Goal: Task Accomplishment & Management: Manage account settings

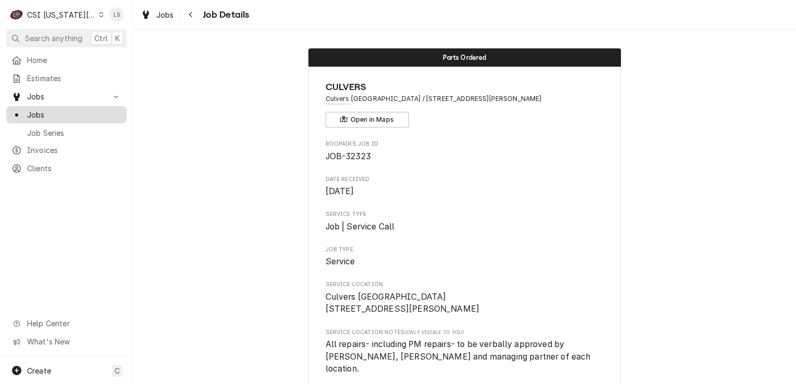
click at [57, 114] on span "Jobs" at bounding box center [74, 114] width 94 height 11
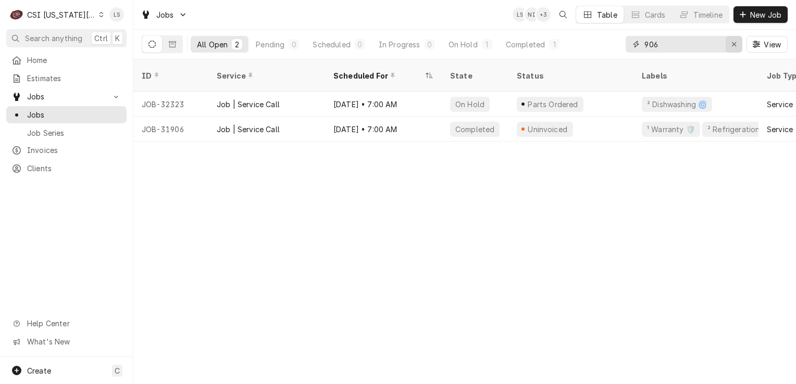
drag, startPoint x: 735, startPoint y: 45, endPoint x: 715, endPoint y: 46, distance: 20.3
click at [732, 45] on icon "Erase input" at bounding box center [734, 44] width 4 height 4
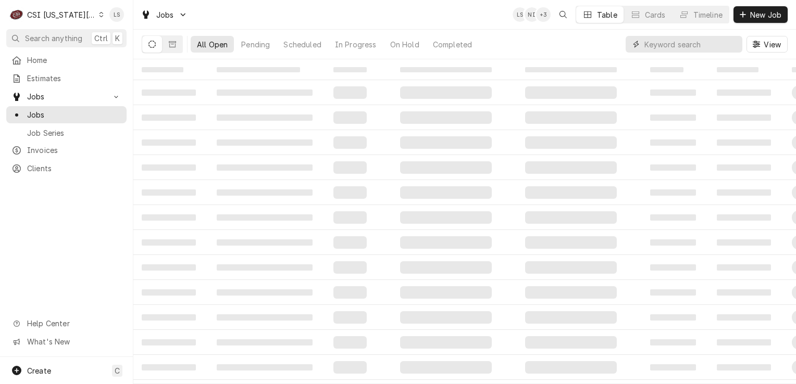
paste input "32495"
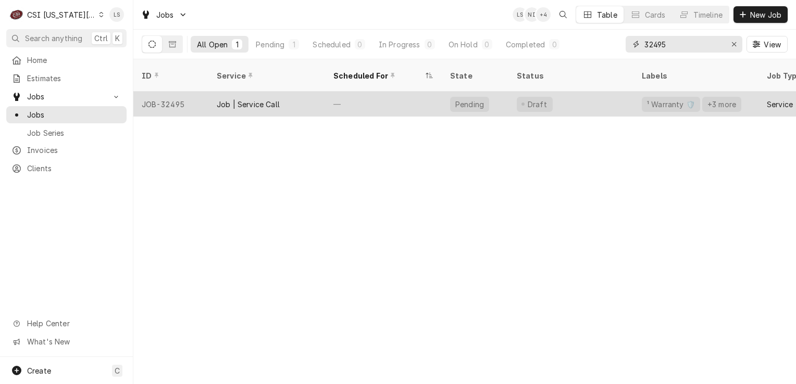
type input "32495"
click at [148, 96] on div "JOB-32495" at bounding box center [170, 104] width 75 height 25
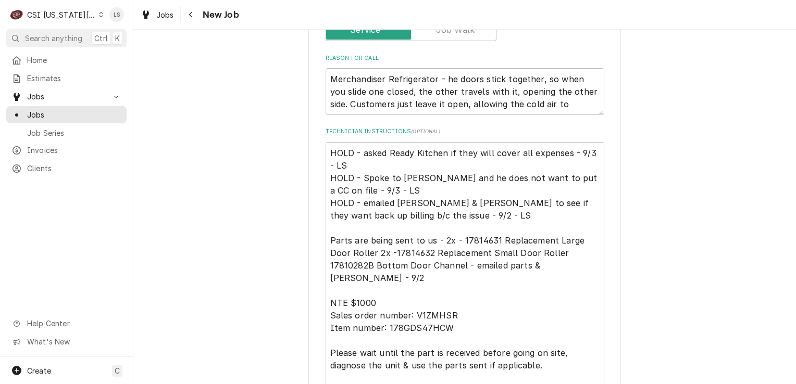
scroll to position [729, 0]
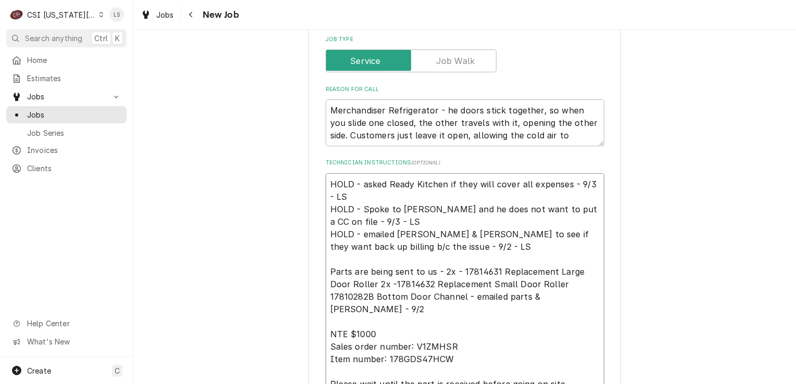
click at [325, 173] on textarea "HOLD - asked Ready Kitchen if they will cover all expenses - 9/3 - LS HOLD - Sp…" at bounding box center [464, 321] width 279 height 297
type textarea "x"
type textarea "HOLD - asked Ready Kitchen if they will cover all expenses - 9/3 - LS HOLD - Sp…"
click at [336, 173] on textarea "HOLD - asked Ready Kitchen if they will cover all expenses - 9/3 - LS HOLD - Sp…" at bounding box center [464, 327] width 279 height 309
type textarea "x"
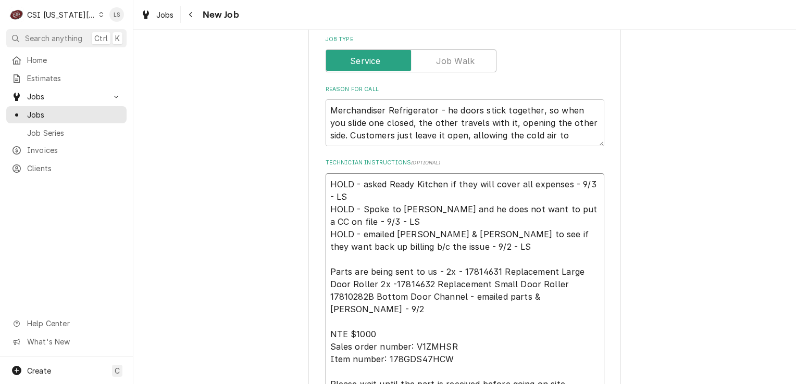
type textarea "n HOLD - asked Ready Kitchen if they will cover all expenses - 9/3 - LS HOLD - …"
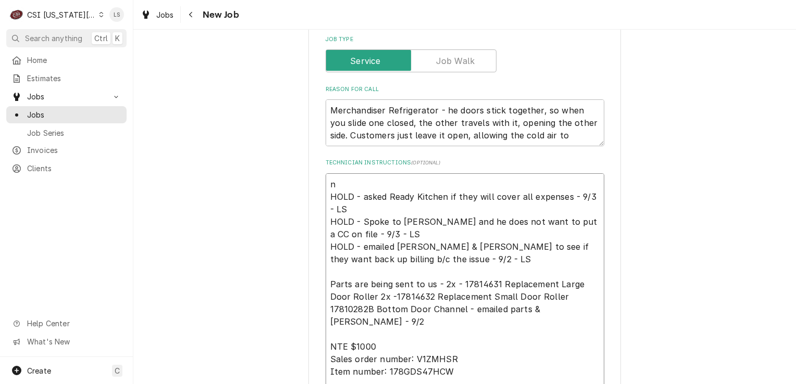
type textarea "x"
type textarea "no HOLD - asked Ready Kitchen if they will cover all expenses - 9/3 - LS HOLD -…"
type textarea "x"
type textarea "no HOLD - asked Ready Kitchen if they will cover all expenses - 9/3 - LS HOLD -…"
type textarea "x"
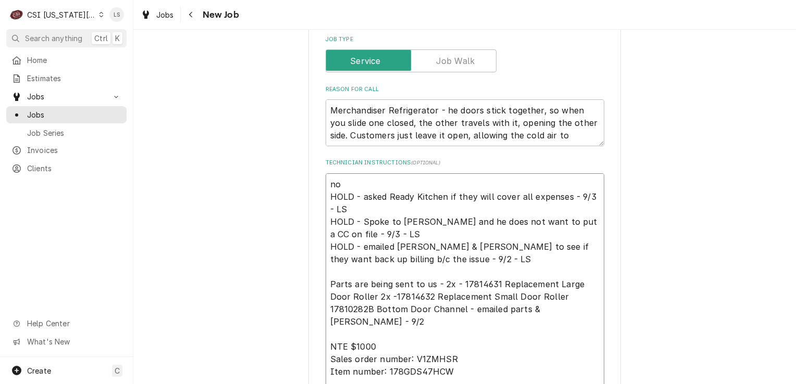
type textarea "no l HOLD - asked Ready Kitchen if they will cover all expenses - 9/3 - LS HOLD…"
type textarea "x"
type textarea "no lo HOLD - asked Ready Kitchen if they will cover all expenses - 9/3 - LS HOL…"
type textarea "x"
type textarea "no lon HOLD - asked Ready Kitchen if they will cover all expenses - 9/3 - LS HO…"
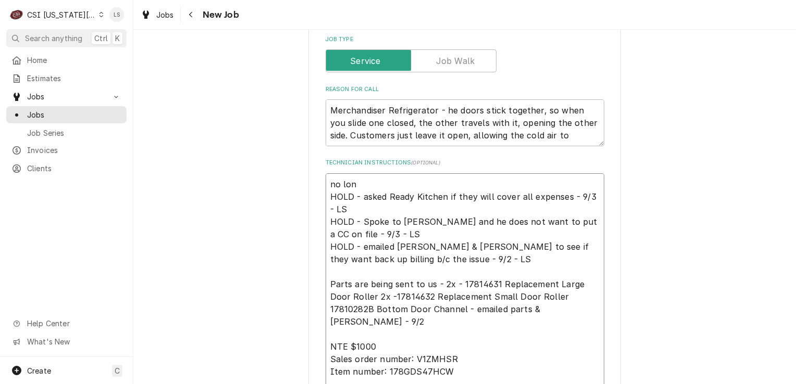
type textarea "x"
type textarea "no long HOLD - asked Ready Kitchen if they will cover all expenses - 9/3 - LS H…"
type textarea "x"
type textarea "no longer HOLD - asked Ready Kitchen if they will cover all expenses - 9/3 - LS…"
type textarea "x"
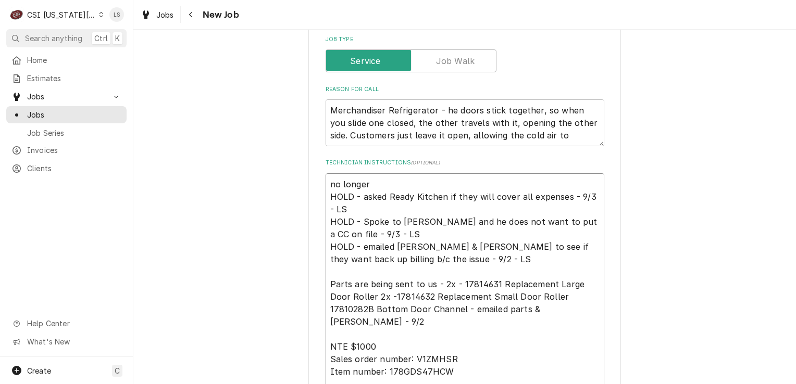
type textarea "no longer HOLD - asked Ready Kitchen if they will cover all expenses - 9/3 - LS…"
type textarea "x"
type textarea "no longer o HOLD - asked Ready Kitchen if they will cover all expenses - 9/3 - …"
type textarea "x"
type textarea "no longer of HOLD - asked Ready Kitchen if they will cover all expenses - 9/3 -…"
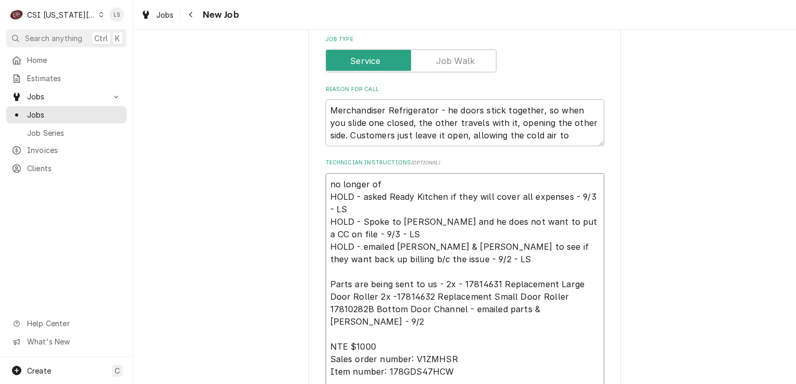
type textarea "x"
type textarea "no longer of HOLD - asked Ready Kitchen if they will cover all expenses - 9/3 -…"
type textarea "x"
type textarea "no longer of h HOLD - asked Ready Kitchen if they will cover all expenses - 9/3…"
type textarea "x"
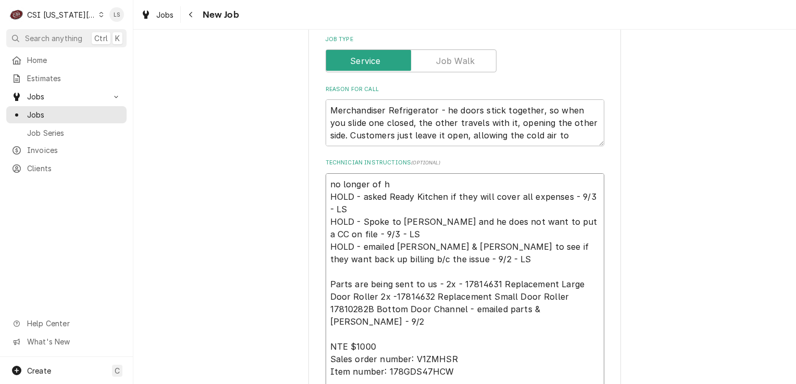
type textarea "no longer of ho HOLD - asked Ready Kitchen if they will cover all expenses - 9/…"
type textarea "x"
type textarea "no longer of hol HOLD - asked Ready Kitchen if they will cover all expenses - 9…"
type textarea "x"
type textarea "no longer of hold HOLD - asked Ready Kitchen if they will cover all expenses - …"
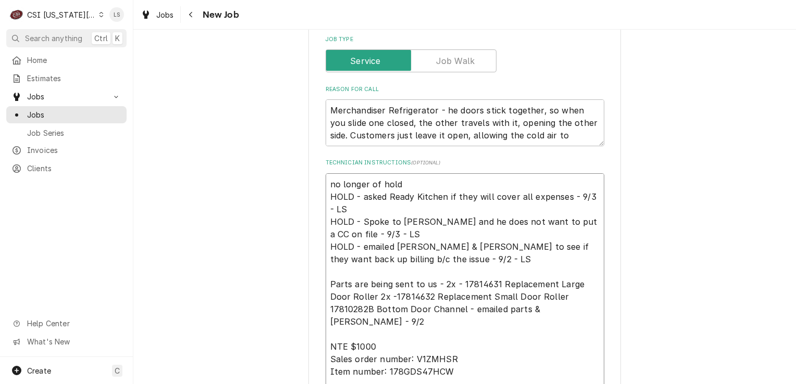
type textarea "x"
type textarea "no longer of hold HOLD - asked Ready Kitchen if they will cover all expenses - …"
type textarea "x"
type textarea "no longer of hold - HOLD - asked Ready Kitchen if they will cover all expenses …"
type textarea "x"
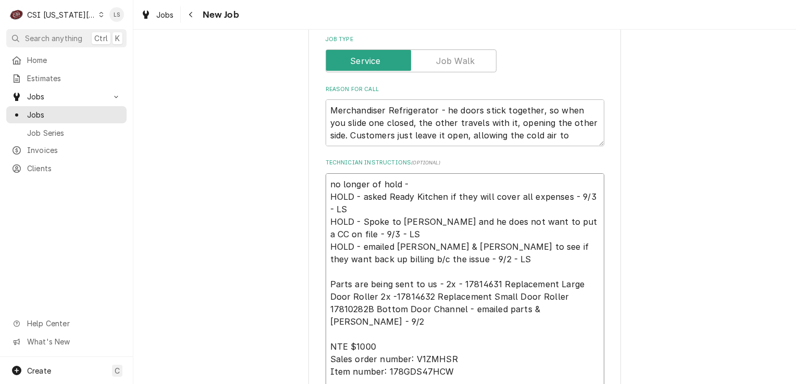
type textarea "no longer of hold - HOLD - asked Ready Kitchen if they will cover all expenses …"
type textarea "x"
type textarea "no longer of hold - r HOLD - asked Ready Kitchen if they will cover all expense…"
type textarea "x"
type textarea "no longer of hold - ru HOLD - asked Ready Kitchen if they will cover all expens…"
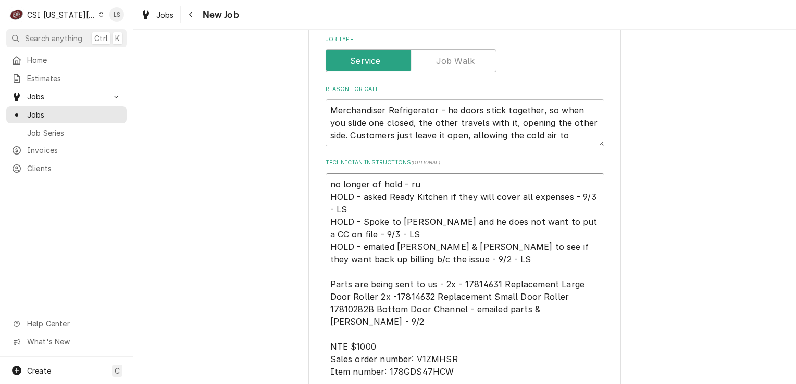
type textarea "x"
type textarea "no longer of hold - run HOLD - asked Ready Kitchen if they will cover all expen…"
type textarea "x"
type textarea "no longer of hold - runn HOLD - asked Ready Kitchen if they will cover all expe…"
type textarea "x"
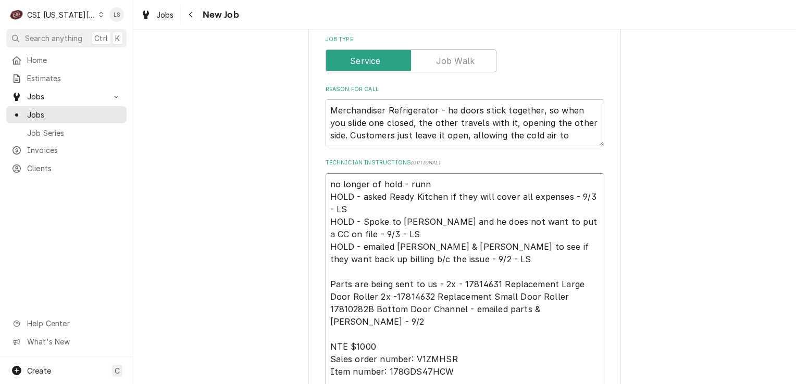
type textarea "no longer of hold - runni HOLD - asked Ready Kitchen if they will cover all exp…"
type textarea "x"
type textarea "no longer of hold - runnin HOLD - asked Ready Kitchen if they will cover all ex…"
type textarea "x"
type textarea "no longer of hold - running HOLD - asked Ready Kitchen if they will cover all e…"
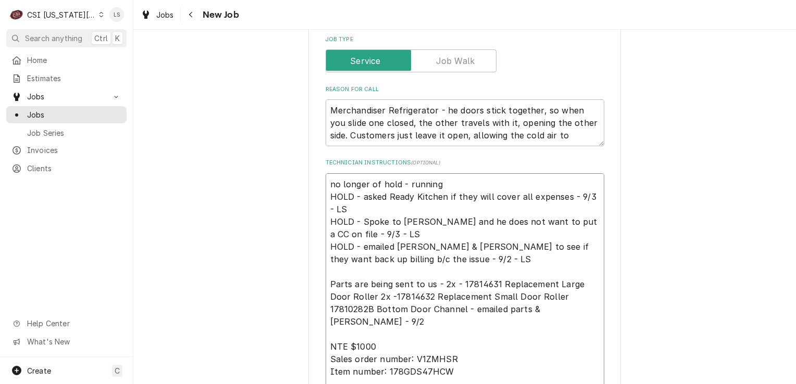
type textarea "x"
type textarea "no longer of hold - running HOLD - asked Ready Kitchen if they will cover all e…"
type textarea "x"
type textarea "no longer of hold - running r HOLD - asked Ready Kitchen if they will cover all…"
type textarea "x"
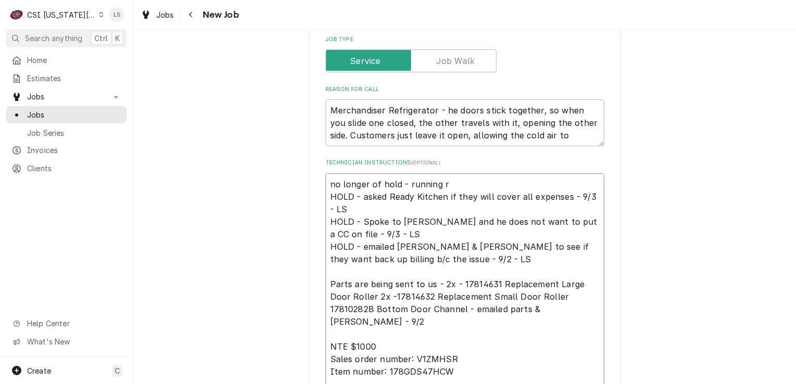
type textarea "no longer of hold - running re HOLD - asked Ready Kitchen if they will cover al…"
type textarea "x"
type textarea "no longer of hold - running req HOLD - asked Ready Kitchen if they will cover a…"
type textarea "x"
type textarea "no longer of hold - running requ HOLD - asked Ready Kitchen if they will cover …"
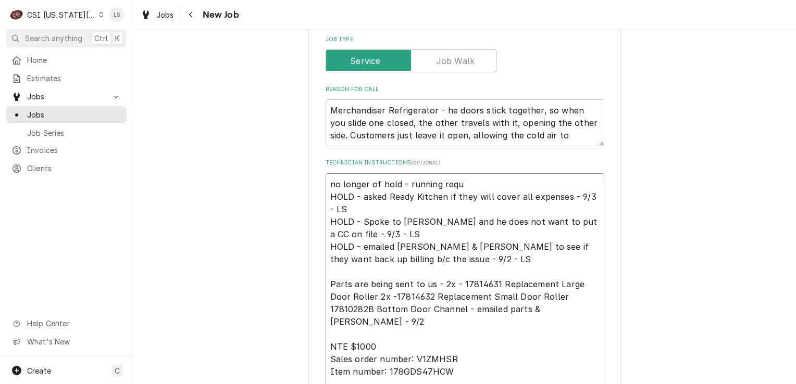
type textarea "x"
type textarea "no longer of hold - running reque HOLD - asked Ready Kitchen if they will cover…"
type textarea "x"
type textarea "no longer of hold - running reques HOLD - asked Ready Kitchen if they will cove…"
type textarea "x"
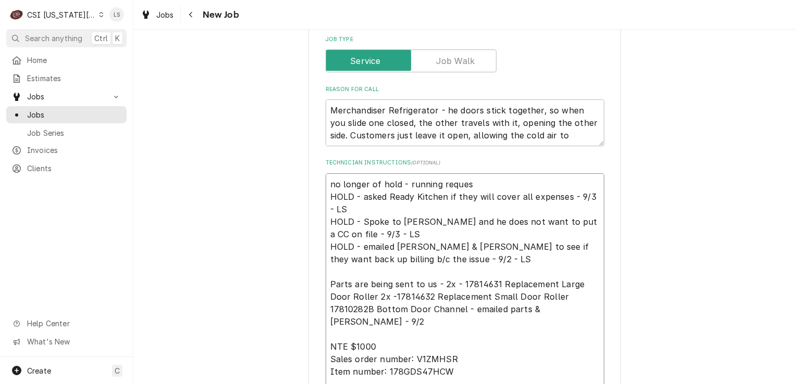
type textarea "no longer of hold - running request HOLD - asked Ready Kitchen if they will cov…"
type textarea "x"
type textarea "no longer of hold - running request HOLD - asked Ready Kitchen if they will cov…"
type textarea "x"
type textarea "no longer of hold - running request b HOLD - asked Ready Kitchen if they will c…"
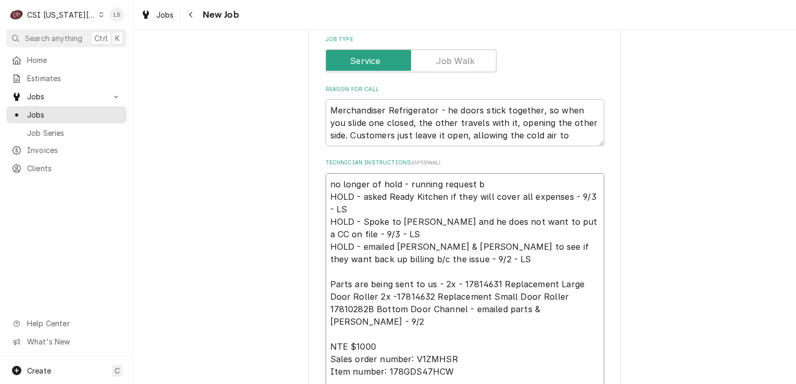
type textarea "x"
type textarea "no longer of hold - running request ba HOLD - asked Ready Kitchen if they will …"
type textarea "x"
type textarea "no longer of hold - running request bas HOLD - asked Ready Kitchen if they will…"
type textarea "x"
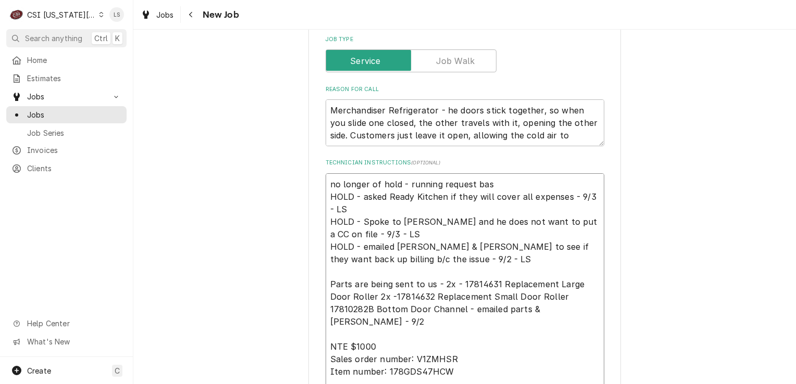
type textarea "no longer of hold - running request base HOLD - asked Ready Kitchen if they wil…"
type textarea "x"
type textarea "no longer of hold - running request based HOLD - asked Ready Kitchen if they wi…"
type textarea "x"
type textarea "no longer of hold - running request based HOLD - asked Ready Kitchen if they wi…"
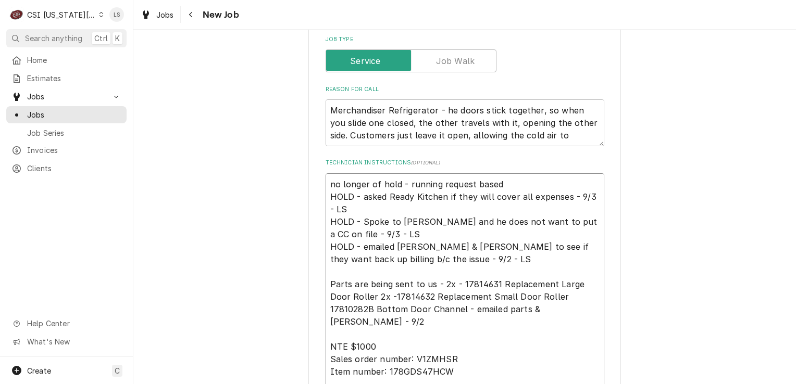
type textarea "x"
type textarea "no longer of hold - running request based o HOLD - asked Ready Kitchen if they …"
type textarea "x"
type textarea "no longer of hold - running request based on HOLD - asked Ready Kitchen if they…"
type textarea "x"
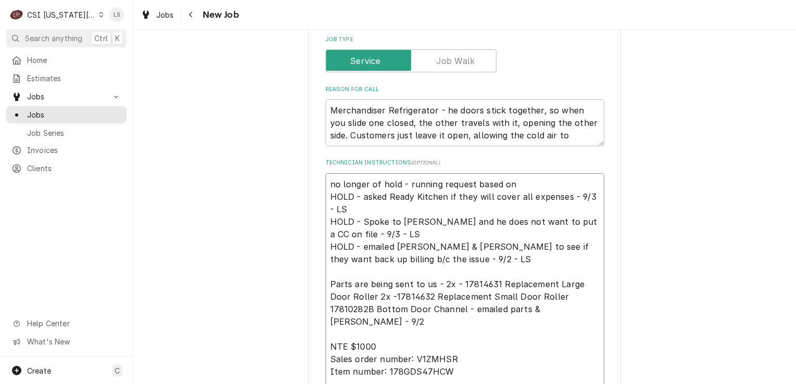
type textarea "no longer of hold - running request based on HOLD - asked Ready Kitchen if they…"
type textarea "x"
type textarea "no longer of hold - running request based on co HOLD - asked Ready Kitchen if t…"
type textarea "x"
type textarea "no longer of hold - running request based on cov HOLD - asked Ready Kitchen if …"
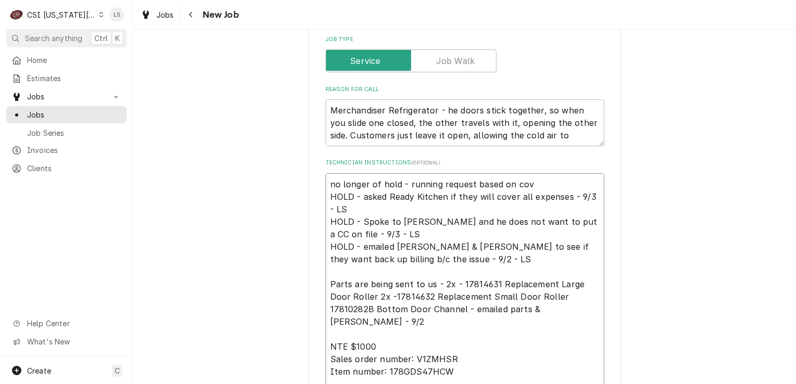
type textarea "x"
type textarea "no longer of hold - running request based on cove HOLD - asked Ready Kitchen if…"
type textarea "x"
type textarea "no longer of hold - running request based on covee HOLD - asked Ready Kitchen i…"
type textarea "x"
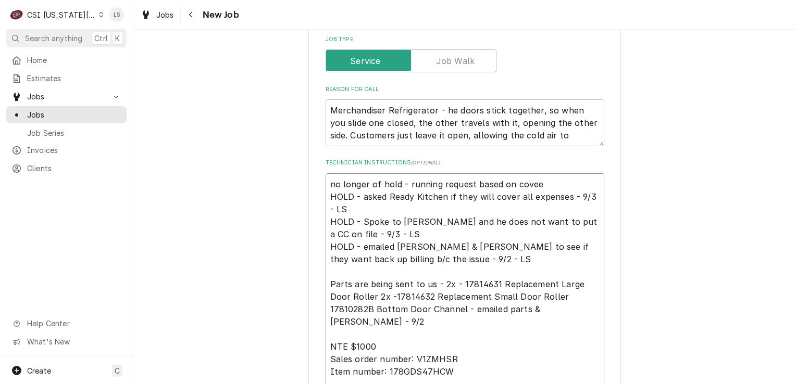
type textarea "no longer of hold - running request based on cove HOLD - asked Ready Kitchen if…"
type textarea "x"
type textarea "no longer of hold - running request based on cover HOLD - asked Ready Kitchen i…"
type textarea "x"
type textarea "no longer of hold - running request based on covere HOLD - asked Ready Kitchen …"
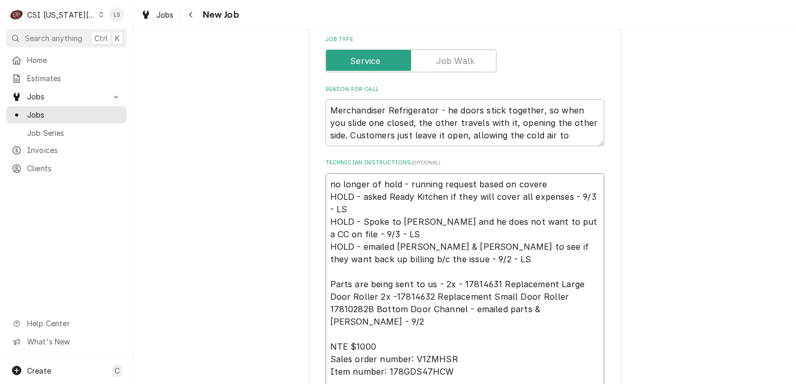
type textarea "x"
type textarea "no longer of hold - running request based on coverea HOLD - asked Ready Kitchen…"
type textarea "x"
type textarea "no longer of hold - running request based on covereag HOLD - asked Ready Kitche…"
type textarea "x"
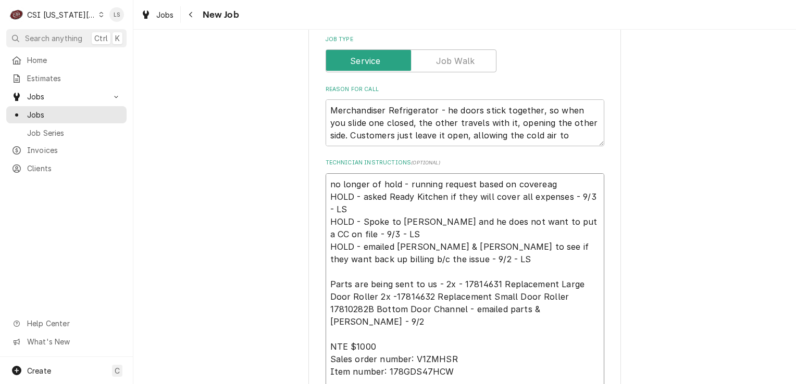
type textarea "no longer of hold - running request based on covereage HOLD - asked Ready Kitch…"
type textarea "x"
type textarea "no longer of hold - running request based on covereage HOLD - asked Ready Kitch…"
type textarea "x"
type textarea "no longer of hold - running request based on covereage o HOLD - asked Ready Kit…"
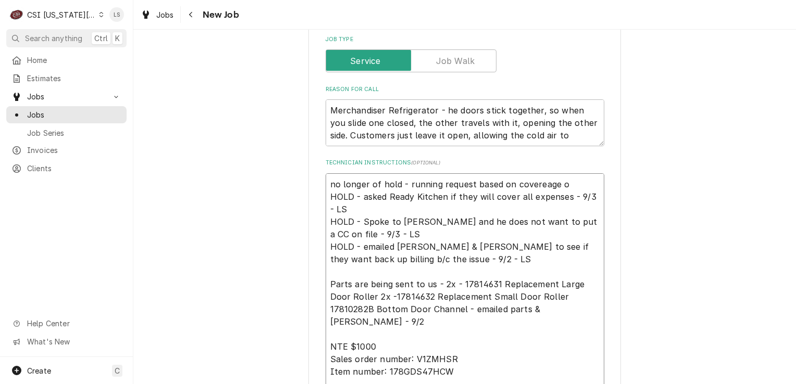
type textarea "x"
type textarea "no longer of hold - running request based on covereage of HOLD - asked Ready Ki…"
type textarea "x"
type textarea "no longer of hold - running request based on covereage of HOLD - asked Ready Ki…"
type textarea "x"
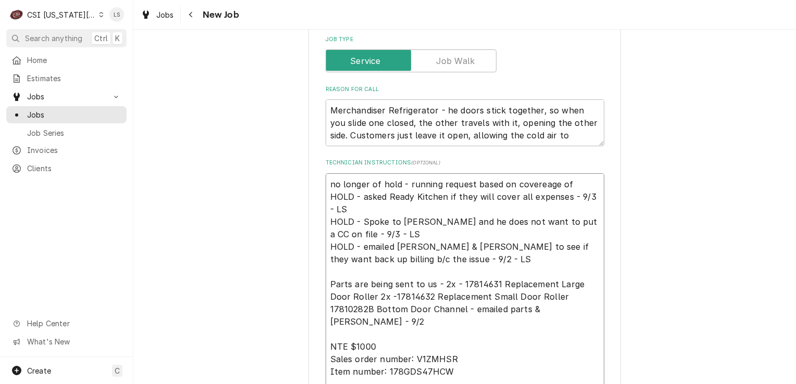
type textarea "no longer of hold - running request based on covereage of M HOLD - asked Ready …"
type textarea "x"
type textarea "no longer of hold - running request based on covereage of MF HOLD - asked Ready…"
type textarea "x"
type textarea "no longer of hold - running request based on covereage of MFG HOLD - asked Read…"
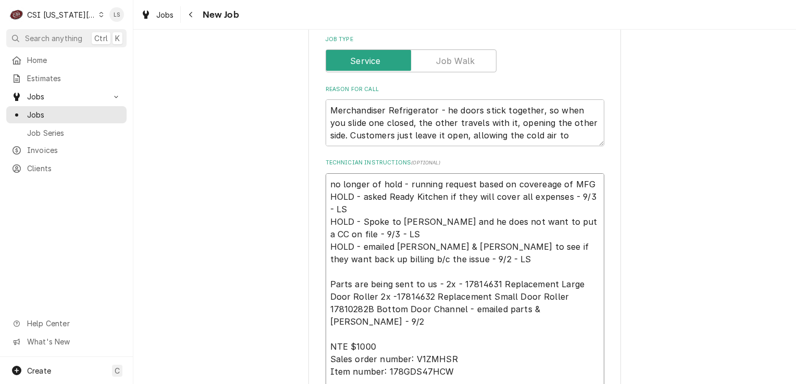
type textarea "x"
type textarea "no longer of hold - running request based on coverage of MFG HOLD - asked Ready…"
click at [583, 173] on textarea "no longer of hold - running request based on coverage of MFG HOLD - asked Ready…" at bounding box center [464, 327] width 279 height 309
type textarea "x"
type textarea "no longer of hold - running request based on coverage of MFG HOLD - asked Ready…"
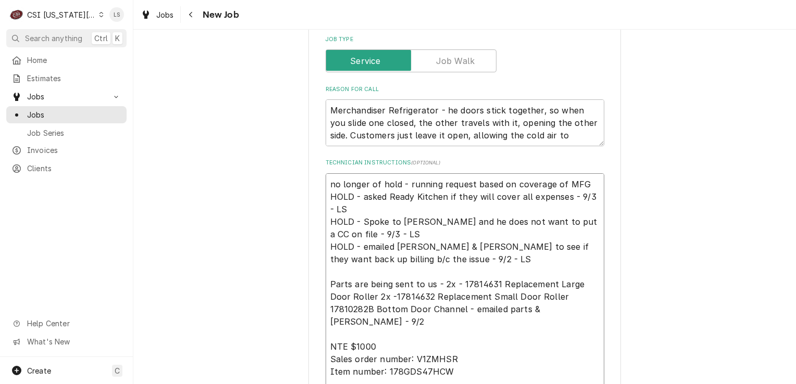
type textarea "x"
type textarea "no longer of hold - running request based on coverage of MFG - HOLD - asked Rea…"
type textarea "x"
type textarea "no longer of hold - running request based on coverage of MFG - HOLD - asked Rea…"
type textarea "x"
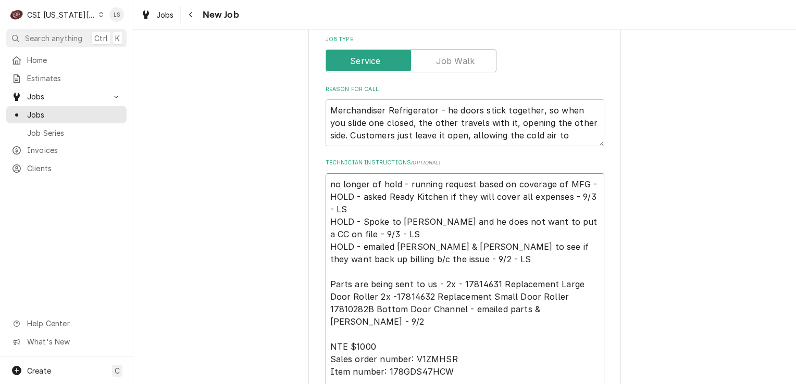
type textarea "no longer of hold - running request based on coverage of MFG - 9 HOLD - asked R…"
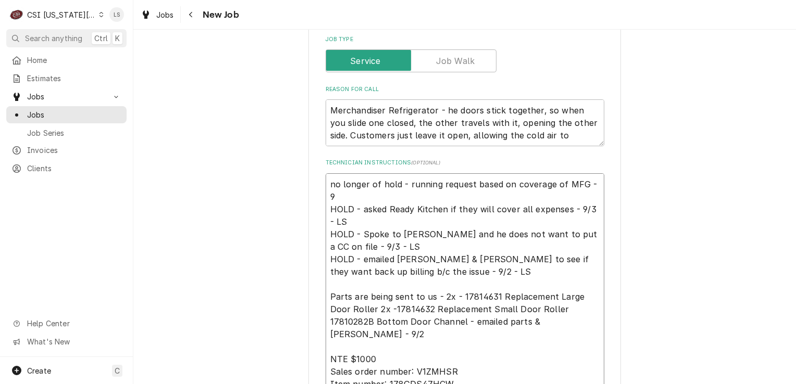
type textarea "x"
type textarea "no longer of hold - running request based on coverage of MFG - 9/3 HOLD - asked…"
type textarea "x"
type textarea "no longer of hold - running request based on coverage of MFG - 9/3 HOLD - asked…"
type textarea "x"
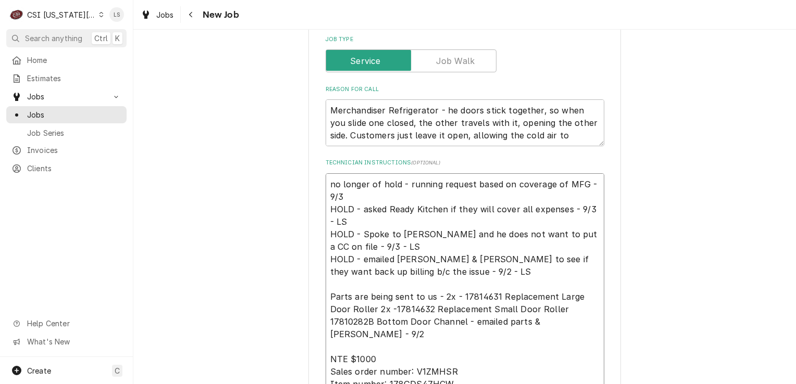
type textarea "no longer of hold - running request based on coverage of MFG - 9/3 - HOLD - ask…"
type textarea "x"
type textarea "no longer of hold - running request based on coverage of MFG - 9/3 - HOLD - ask…"
type textarea "x"
type textarea "no longer of hold - running request based on coverage of MFG - 9/3 - L HOLD - a…"
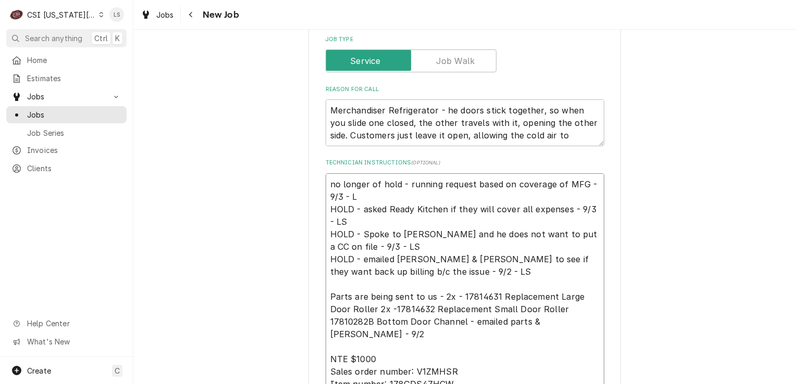
type textarea "x"
type textarea "no longer of hold - running request based on coverage of MFG - 9/3 - LS HOLD - …"
type textarea "x"
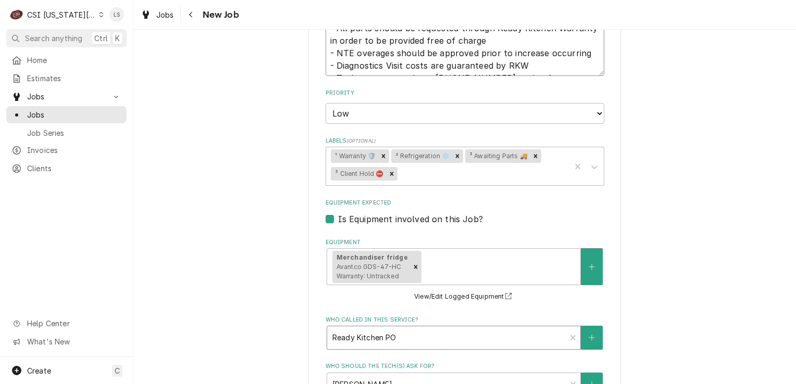
scroll to position [1146, 0]
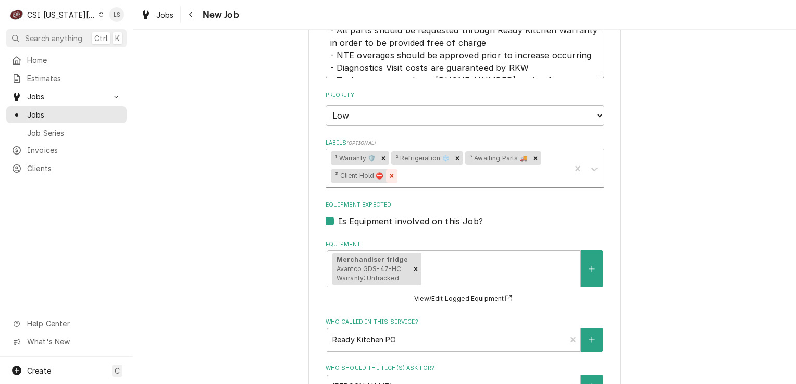
click at [389, 172] on icon "Remove ³ Client Hold ⛔️" at bounding box center [391, 175] width 7 height 7
type textarea "no longer of hold - running request based on coverage of MFG - 9/3 - LS HOLD - …"
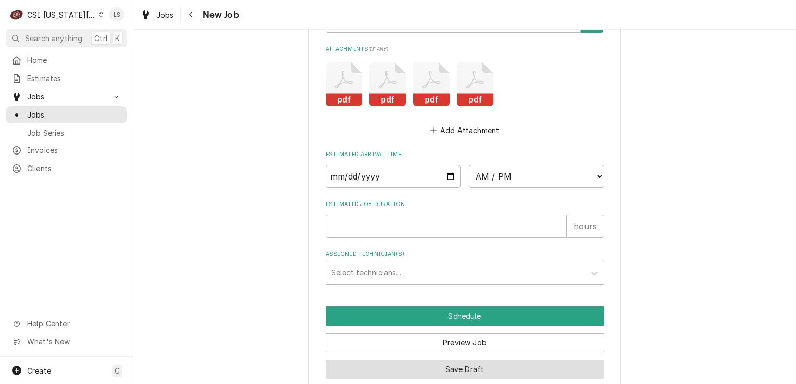
click at [459, 360] on button "Save Draft" at bounding box center [464, 369] width 279 height 19
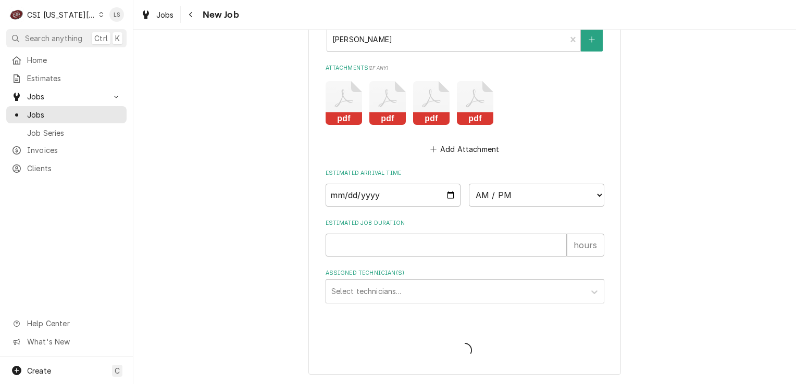
scroll to position [1461, 0]
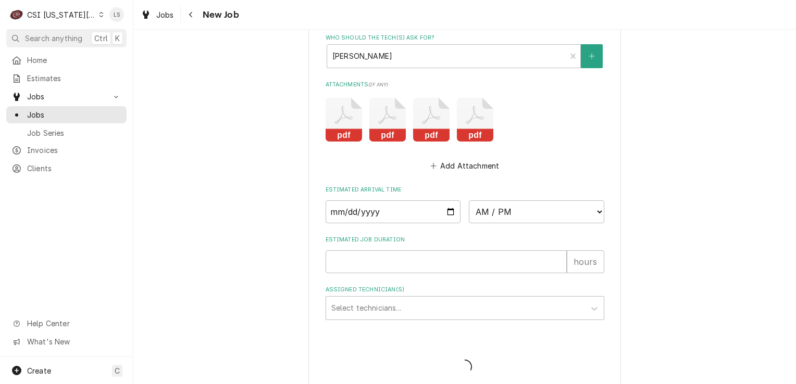
type textarea "x"
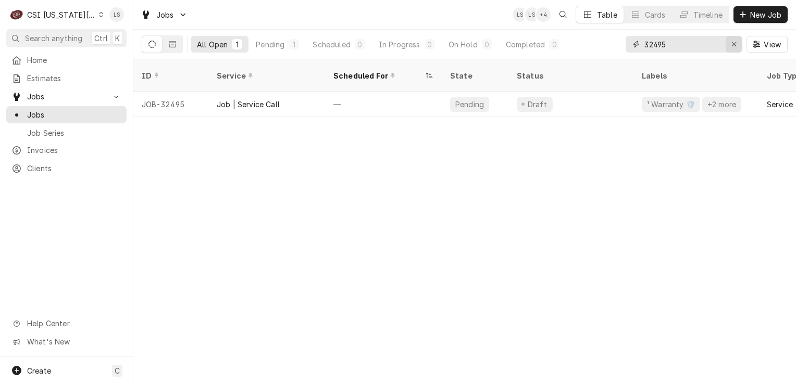
click at [734, 44] on icon "Erase input" at bounding box center [734, 44] width 6 height 7
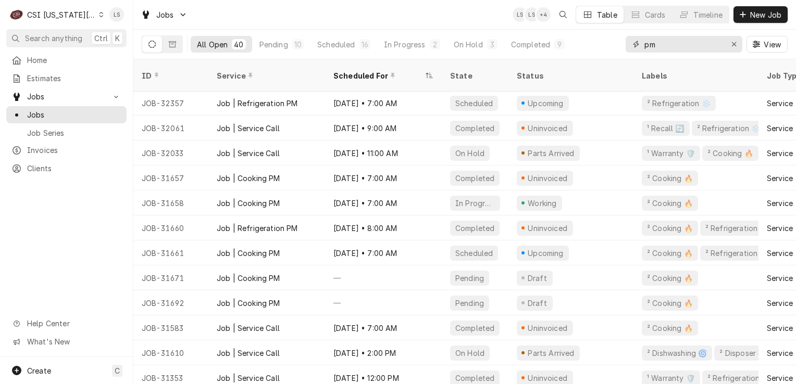
scroll to position [152, 0]
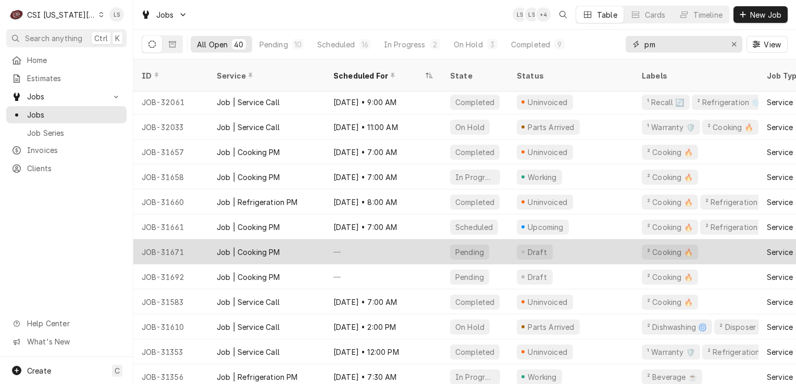
type input "pm"
click at [288, 240] on div "Job | Cooking PM" at bounding box center [266, 252] width 117 height 25
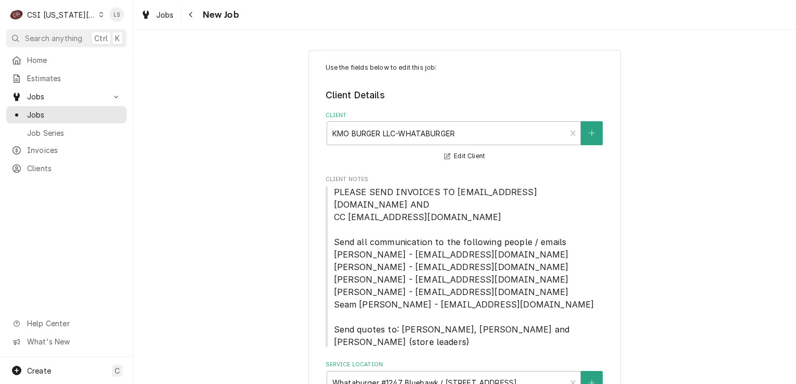
type textarea "x"
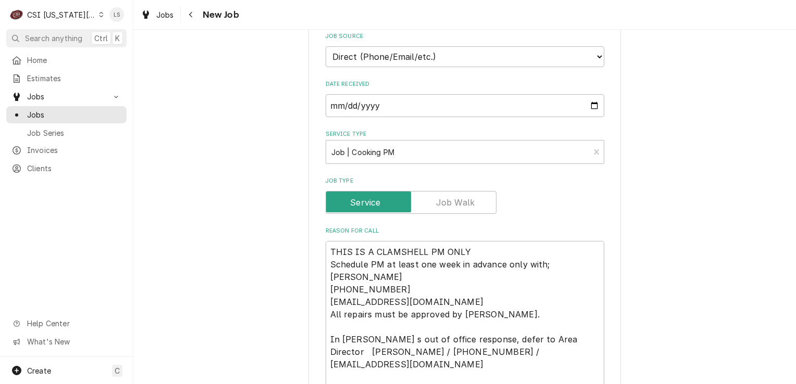
scroll to position [729, 0]
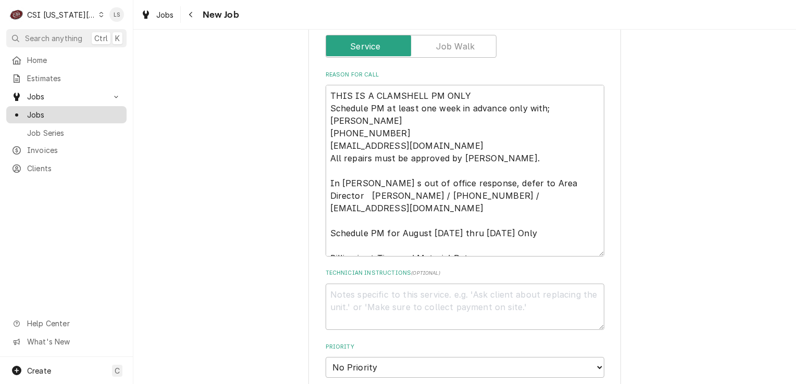
click at [66, 109] on span "Jobs" at bounding box center [74, 114] width 94 height 11
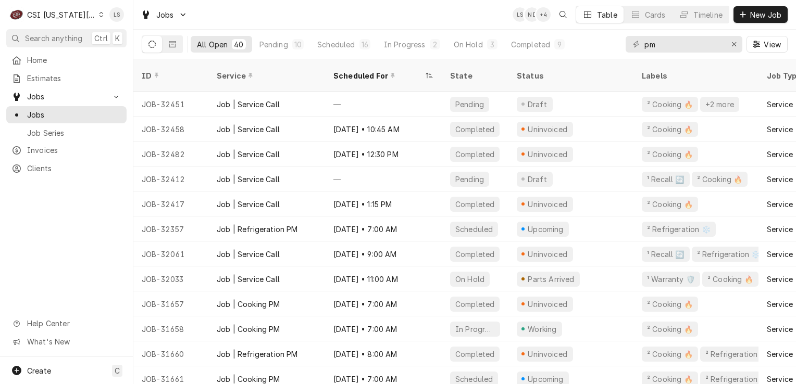
click at [99, 18] on div "Dynamic Content Wrapper" at bounding box center [101, 14] width 5 height 7
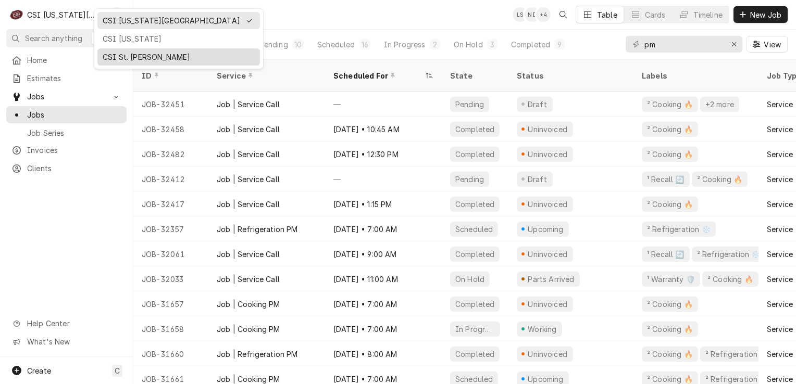
click at [109, 52] on div "CSI St. [PERSON_NAME]" at bounding box center [179, 57] width 152 height 11
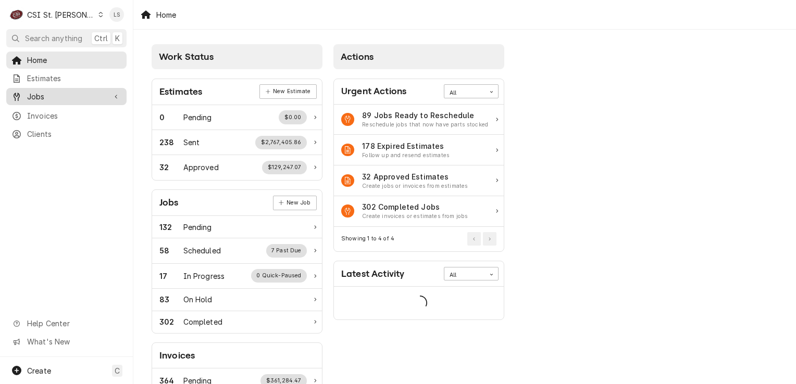
click at [73, 93] on span "Jobs" at bounding box center [66, 96] width 79 height 11
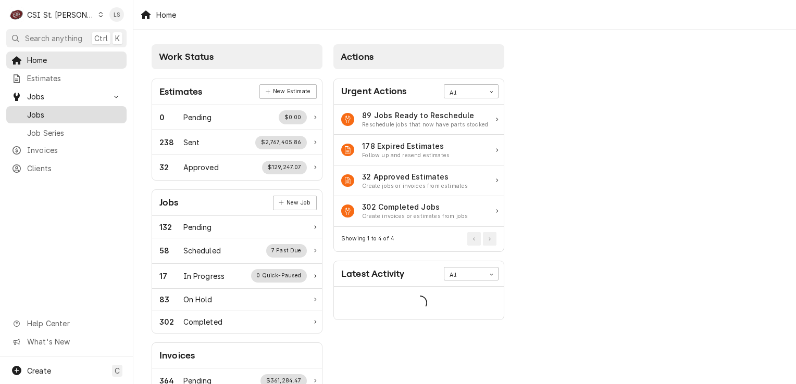
click at [52, 114] on span "Jobs" at bounding box center [74, 114] width 94 height 11
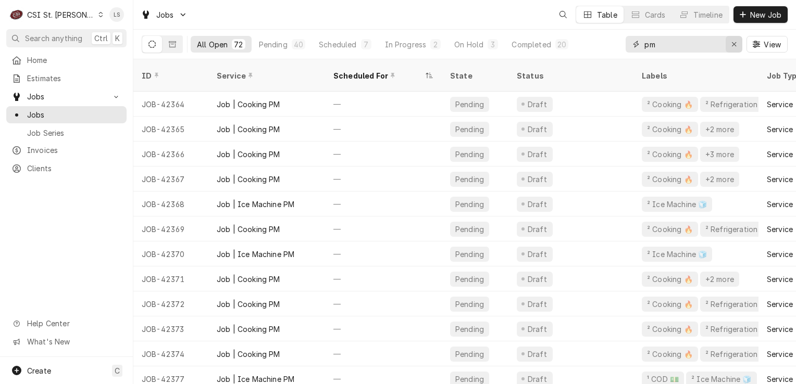
click at [727, 45] on button "Erase input" at bounding box center [733, 44] width 17 height 17
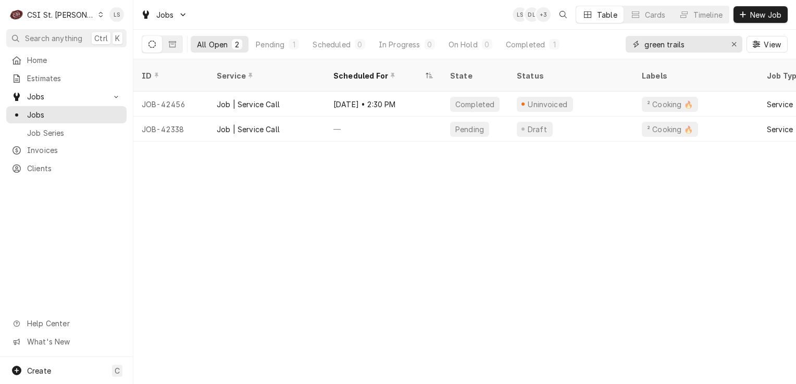
type input "green trails"
click at [75, 14] on div "C CSI St. Louis" at bounding box center [56, 14] width 101 height 21
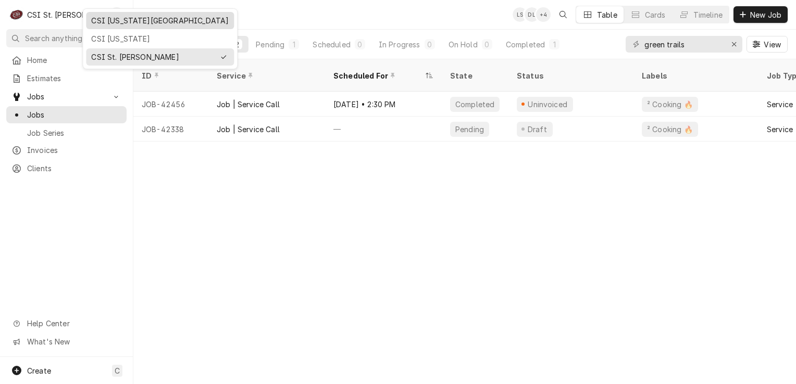
click at [110, 19] on div "CSI [US_STATE][GEOGRAPHIC_DATA]" at bounding box center [159, 20] width 137 height 11
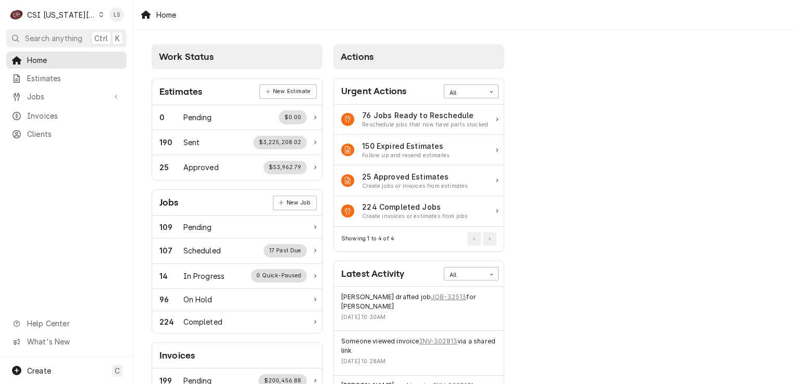
click at [99, 15] on icon "Dynamic Content Wrapper" at bounding box center [101, 14] width 5 height 5
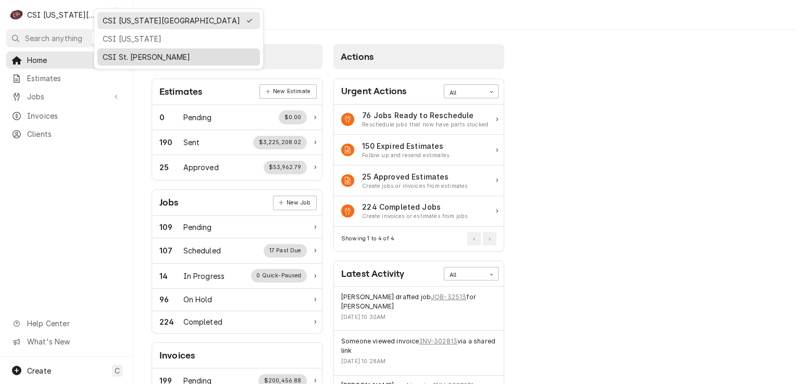
click at [118, 52] on div "CSI St. [PERSON_NAME]" at bounding box center [179, 57] width 152 height 11
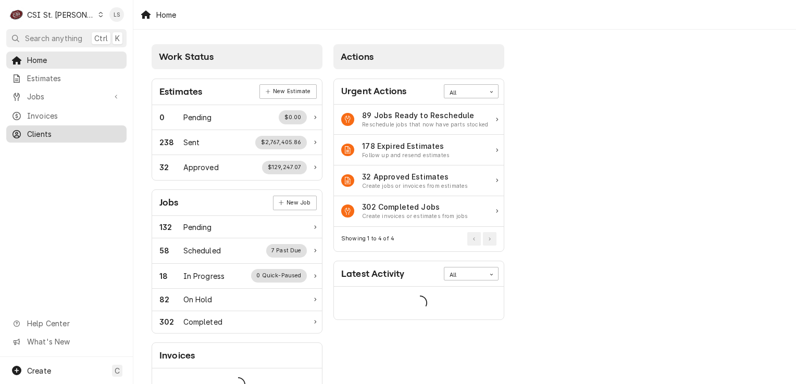
click at [50, 130] on span "Clients" at bounding box center [74, 134] width 94 height 11
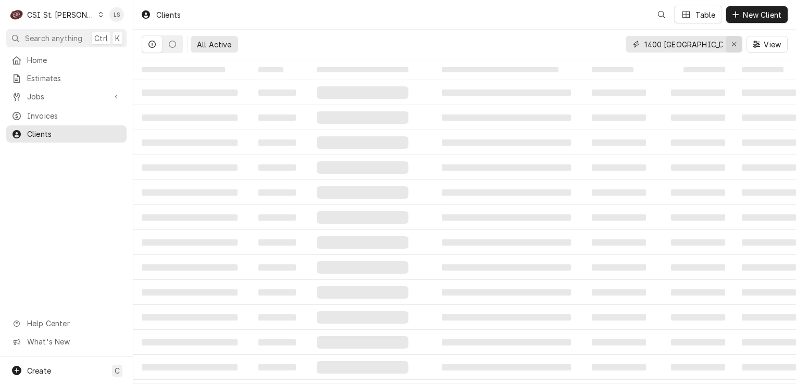
click at [733, 45] on icon "Erase input" at bounding box center [734, 44] width 6 height 7
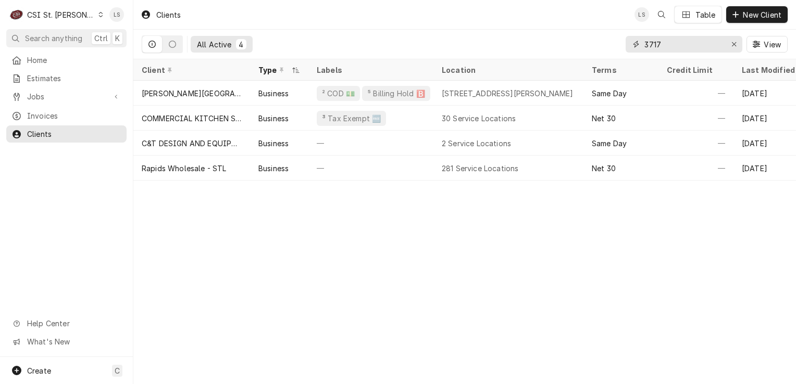
type input "3717"
click at [733, 43] on icon "Erase input" at bounding box center [734, 44] width 6 height 7
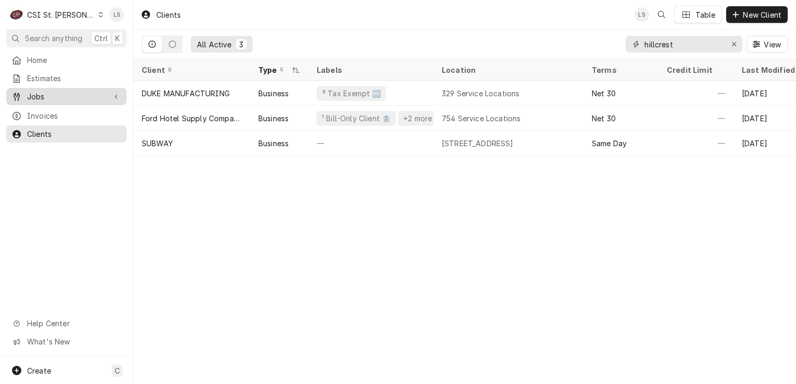
type input "hillcrest"
click at [68, 95] on span "Jobs" at bounding box center [66, 96] width 79 height 11
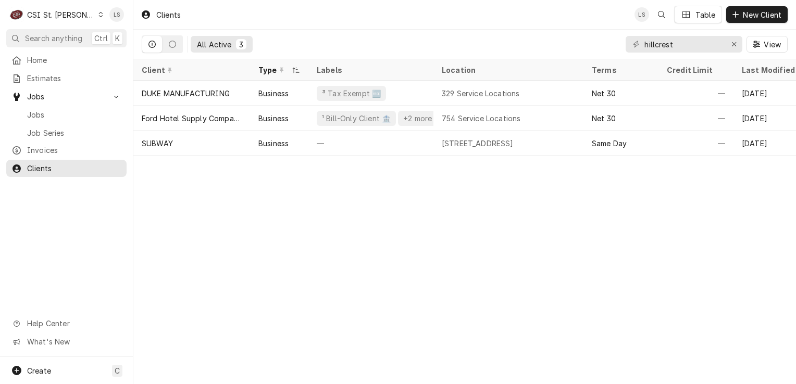
click at [98, 12] on icon "Dynamic Content Wrapper" at bounding box center [100, 14] width 5 height 5
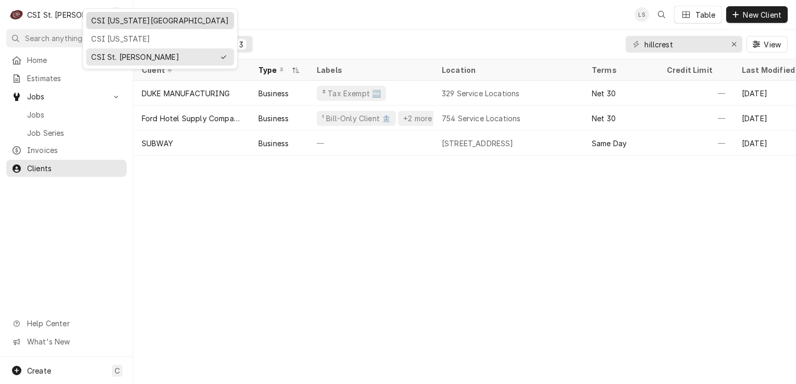
click at [104, 20] on div "CSI [US_STATE][GEOGRAPHIC_DATA]" at bounding box center [159, 20] width 137 height 11
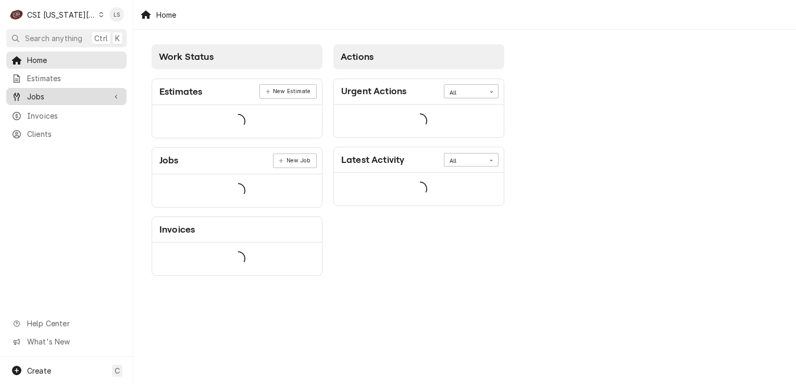
click at [53, 95] on span "Jobs" at bounding box center [66, 96] width 79 height 11
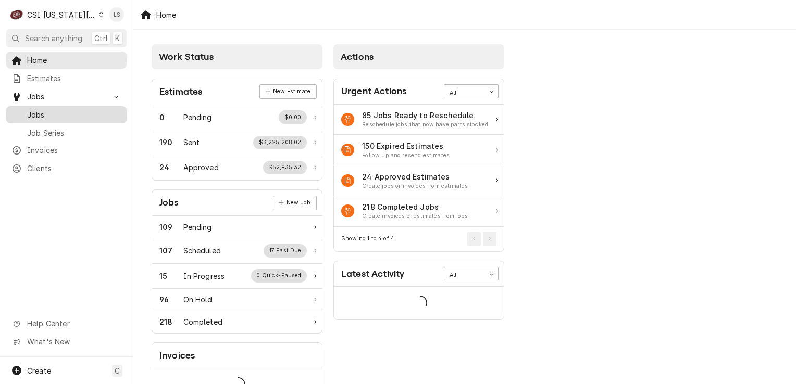
click at [46, 109] on span "Jobs" at bounding box center [74, 114] width 94 height 11
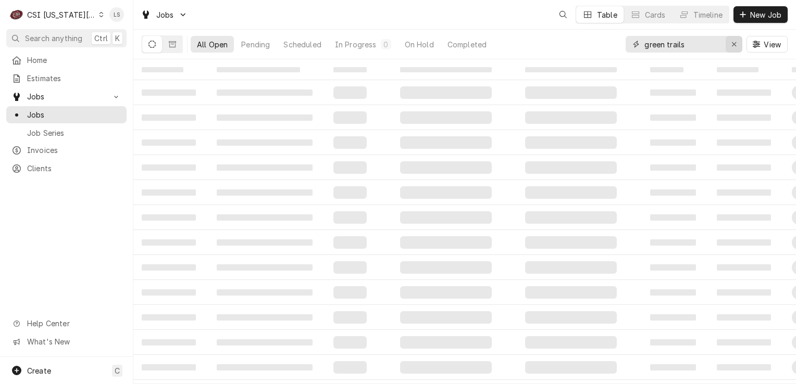
click at [729, 46] on div "Erase input" at bounding box center [734, 44] width 10 height 10
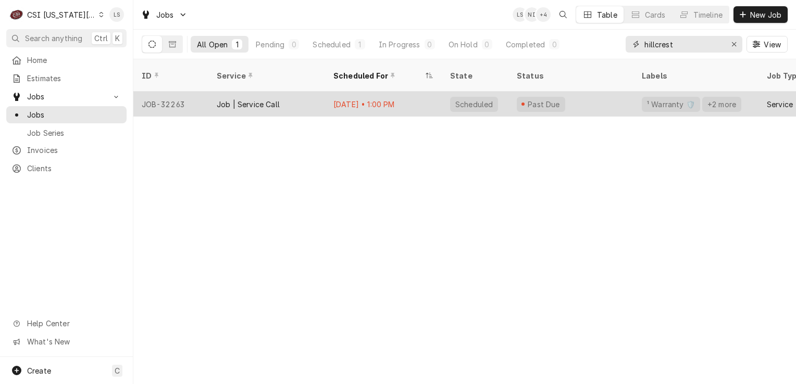
type input "hillcrest"
click at [171, 93] on div "JOB-32263" at bounding box center [170, 104] width 75 height 25
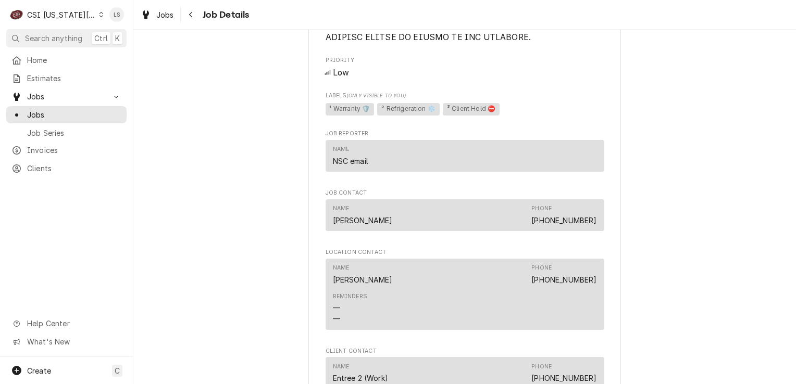
scroll to position [1406, 0]
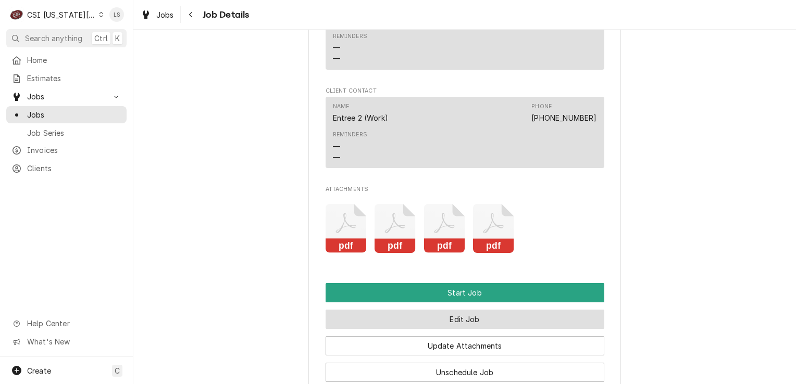
click at [453, 318] on button "Edit Job" at bounding box center [464, 319] width 279 height 19
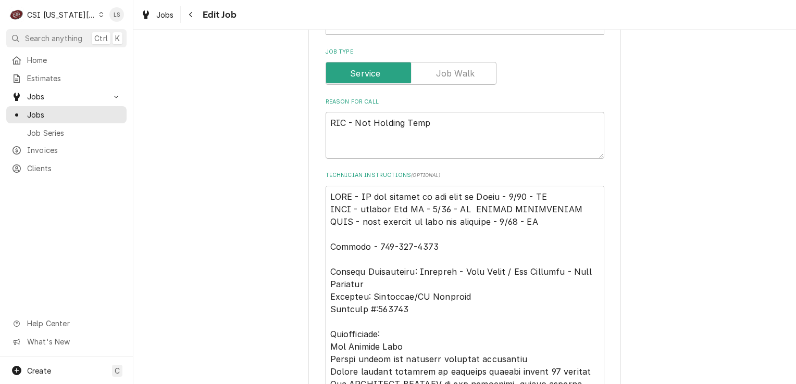
scroll to position [521, 0]
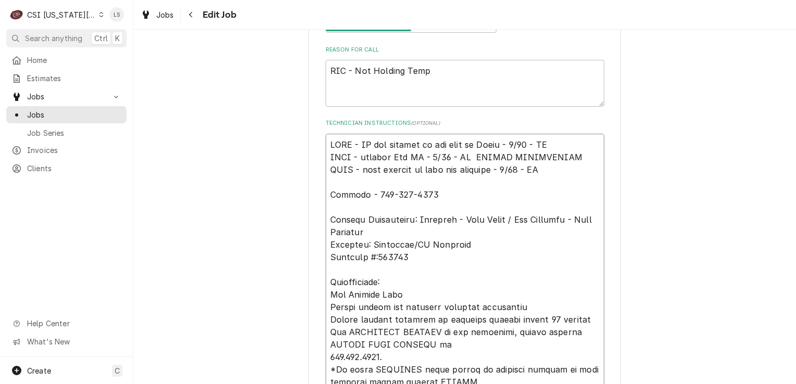
type textarea "x"
type textarea "HOLD - CA was emailed in and sent to Vicky - 8/25 - LS HOLD - emailed Dan CA - …"
type textarea "x"
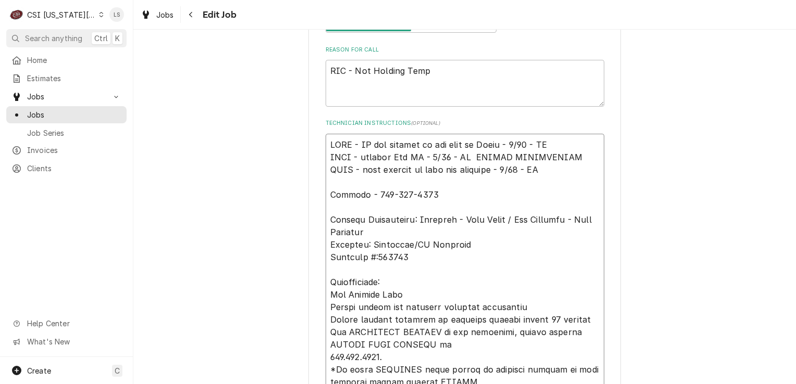
type textarea "N HOLD - CA was emailed in and sent to Vicky - 8/25 - LS HOLD - emailed Dan CA …"
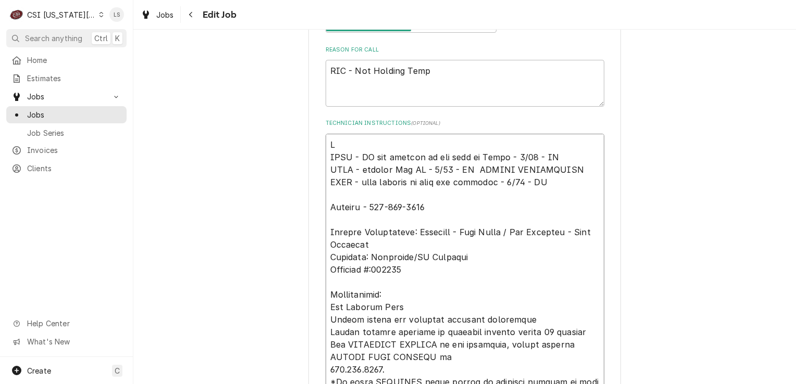
type textarea "x"
type textarea "No HOLD - CA was emailed in and sent to Vicky - 8/25 - LS HOLD - emailed Dan CA…"
type textarea "x"
type textarea "No HOLD - CA was emailed in and sent to Vicky - 8/25 - LS HOLD - emailed Dan CA…"
type textarea "x"
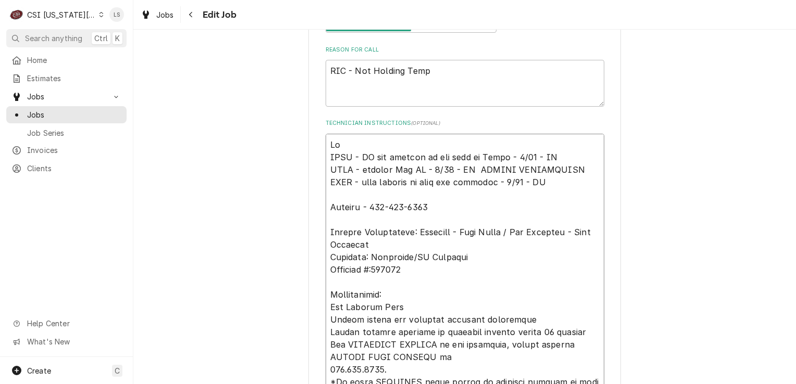
type textarea "No l HOLD - CA was emailed in and sent to Vicky - 8/25 - LS HOLD - emailed Dan …"
type textarea "x"
type textarea "No lo HOLD - CA was emailed in and sent to Vicky - 8/25 - LS HOLD - emailed Dan…"
type textarea "x"
type textarea "No lon HOLD - CA was emailed in and sent to Vicky - 8/25 - LS HOLD - emailed Da…"
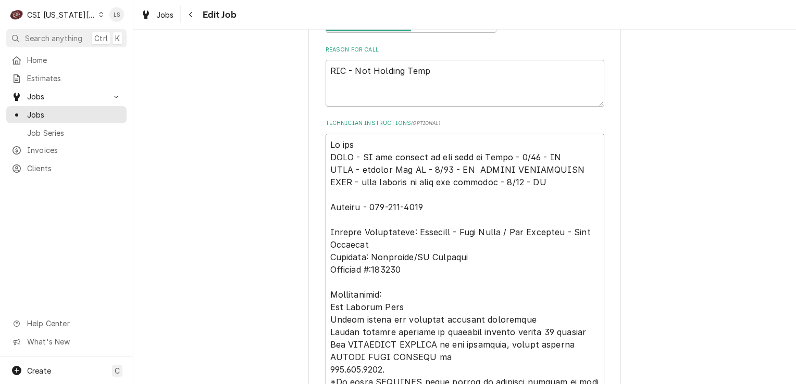
type textarea "x"
type textarea "No long HOLD - CA was emailed in and sent to Vicky - 8/25 - LS HOLD - emailed D…"
type textarea "x"
type textarea "No longe HOLD - CA was emailed in and sent to Vicky - 8/25 - LS HOLD - emailed …"
type textarea "x"
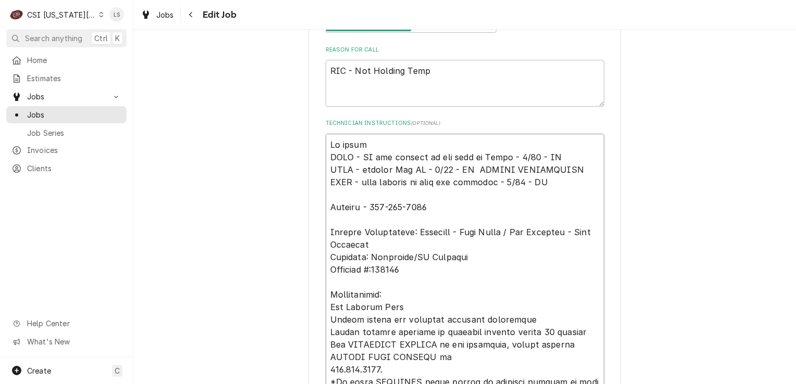
type textarea "No longer HOLD - CA was emailed in and sent to Vicky - 8/25 - LS HOLD - emailed…"
type textarea "x"
type textarea "No longer HOLD - CA was emailed in and sent to Vicky - 8/25 - LS HOLD - emailed…"
type textarea "x"
type textarea "No longer o HOLD - CA was emailed in and sent to Vicky - 8/25 - LS HOLD - email…"
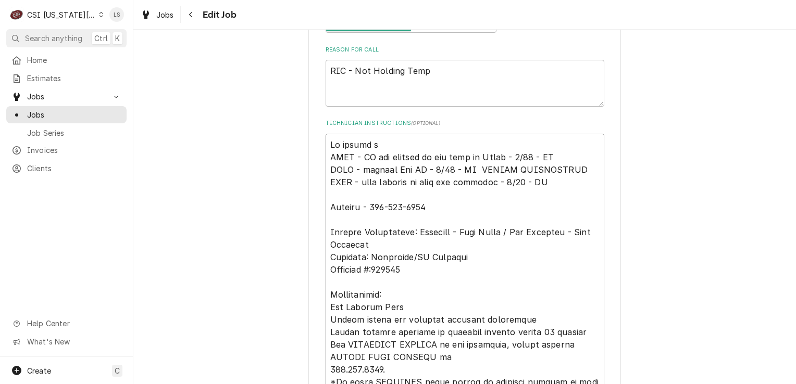
type textarea "x"
type textarea "No longer on HOLD - CA was emailed in and sent to Vicky - 8/25 - LS HOLD - emai…"
type textarea "x"
type textarea "No longer on HOLD - CA was emailed in and sent to Vicky - 8/25 - LS HOLD - emai…"
type textarea "x"
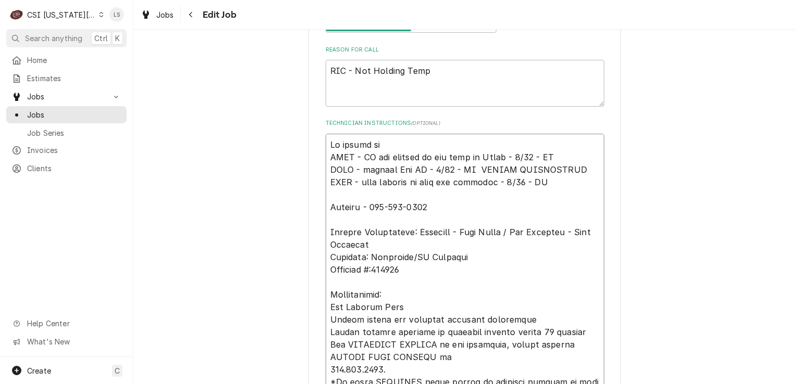
type textarea "No longer on h HOLD - CA was emailed in and sent to Vicky - 8/25 - LS HOLD - em…"
type textarea "x"
type textarea "No longer on ho HOLD - CA was emailed in and sent to Vicky - 8/25 - LS HOLD - e…"
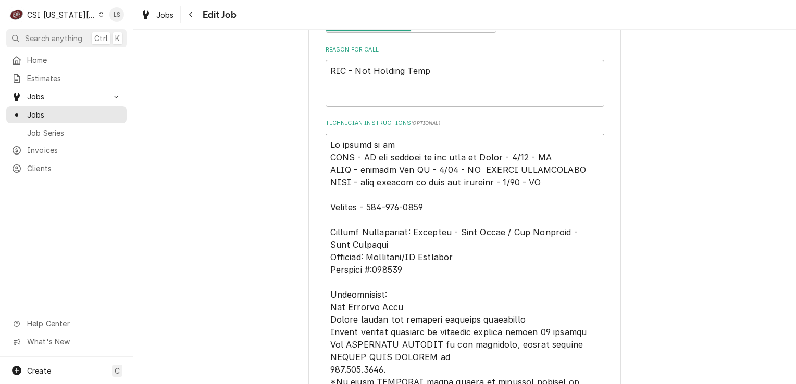
type textarea "x"
type textarea "No longer on hol HOLD - CA was emailed in and sent to Vicky - 8/25 - LS HOLD - …"
type textarea "x"
type textarea "No longer on hold HOLD - CA was emailed in and sent to Vicky - 8/25 - LS HOLD -…"
type textarea "x"
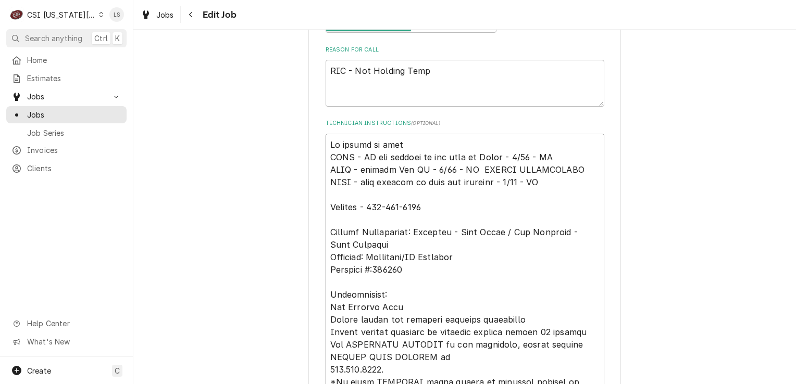
type textarea "No longer on hold HOLD - CA was emailed in and sent to Vicky - 8/25 - LS HOLD -…"
type textarea "x"
type textarea "No longer on hold - HOLD - CA was emailed in and sent to Vicky - 8/25 - LS HOLD…"
type textarea "x"
type textarea "No longer on hold - c HOLD - CA was emailed in and sent to Vicky - 8/25 - LS HO…"
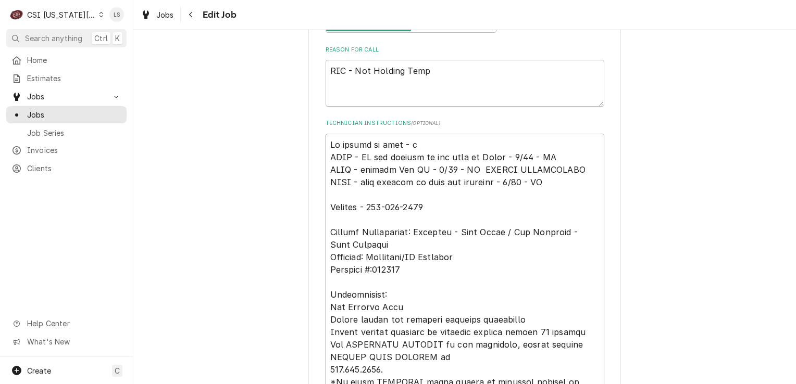
type textarea "x"
type textarea "No longer on hold - cu HOLD - CA was emailed in and sent to Vicky - 8/25 - LS H…"
type textarea "x"
type textarea "No longer on hold - cus HOLD - CA was emailed in and sent to Vicky - 8/25 - LS …"
type textarea "x"
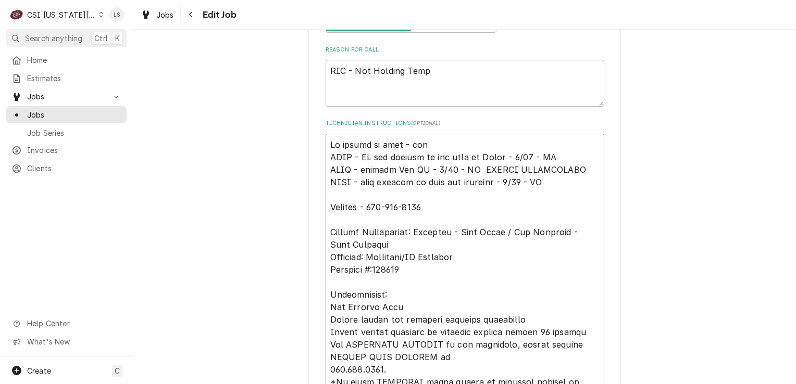
type textarea "No longer on hold - cust HOLD - CA was emailed in and sent to Vicky - 8/25 - LS…"
type textarea "x"
type textarea "No longer on hold - custo HOLD - CA was emailed in and sent to Vicky - 8/25 - L…"
type textarea "x"
type textarea "No longer on hold - custom HOLD - CA was emailed in and sent to Vicky - 8/25 - …"
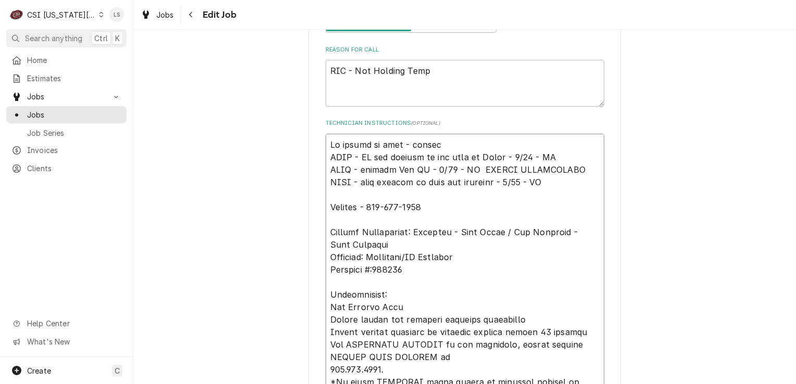
type textarea "x"
type textarea "No longer on hold - custome HOLD - CA was emailed in and sent to Vicky - 8/25 -…"
type textarea "x"
type textarea "No longer on hold - customer HOLD - CA was emailed in and sent to Vicky - 8/25 …"
type textarea "x"
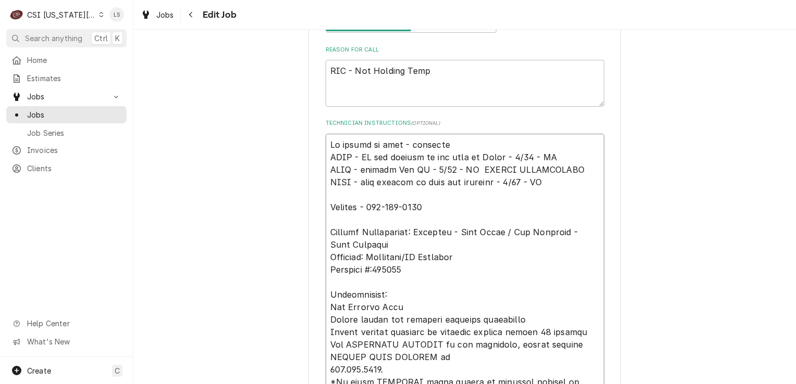
type textarea "No longer on hold - customer' HOLD - CA was emailed in and sent to Vicky - 8/25…"
type textarea "x"
type textarea "No longer on hold - customer's HOLD - CA was emailed in and sent to Vicky - 8/2…"
type textarea "x"
type textarea "No longer on hold - customer's HOLD - CA was emailed in and sent to Vicky - 8/2…"
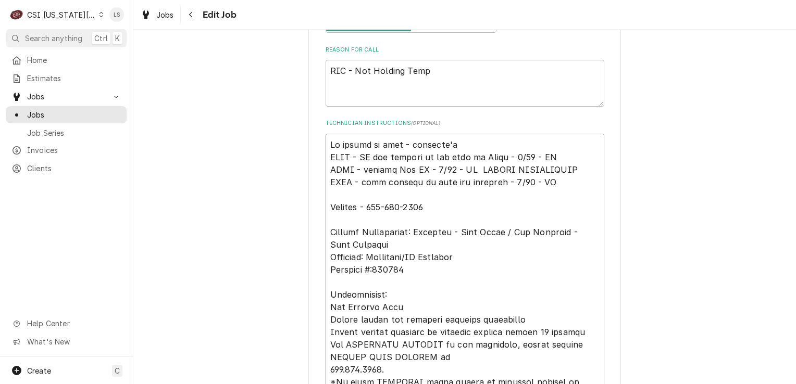
type textarea "x"
type textarea "No longer on hold - customer's c HOLD - CA was emailed in and sent to Vicky - 8…"
type textarea "x"
type textarea "No longer on hold - customer's cr HOLD - CA was emailed in and sent to Vicky - …"
type textarea "x"
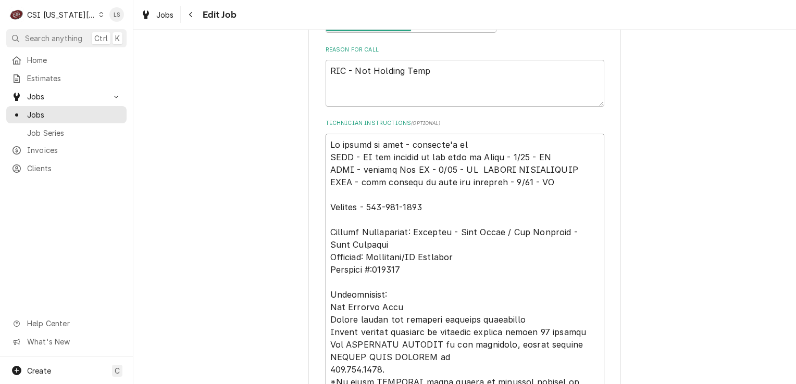
type textarea "No longer on hold - customer's cre HOLD - CA was emailed in and sent to Vicky -…"
type textarea "x"
type textarea "No longer on hold - customer's cred HOLD - CA was emailed in and sent to Vicky …"
type textarea "x"
type textarea "No longer on hold - customer's credi HOLD - CA was emailed in and sent to Vicky…"
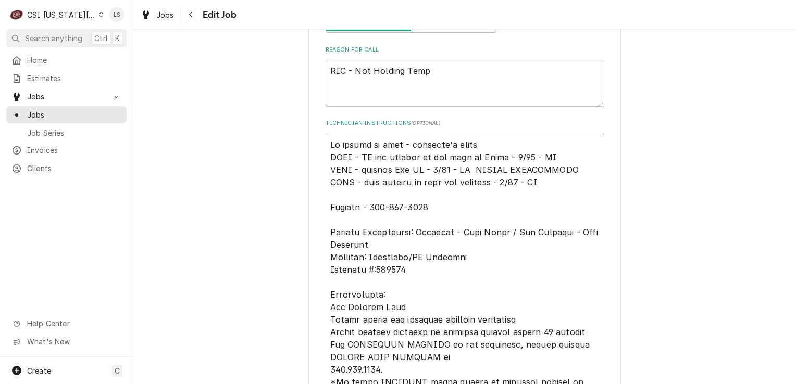
type textarea "x"
type textarea "No longer on hold - customer's credit HOLD - CA was emailed in and sent to Vick…"
type textarea "x"
type textarea "No longer on hold - customer's credit HOLD - CA was emailed in and sent to Vick…"
type textarea "x"
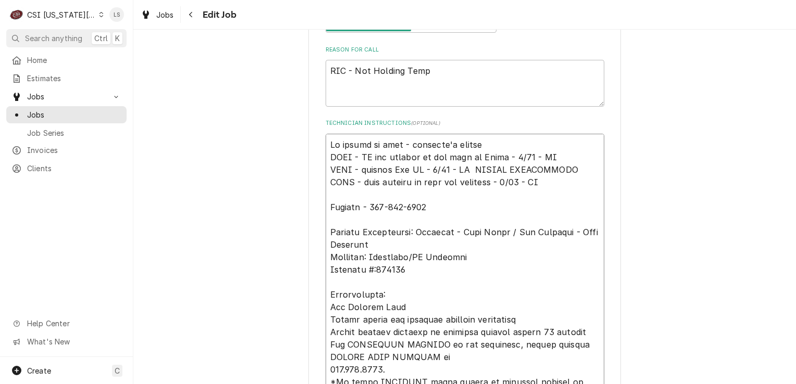
type textarea "No longer on hold - customer's credit HOLD - CA was emailed in and sent to Vick…"
type textarea "x"
type textarea "No longer on hold - customer's credi HOLD - CA was emailed in and sent to Vicky…"
type textarea "x"
type textarea "No longer on hold - customer's cred HOLD - CA was emailed in and sent to Vicky …"
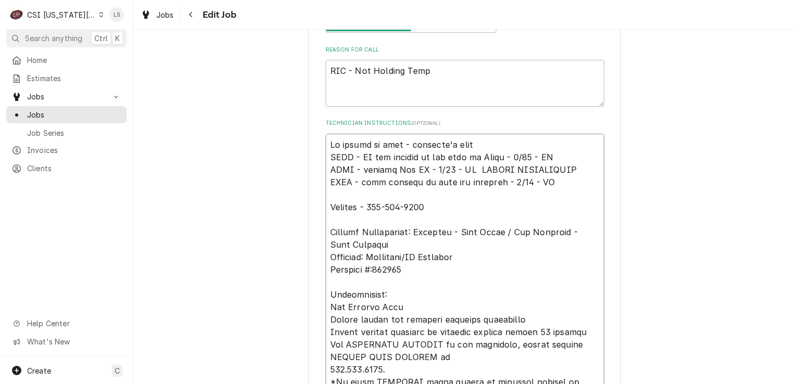
type textarea "x"
type textarea "No longer on hold - customer's cre HOLD - CA was emailed in and sent to Vicky -…"
type textarea "x"
type textarea "No longer on hold - customer's cr HOLD - CA was emailed in and sent to Vicky - …"
type textarea "x"
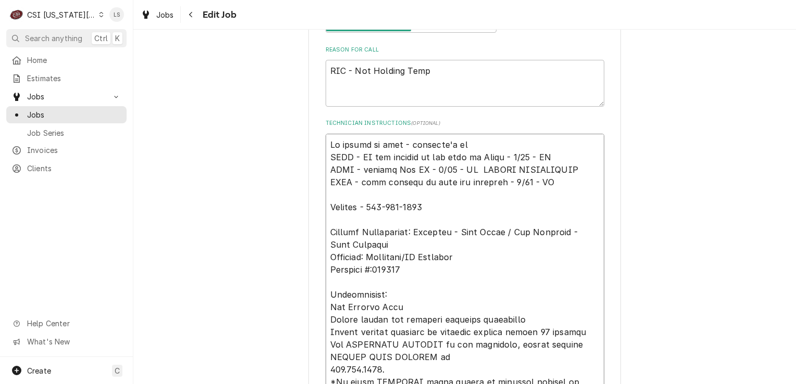
type textarea "No longer on hold - customer's c HOLD - CA was emailed in and sent to Vicky - 8…"
type textarea "x"
type textarea "No longer on hold - customer's HOLD - CA was emailed in and sent to Vicky - 8/2…"
type textarea "x"
type textarea "No longer on hold - customer's C HOLD - CA was emailed in and sent to Vicky - 8…"
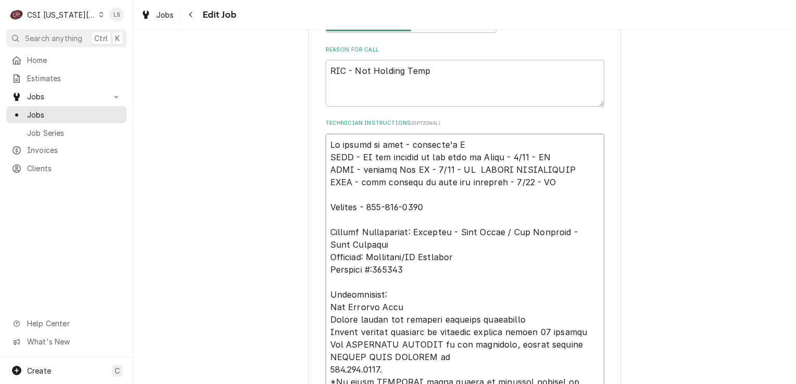
type textarea "x"
type textarea "No longer on hold - customer's CA HOLD - CA was emailed in and sent to Vicky - …"
type textarea "x"
type textarea "No longer on hold - customer's CA HOLD - CA was emailed in and sent to Vicky - …"
type textarea "x"
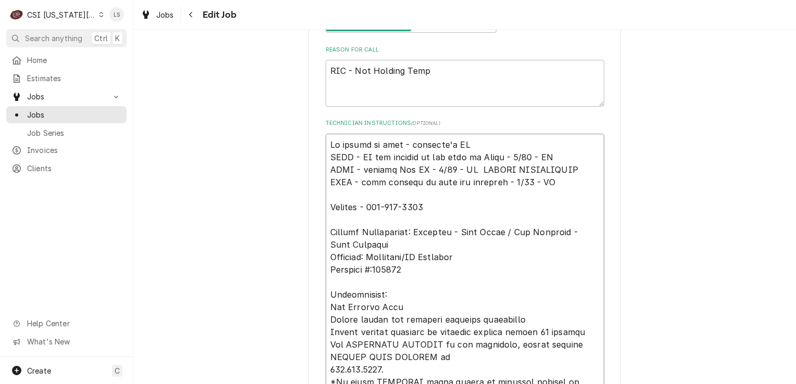
type textarea "No longer on hold - customer's CA w HOLD - CA was emailed in and sent to Vicky …"
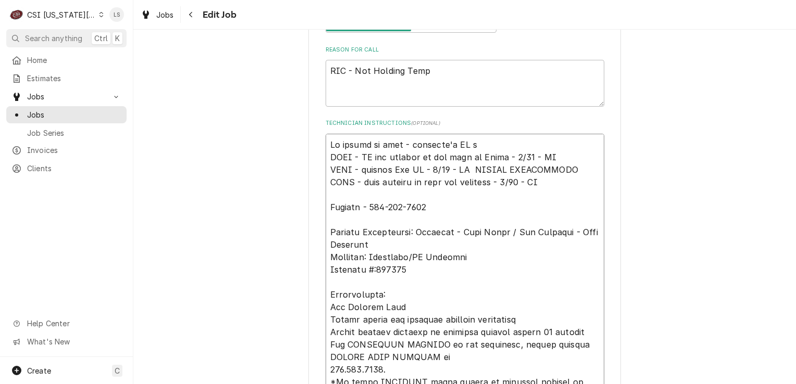
type textarea "x"
type textarea "No longer on hold - customer's CA wa HOLD - CA was emailed in and sent to Vicky…"
type textarea "x"
type textarea "No longer on hold - customer's CA was HOLD - CA was emailed in and sent to Vick…"
type textarea "x"
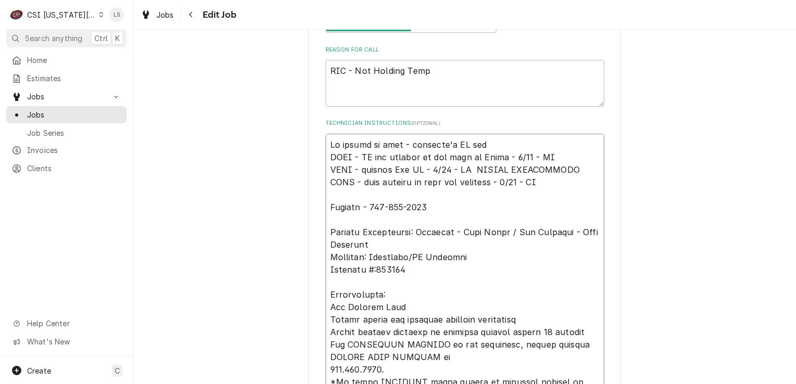
type textarea "No longer on hold - customer's CA was HOLD - CA was emailed in and sent to Vick…"
type textarea "x"
type textarea "No longer on hold - customer's CA was ap HOLD - CA was emailed in and sent to V…"
type textarea "x"
type textarea "No longer on hold - customer's CA was app HOLD - CA was emailed in and sent to …"
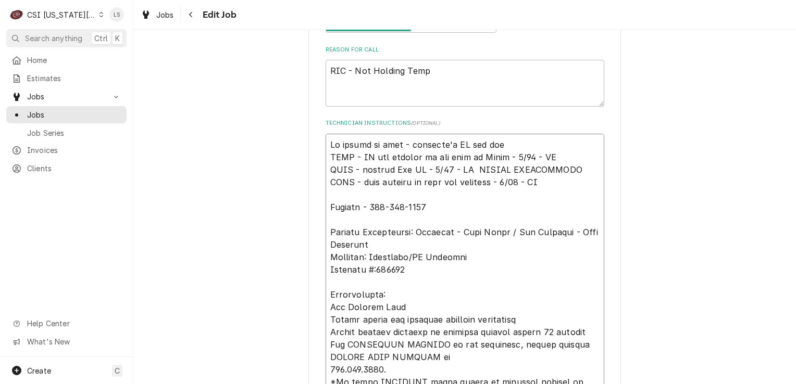
type textarea "x"
type textarea "No longer on hold - customer's CA was appro HOLD - CA was emailed in and sent t…"
type textarea "x"
type textarea "No longer on hold - customer's CA was approv HOLD - CA was emailed in and sent …"
type textarea "x"
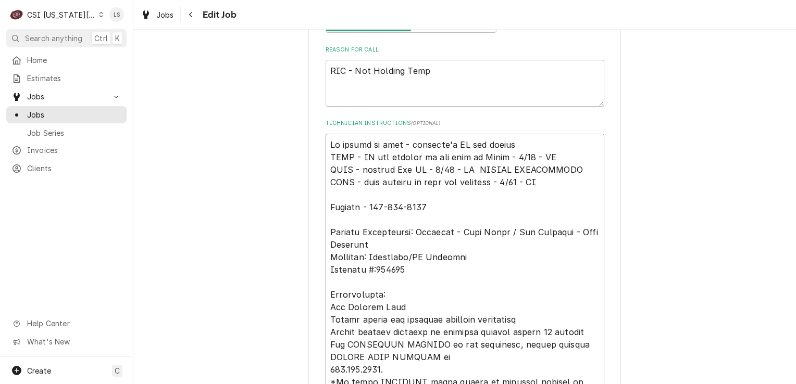
type textarea "No longer on hold - customer's CA was approve HOLD - CA was emailed in and sent…"
type textarea "x"
type textarea "No longer on hold - customer's CA was approved HOLD - CA was emailed in and sen…"
type textarea "x"
type textarea "No longer on hold - customer's CA was approved HOLD - CA was emailed in and sen…"
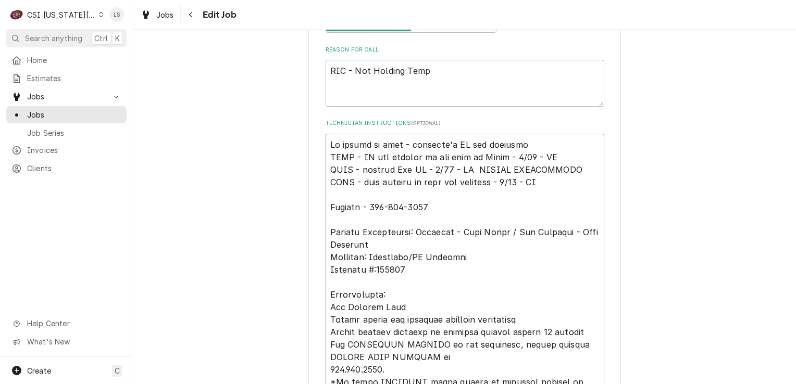
type textarea "x"
type textarea "No longer on hold - customer's CA was approved - HOLD - CA was emailed in and s…"
type textarea "x"
type textarea "No longer on hold - customer's CA was approved - HOLD - CA was emailed in and s…"
type textarea "x"
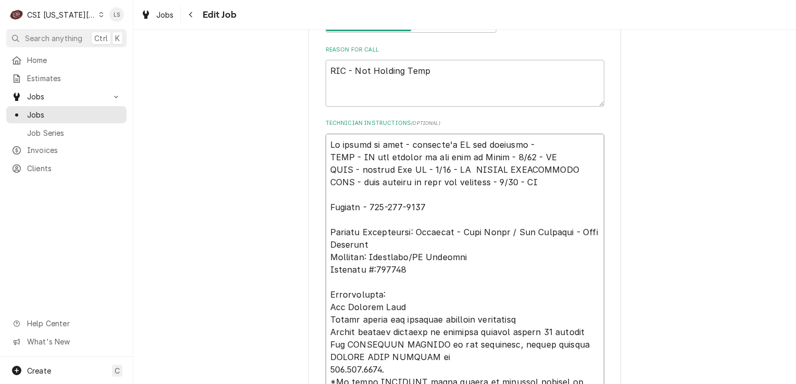
type textarea "No longer on hold - customer's CA was approved - 9 HOLD - CA was emailed in and…"
type textarea "x"
type textarea "No longer on hold - customer's CA was approved - 9/ HOLD - CA was emailed in an…"
type textarea "x"
type textarea "No longer on hold - customer's CA was approved - 9/3 HOLD - CA was emailed in a…"
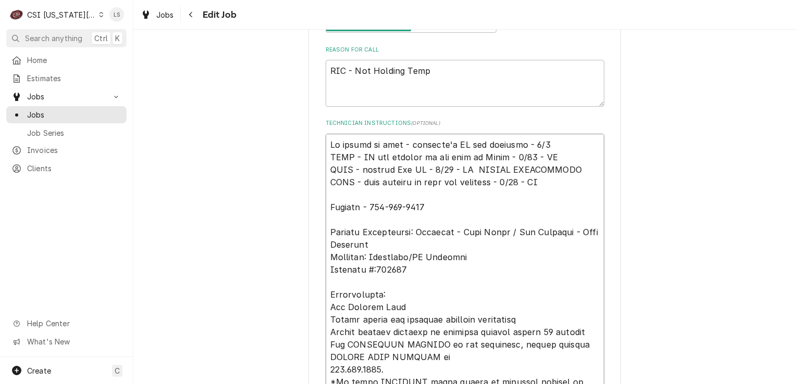
type textarea "x"
type textarea "No longer on hold - customer's CA was approved - 9/3 HOLD - CA was emailed in a…"
type textarea "x"
type textarea "No longer on hold - customer's CA was approved - 9/3 - HOLD - CA was emailed in…"
type textarea "x"
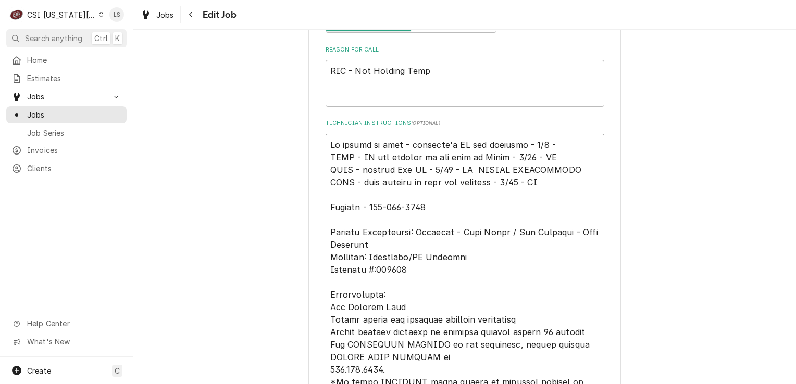
type textarea "No longer on hold - customer's CA was approved - 9/3 - HOLD - CA was emailed in…"
type textarea "x"
type textarea "No longer on hold - customer's CA was approved - 9/3 - L HOLD - CA was emailed …"
type textarea "x"
type textarea "No longer on hold - customer's CA was approved - 9/3 - LS HOLD - CA was emailed…"
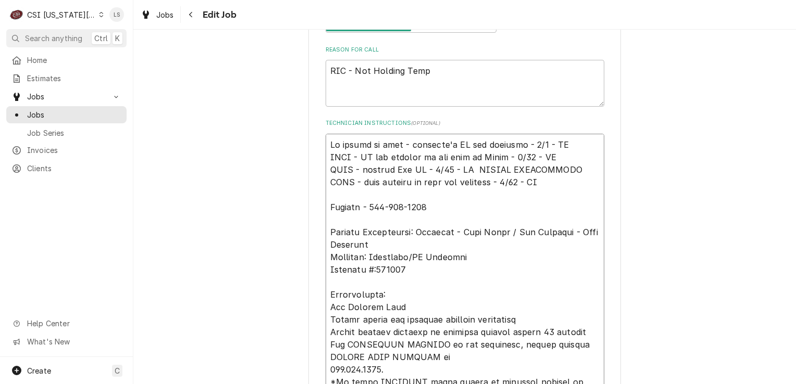
type textarea "x"
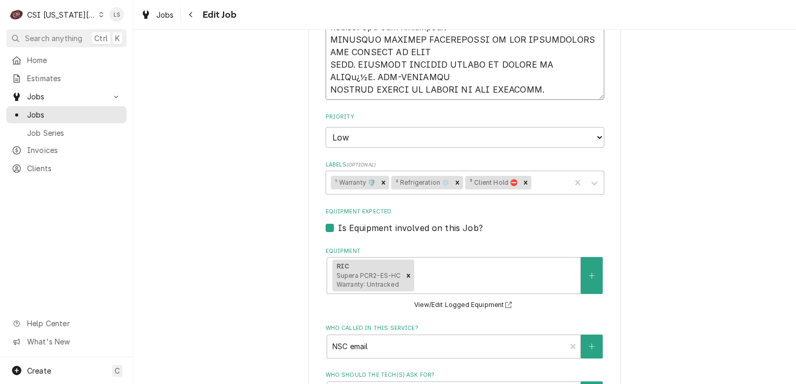
scroll to position [1302, 0]
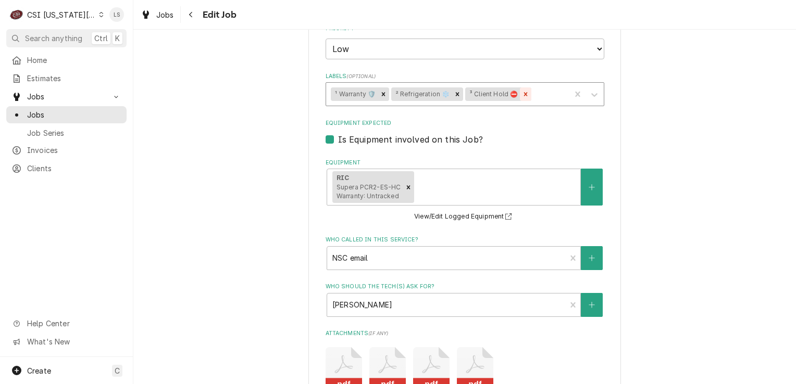
click at [523, 91] on icon "Remove ³ Client Hold ⛔️" at bounding box center [525, 94] width 7 height 7
type textarea "No longer on hold - customer's CA was approved - 9/3 - LS HOLD - CA was emailed…"
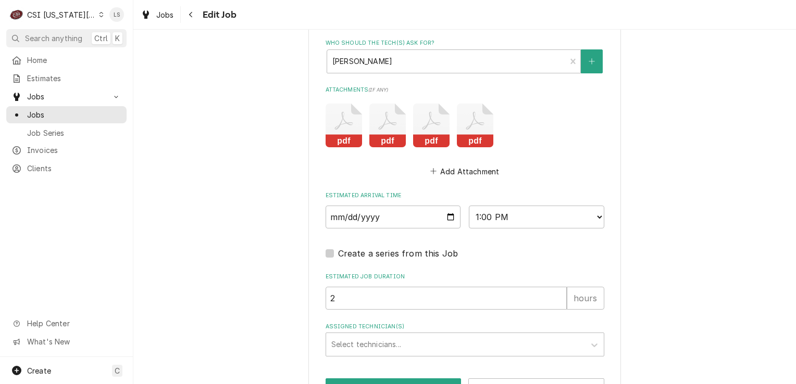
scroll to position [1577, 0]
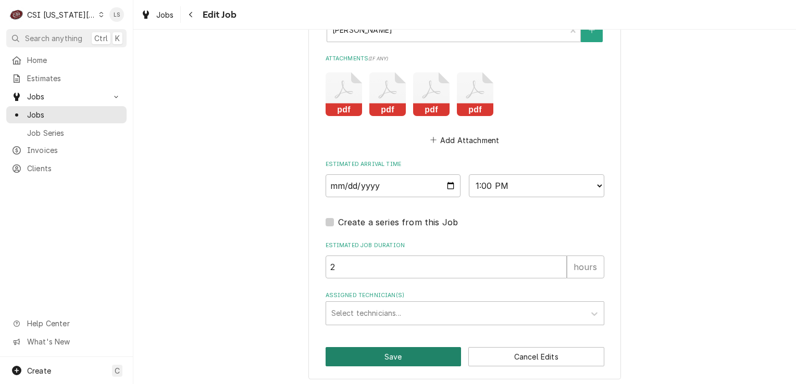
click at [411, 354] on button "Save" at bounding box center [393, 356] width 136 height 19
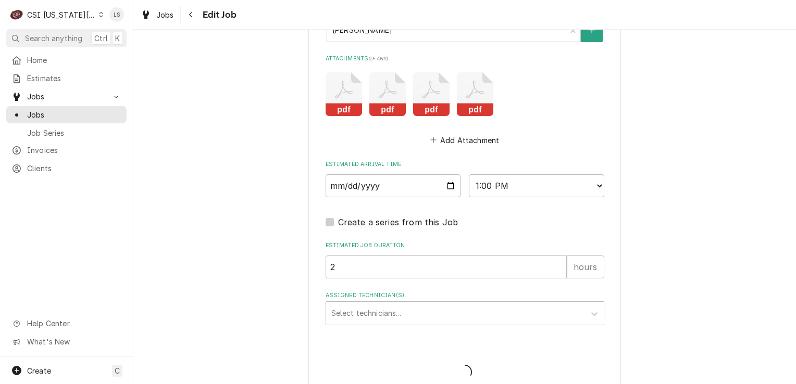
type textarea "x"
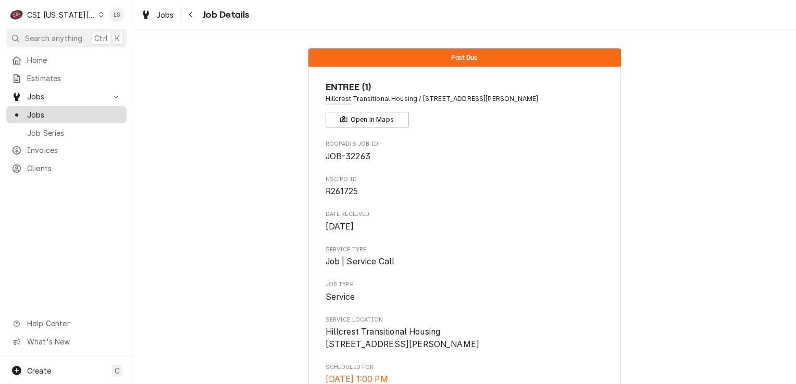
click at [69, 109] on span "Jobs" at bounding box center [74, 114] width 94 height 11
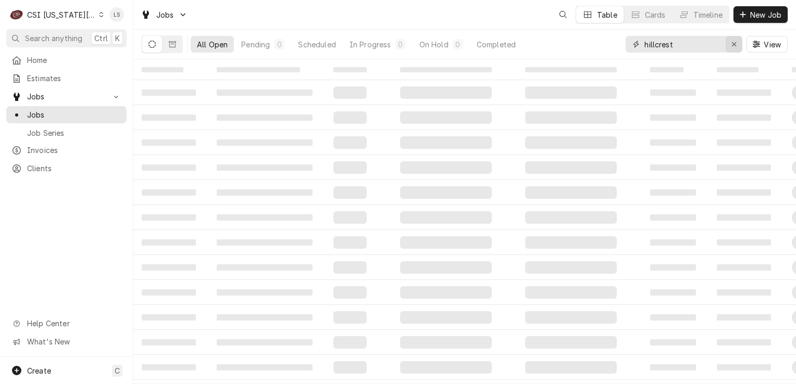
click at [733, 49] on button "Erase input" at bounding box center [733, 44] width 17 height 17
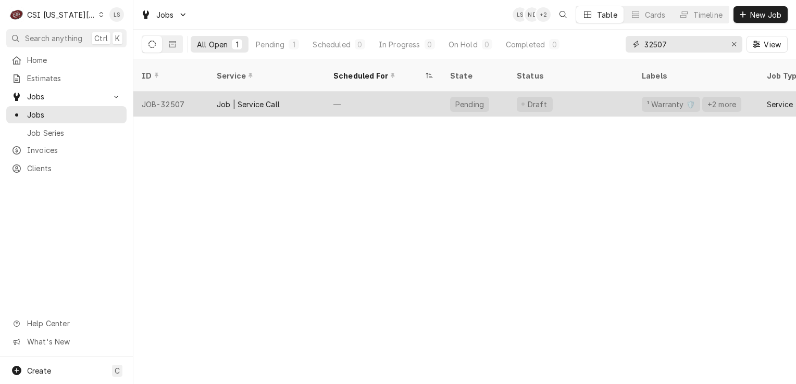
type input "32507"
click at [152, 93] on div "JOB-32507" at bounding box center [170, 104] width 75 height 25
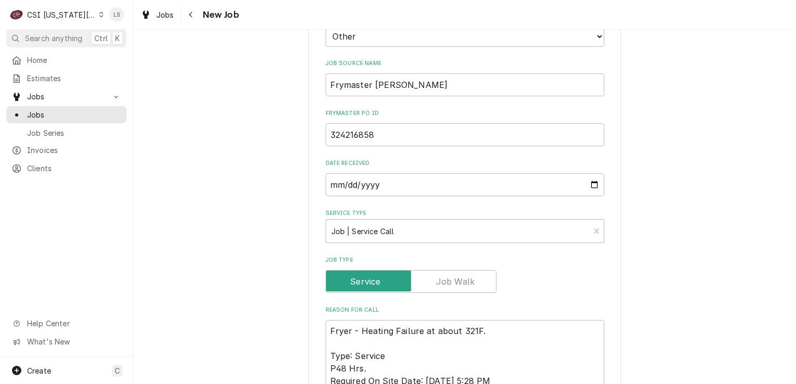
scroll to position [937, 0]
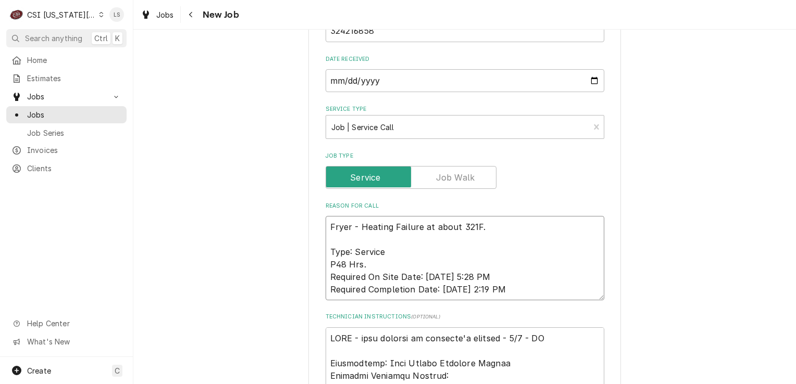
click at [474, 216] on textarea "Fryer - Heating Failure at about 321F. Type: Service P48 Hrs. Required On Site …" at bounding box center [464, 258] width 279 height 84
type textarea "x"
type textarea "Fryer - Heating Failure at about 321F Type: Service P48 Hrs. Required On Site D…"
type textarea "x"
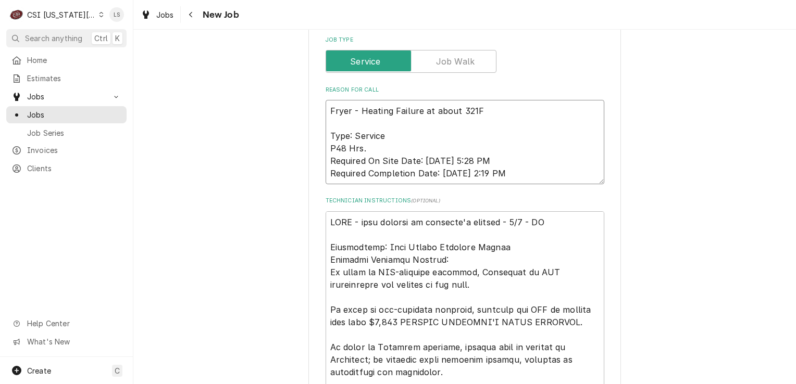
scroll to position [1001, 0]
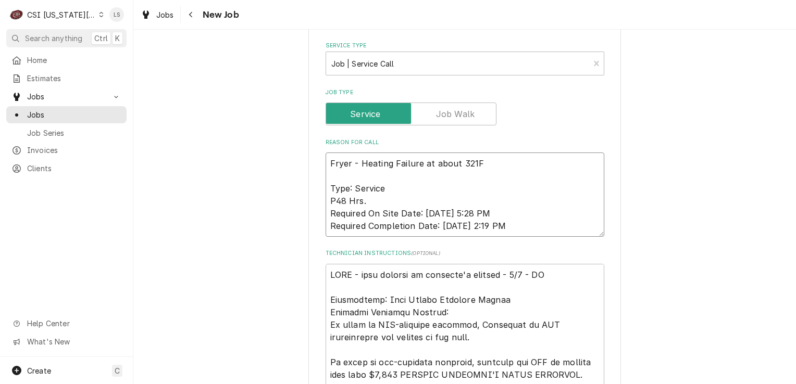
type textarea "Fryer - Heating Failure at about 321F Type: Service P48 Hrs. Required On Site D…"
type textarea "x"
type textarea "LORE - ipsu dolorsi am consecte'a elitsed - 7/3 - DO Eiusmodtemp: Inci Utlabo E…"
type textarea "x"
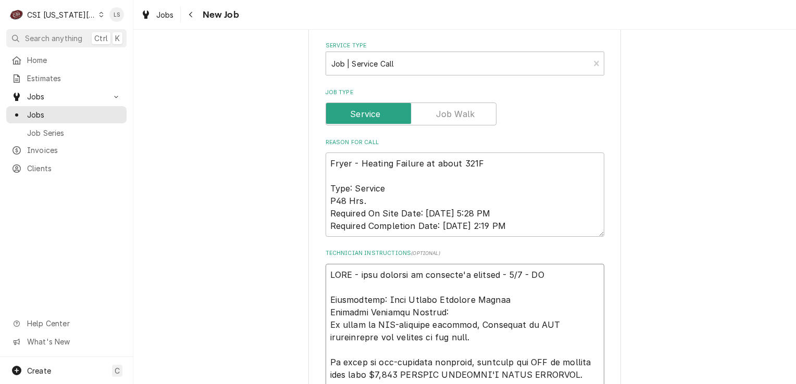
type textarea "h HOLD - need billing on customer's account - 9/3 - LS Entitlement: Unit Within…"
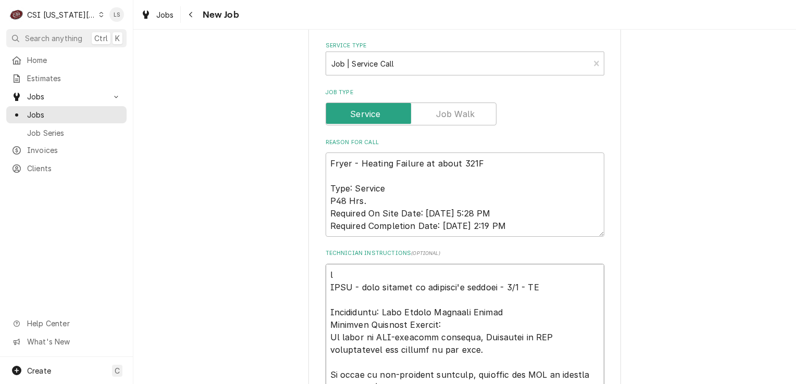
type textarea "x"
type textarea "hO HOLD - need billing on customer's account - 9/3 - LS Entitlement: Unit Withi…"
type textarea "x"
type textarea "hOL HOLD - need billing on customer's account - 9/3 - LS Entitlement: Unit With…"
type textarea "x"
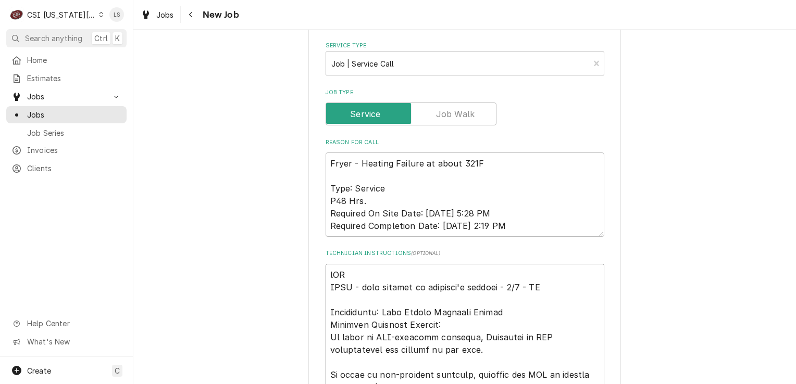
type textarea "hOLD HOLD - need billing on customer's account - 9/3 - LS Entitlement: Unit Wit…"
type textarea "x"
type textarea "hOL HOLD - need billing on customer's account - 9/3 - LS Entitlement: Unit With…"
type textarea "x"
type textarea "hO HOLD - need billing on customer's account - 9/3 - LS Entitlement: Unit Withi…"
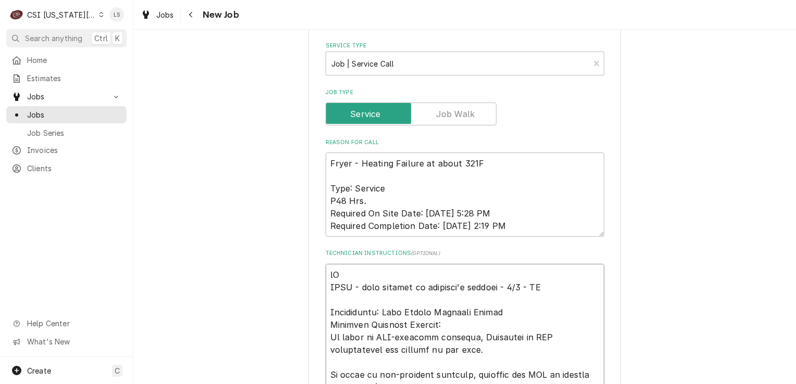
type textarea "x"
type textarea "h HOLD - need billing on customer's account - 9/3 - LS Entitlement: Unit Within…"
type textarea "x"
type textarea "HOLD - need billing on customer's account - 9/3 - LS Entitlement: Unit Within W…"
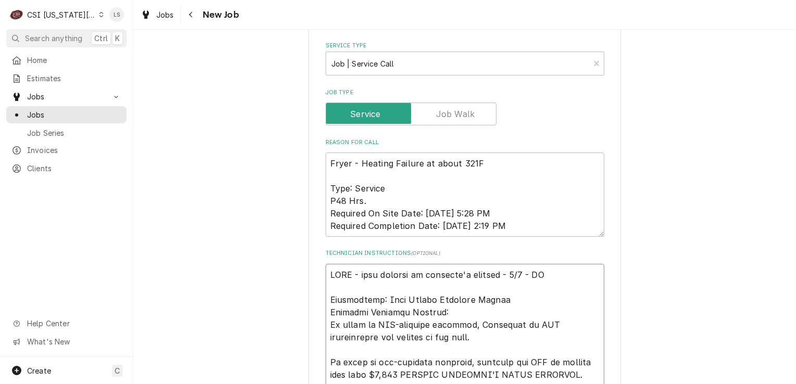
type textarea "x"
type textarea "H HOLD - need billing on customer's account - 9/3 - LS Entitlement: Unit Within…"
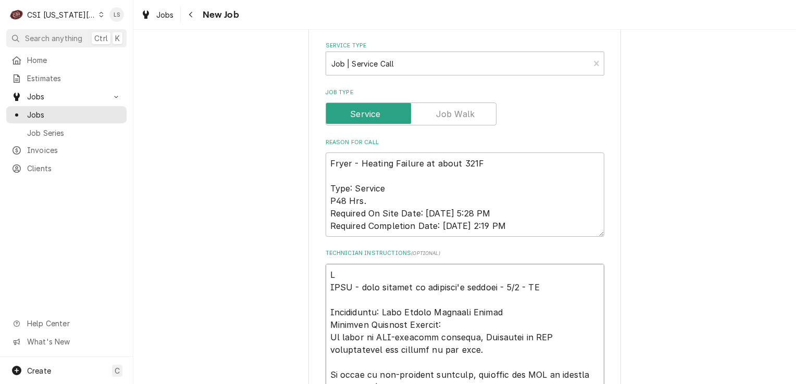
type textarea "x"
type textarea "HO HOLD - need billing on customer's account - 9/3 - LS Entitlement: Unit Withi…"
type textarea "x"
type textarea "HOL HOLD - need billing on customer's account - 9/3 - LS Entitlement: Unit With…"
type textarea "x"
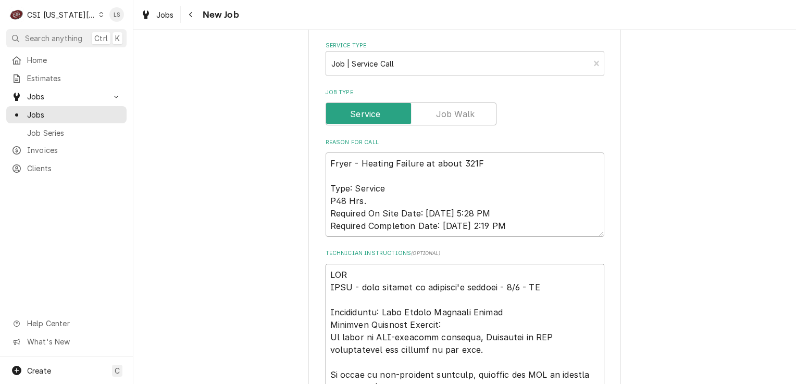
type textarea "HOLD HOLD - need billing on customer's account - 9/3 - LS Entitlement: Unit Wit…"
type textarea "x"
type textarea "HOLD HOLD - need billing on customer's account - 9/3 - LS Entitlement: Unit Wit…"
type textarea "x"
type textarea "HOLD - HOLD - need billing on customer's account - 9/3 - LS Entitlement: Unit W…"
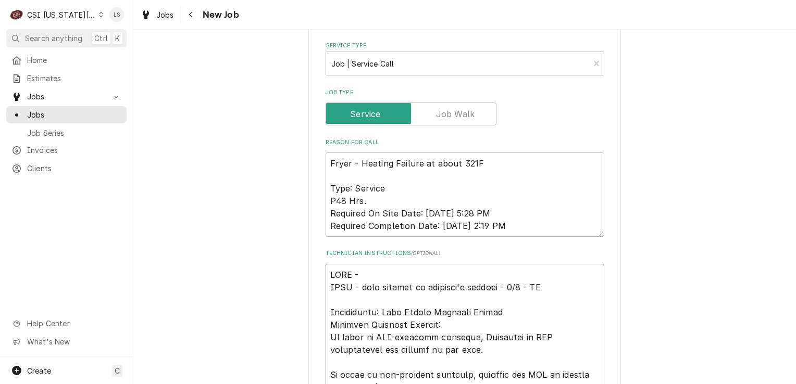
type textarea "x"
type textarea "HOLD - HOLD - need billing on customer's account - 9/3 - LS Entitlement: Unit W…"
type textarea "x"
type textarea "HOLD - c HOLD - need billing on customer's account - 9/3 - LS Entitlement: Unit…"
type textarea "x"
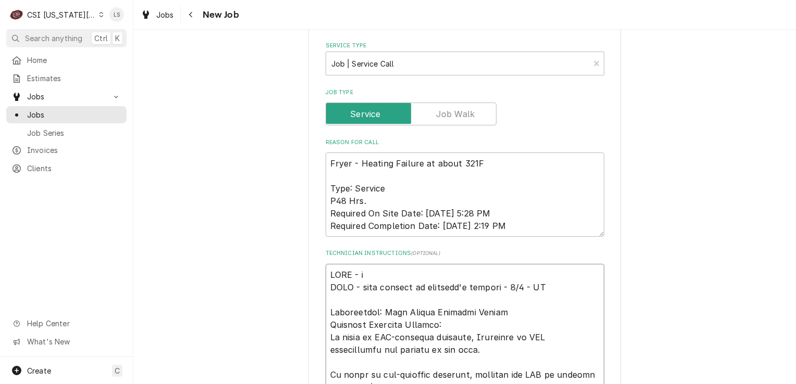
type textarea "HOLD - ca HOLD - need billing on customer's account - 9/3 - LS Entitlement: Uni…"
type textarea "x"
type textarea "HOLD - cal HOLD - need billing on customer's account - 9/3 - LS Entitlement: Un…"
type textarea "x"
type textarea "HOLD - call HOLD - need billing on customer's account - 9/3 - LS Entitlement: U…"
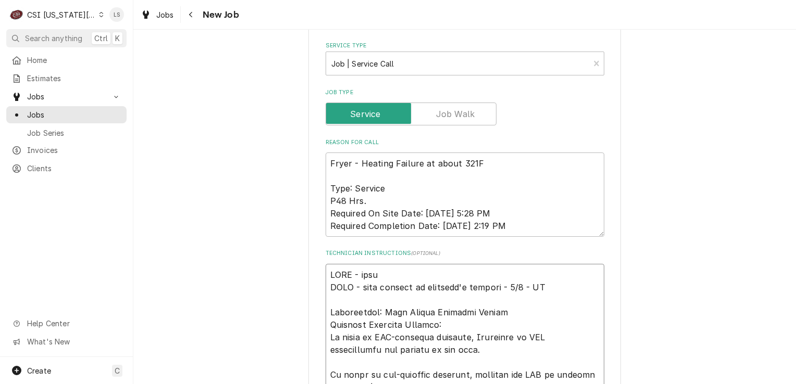
type textarea "x"
type textarea "HOLD - calle HOLD - need billing on customer's account - 9/3 - LS Entitlement: …"
type textarea "x"
type textarea "HOLD - called HOLD - need billing on customer's account - 9/3 - LS Entitlement:…"
type textarea "x"
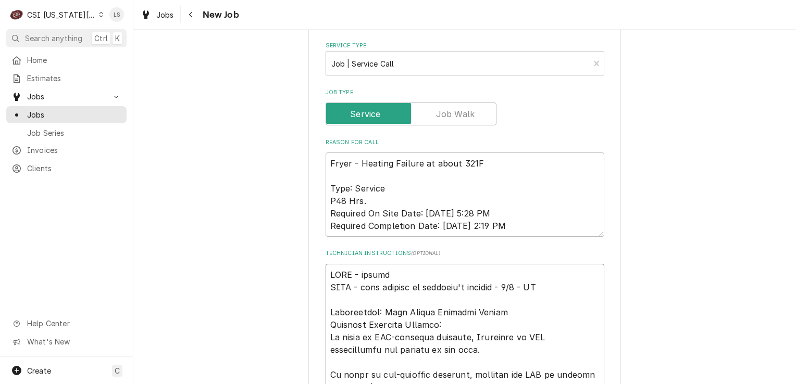
type textarea "HOLD - called t HOLD - need billing on customer's account - 9/3 - LS Entitlemen…"
type textarea "x"
type textarea "HOLD - called th HOLD - need billing on customer's account - 9/3 - LS Entitleme…"
type textarea "x"
type textarea "HOLD - called the HOLD - need billing on customer's account - 9/3 - LS Entitlem…"
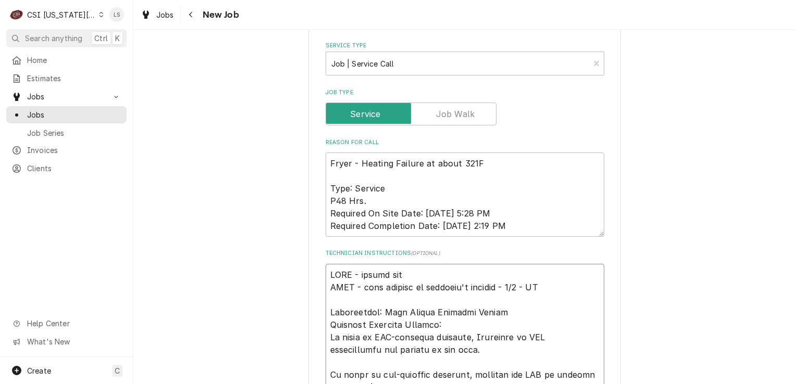
type textarea "x"
type textarea "HOLD - called the HOLD - need billing on customer's account - 9/3 - LS Entitlem…"
type textarea "x"
type textarea "HOLD - called the so HOLD - need billing on customer's account - 9/3 - LS Entit…"
type textarea "x"
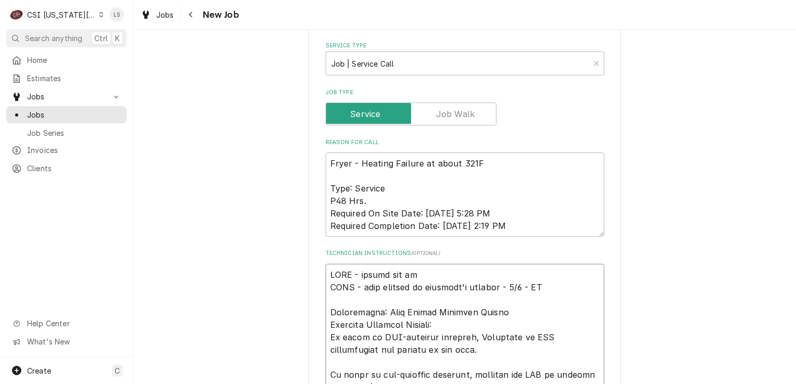
type textarea "HOLD - called the sot HOLD - need billing on customer's account - 9/3 - LS Enti…"
type textarea "x"
type textarea "HOLD - called the sotr HOLD - need billing on customer's account - 9/3 - LS Ent…"
type textarea "x"
type textarea "HOLD - called the sotre HOLD - need billing on customer's account - 9/3 - LS En…"
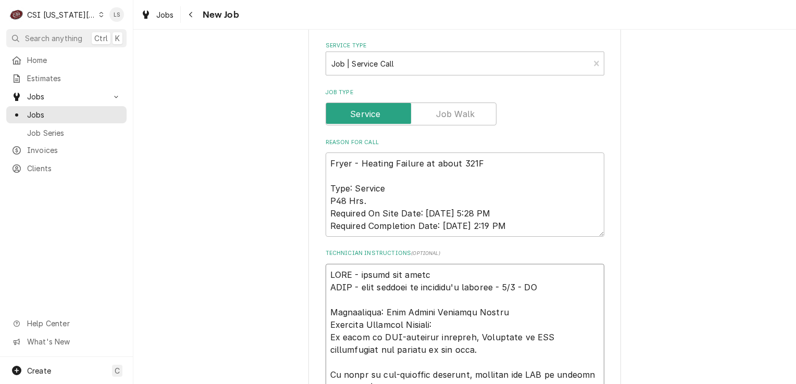
type textarea "x"
type textarea "HOLD - called the sotre a HOLD - need billing on customer's account - 9/3 - LS …"
type textarea "x"
type textarea "HOLD - called the sotre HOLD - need billing on customer's account - 9/3 - LS En…"
type textarea "x"
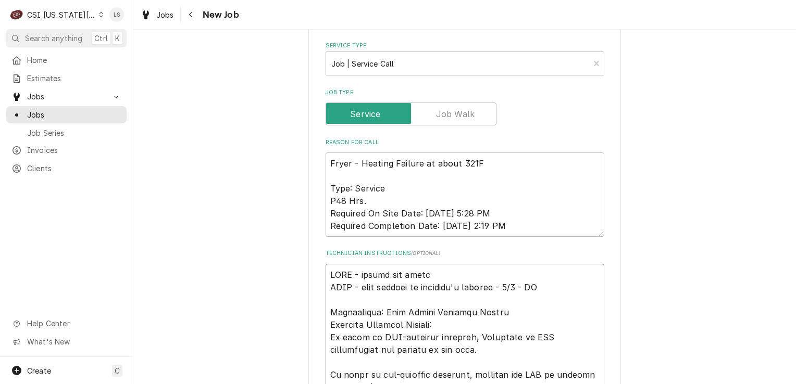
type textarea "HOLD - called the sotre HOLD - need billing on customer's account - 9/3 - LS En…"
type textarea "x"
type textarea "HOLD - called the sotr HOLD - need billing on customer's account - 9/3 - LS Ent…"
type textarea "x"
type textarea "HOLD - called the sot HOLD - need billing on customer's account - 9/3 - LS Enti…"
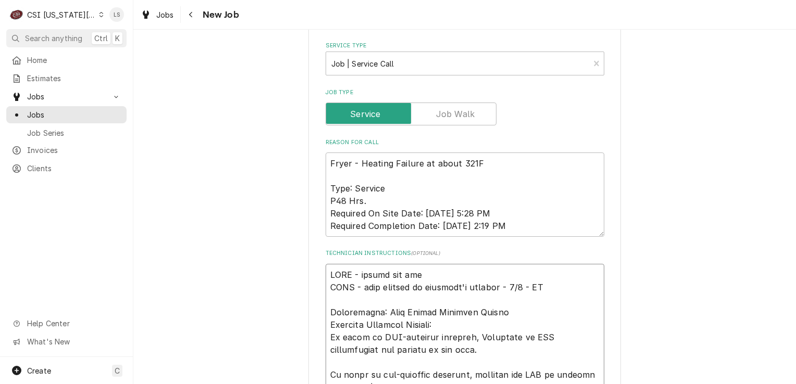
type textarea "x"
type textarea "HOLD - called the so HOLD - need billing on customer's account - 9/3 - LS Entit…"
type textarea "x"
type textarea "HOLD - called the s HOLD - need billing on customer's account - 9/3 - LS Entitl…"
type textarea "x"
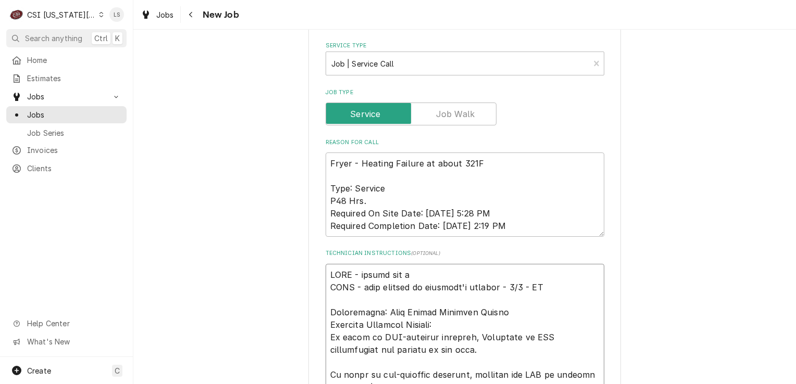
type textarea "HOLD - called the st HOLD - need billing on customer's account - 9/3 - LS Entit…"
type textarea "x"
type textarea "HOLD - called the sto HOLD - need billing on customer's account - 9/3 - LS Enti…"
type textarea "x"
type textarea "HOLD - called the stor HOLD - need billing on customer's account - 9/3 - LS Ent…"
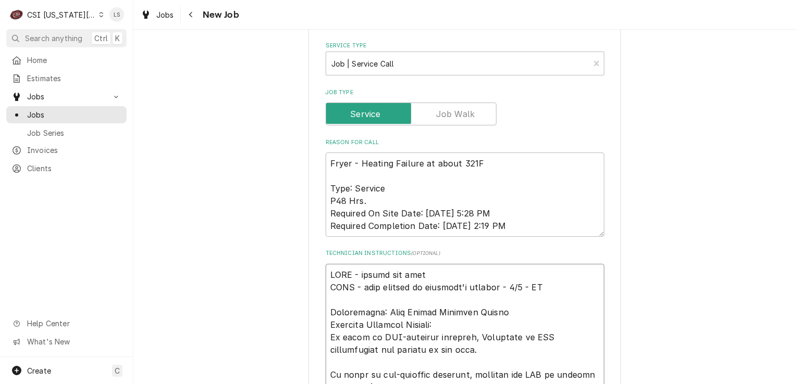
type textarea "x"
type textarea "HOLD - called the store HOLD - need billing on customer's account - 9/3 - LS En…"
type textarea "x"
type textarea "HOLD - called the store HOLD - need billing on customer's account - 9/3 - LS En…"
type textarea "x"
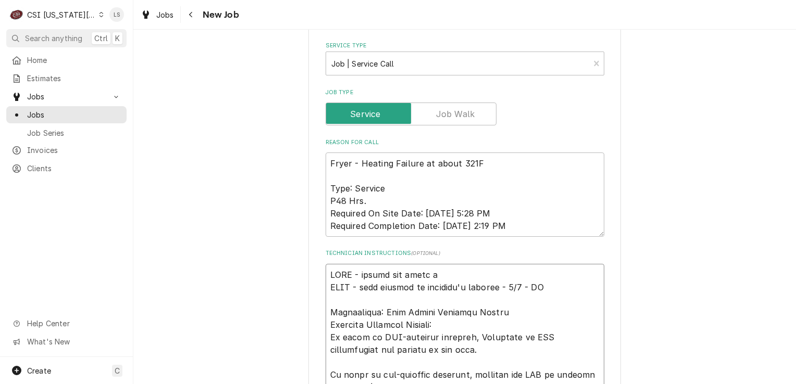
type textarea "HOLD - called the store an HOLD - need billing on customer's account - 9/3 - LS…"
type textarea "x"
type textarea "HOLD - called the store and HOLD - need billing on customer's account - 9/3 - L…"
type textarea "x"
type textarea "HOLD - called the store and HOLD - need billing on customer's account - 9/3 - L…"
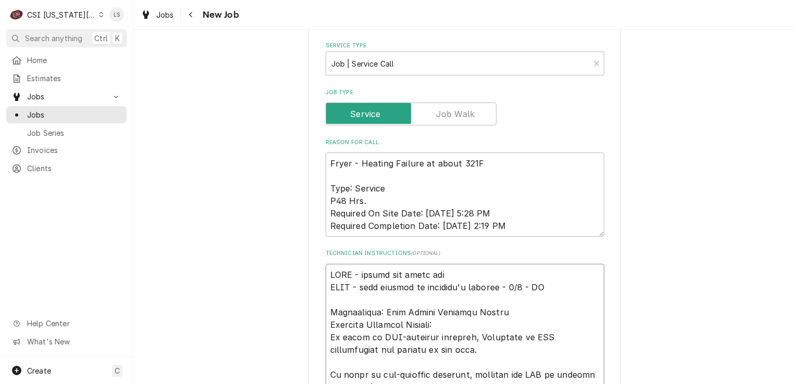
type textarea "x"
type textarea "HOLD - called the store and R HOLD - need billing on customer's account - 9/3 -…"
type textarea "x"
type textarea "HOLD - called the store and Ra HOLD - need billing on customer's account - 9/3 …"
type textarea "x"
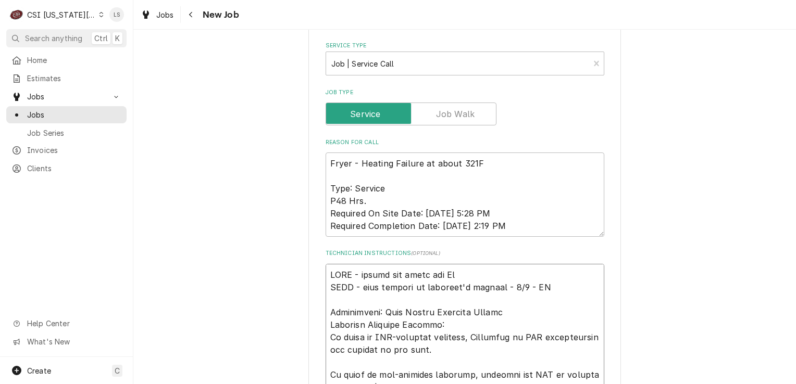
type textarea "HOLD - called the store and Rac HOLD - need billing on customer's account - 9/3…"
type textarea "x"
type textarea "HOLD - called the store and Rach HOLD - need billing on customer's account - 9/…"
type textarea "x"
type textarea "HOLD - called the store and Rache HOLD - need billing on customer's account - 9…"
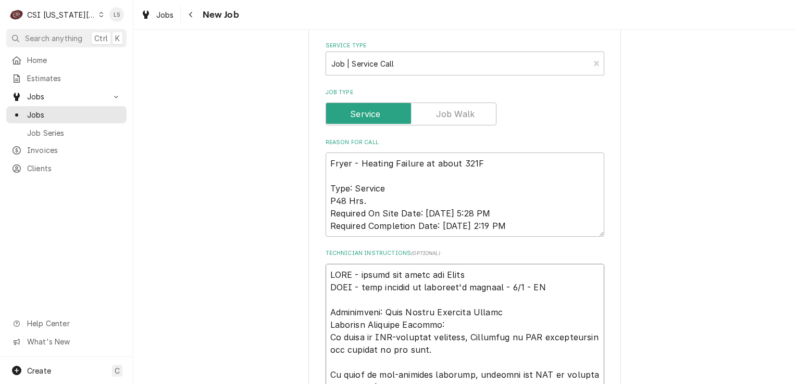
type textarea "x"
type textarea "HOLD - called the store and Rachel HOLD - need billing on customer's account - …"
type textarea "x"
type textarea "HOLD - called the store and Rachelle HOLD - need billing on customer's account …"
type textarea "x"
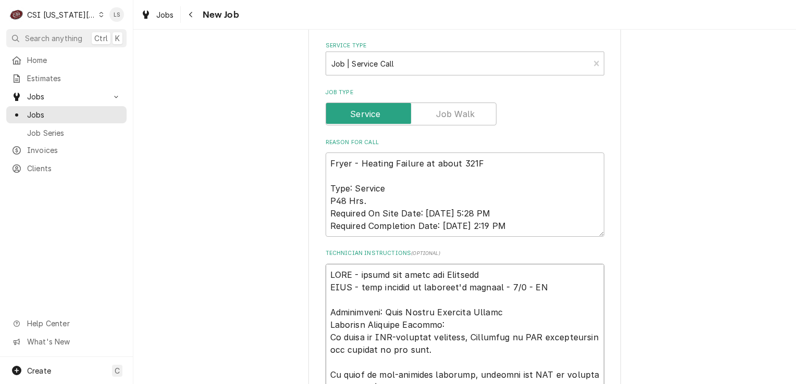
type textarea "HOLD - called the store and Rachelle w HOLD - need billing on customer's accoun…"
type textarea "x"
type textarea "HOLD - called the store and Rachelle wa HOLD - need billing on customer's accou…"
type textarea "x"
type textarea "HOLD - called the store and Rachelle was HOLD - need billing on customer's acco…"
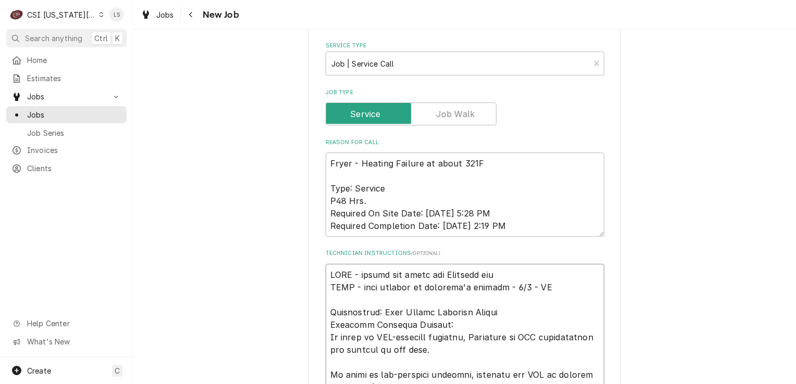
type textarea "x"
type textarea "HOLD - called the store and Rachelle was HOLD - need billing on customer's acco…"
type textarea "x"
type textarea "HOLD - called the store and Rachelle was o HOLD - need billing on customer's ac…"
type textarea "x"
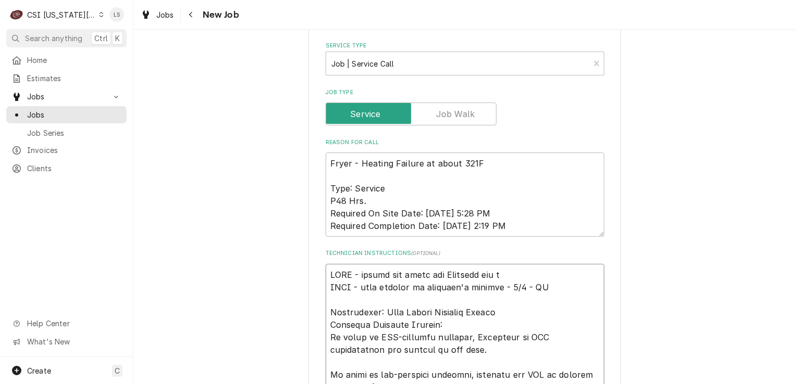
type textarea "HOLD - called the store and Rachelle was HOLD - need billing on customer's acco…"
type textarea "x"
type textarea "HOLD - called the store and Rachelle was HOLD - need billing on customer's acco…"
type textarea "x"
type textarea "HOLD - called the store and Rachelle wa HOLD - need billing on customer's accou…"
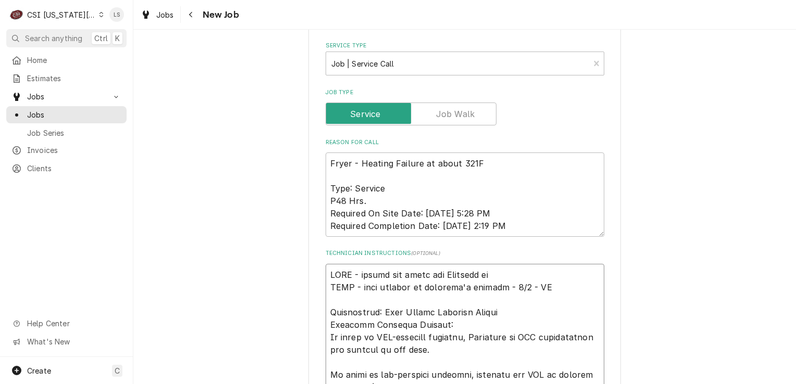
type textarea "x"
type textarea "HOLD - called the store and Rachelle w HOLD - need billing on customer's accoun…"
type textarea "x"
type textarea "HOLD - called the store and Rachelle HOLD - need billing on customer's account …"
type textarea "x"
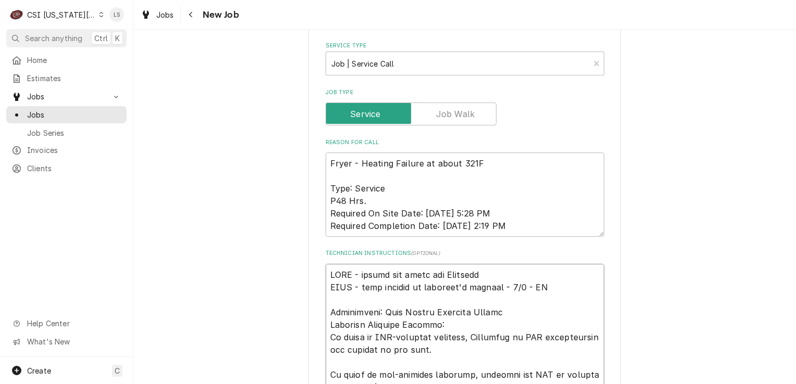
type textarea "HOLD - called the store and Rachelle * HOLD - need billing on customer's accoun…"
type textarea "x"
type textarea "HOLD - called the store and Rachelle HOLD - need billing on customer's account …"
type textarea "x"
type textarea "HOLD - called the store and Rachelle ( HOLD - need billing on customer's accoun…"
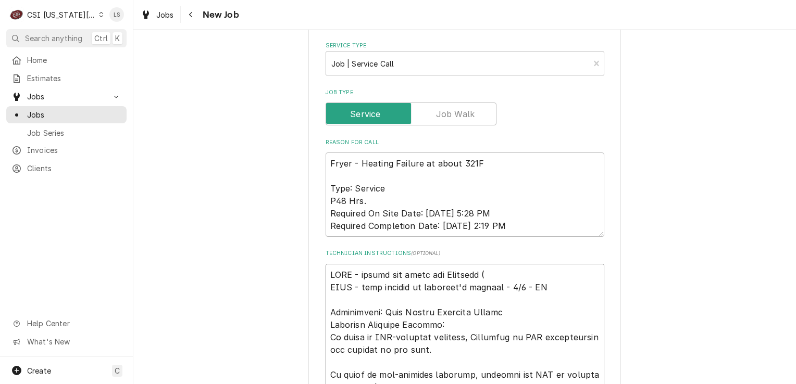
type textarea "x"
type textarea "HOLD - called the store and Rachelle (G HOLD - need billing on customer's accou…"
type textarea "x"
type textarea "HOLD - called the store and Rachelle (GM HOLD - need billing on customer's acco…"
type textarea "x"
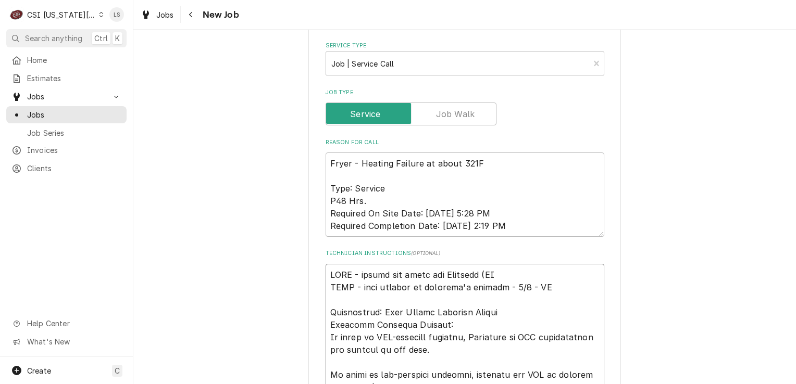
type textarea "HOLD - called the store and Rachelle (GM_ HOLD - need billing on customer's acc…"
type textarea "x"
type textarea "HOLD - called the store and Rachelle (GM HOLD - need billing on customer's acco…"
type textarea "x"
type textarea "HOLD - called the store and Rachelle (GM) HOLD - need billing on customer's acc…"
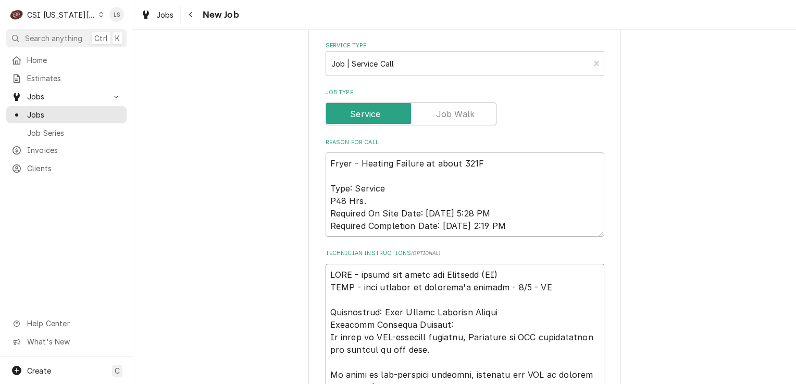
type textarea "x"
type textarea "HOLD - called the store and Rachelle (GM)_ HOLD - need billing on customer's ac…"
type textarea "x"
type textarea "HOLD - called the store and Rachelle (GM) HOLD - need billing on customer's acc…"
type textarea "x"
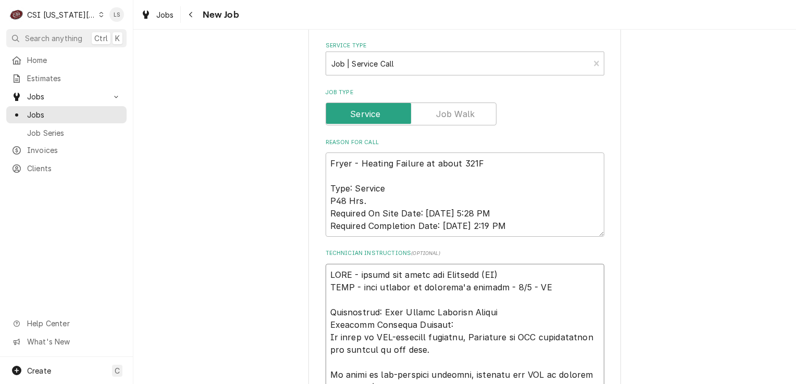
type textarea "HOLD - called the store and Rachelle (GM) HOLD - need billing on customer's acc…"
type textarea "x"
type textarea "HOLD - called the store and Rachelle (GM) w HOLD - need billing on customer's a…"
type textarea "x"
type textarea "HOLD - called the store and Rachelle (GM) wa HOLD - need billing on customer's …"
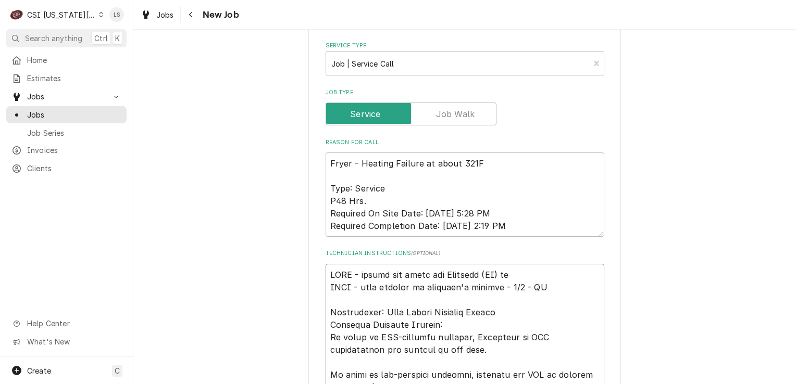
type textarea "x"
type textarea "HOLD - called the store and Rachelle (GM) was HOLD - need billing on customer's…"
type textarea "x"
type textarea "HOLD - called the store and Rachelle (GM) was o HOLD - need billing on customer…"
type textarea "x"
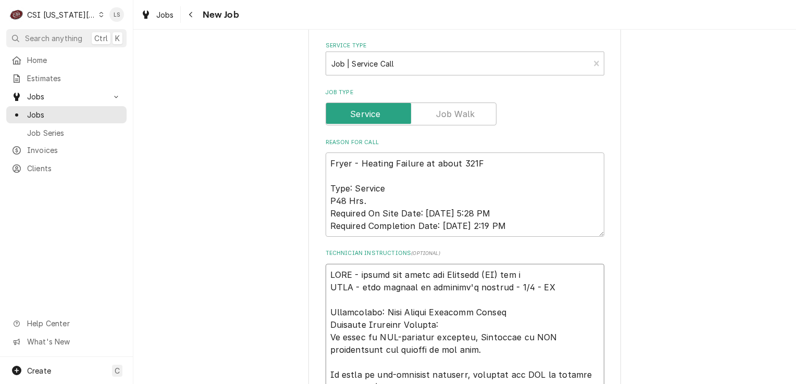
type textarea "HOLD - called the store and Rachelle (GM) was of HOLD - need billing on custome…"
type textarea "x"
type textarea "HOLD - called the store and Rachelle (GM) was off HOLD - need billing on custom…"
type textarea "x"
type textarea "HOLD - called the store and Rachelle (GM) was off HOLD - need billing on custom…"
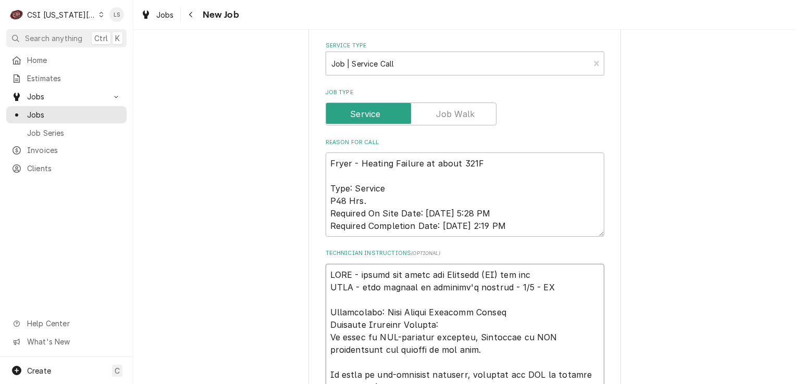
type textarea "x"
type textarea "HOLD - called the store and Rachelle (GM) was off to HOLD - need billing on cus…"
type textarea "x"
type textarea "HOLD - called the store and Rachelle (GM) was off tod HOLD - need billing on cu…"
type textarea "x"
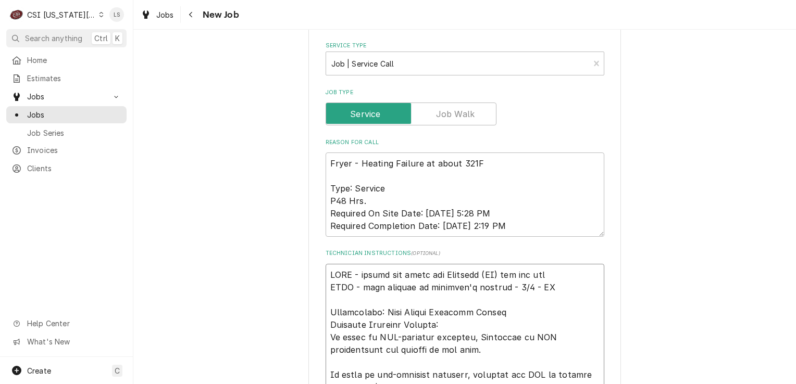
type textarea "HOLD - called the store and Rachelle (GM) was off toda HOLD - need billing on c…"
type textarea "x"
type textarea "HOLD - called the store and Rachelle (GM) was off today HOLD - need billing on …"
type textarea "x"
type textarea "HOLD - called the store and Rachelle (GM) was off today, HOLD - need billing on…"
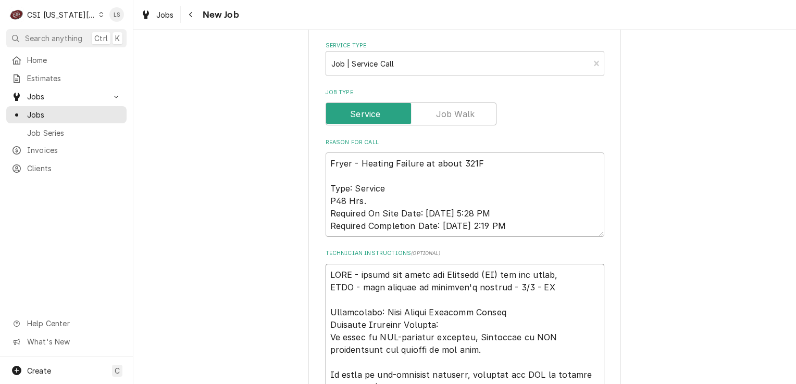
type textarea "x"
type textarea "HOLD - called the store and Rachelle (GM) was off today, HOLD - need billing on…"
type textarea "x"
type textarea "HOLD - called the store and Rachelle (GM) was off today, h HOLD - need billing …"
type textarea "x"
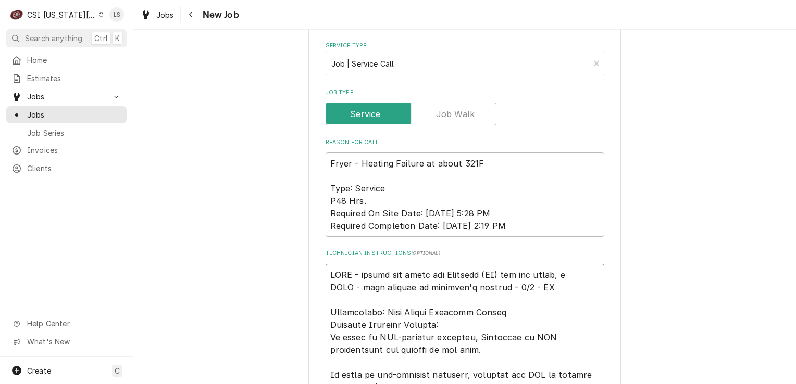
type textarea "HOLD - called the store and Rachelle (GM) was off today, ha HOLD - need billing…"
type textarea "x"
type textarea "HOLD - called the store and Rachelle (GM) was off today, hav HOLD - need billin…"
type textarea "x"
type textarea "HOLD - called the store and Rachelle (GM) was off today, have HOLD - need billi…"
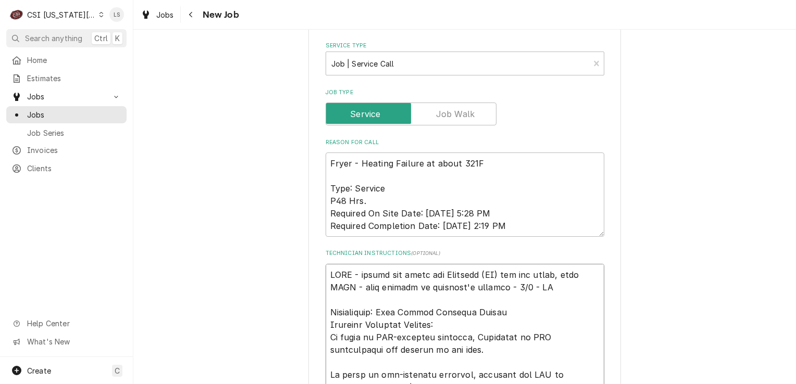
type textarea "x"
type textarea "HOLD - called the store and Rachelle (GM) was off today, have t HOLD - need bil…"
type textarea "x"
type textarea "HOLD - called the store and Rachelle (GM) was off today, have to HOLD - need bi…"
type textarea "x"
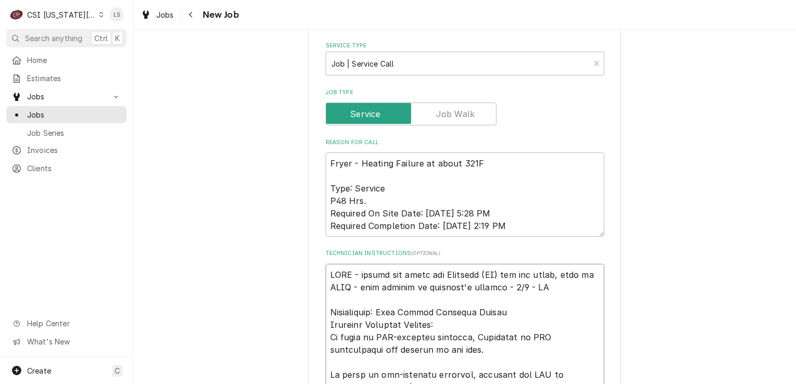
type textarea "HOLD - called the store and Rachelle (GM) was off today, have to c HOLD - need …"
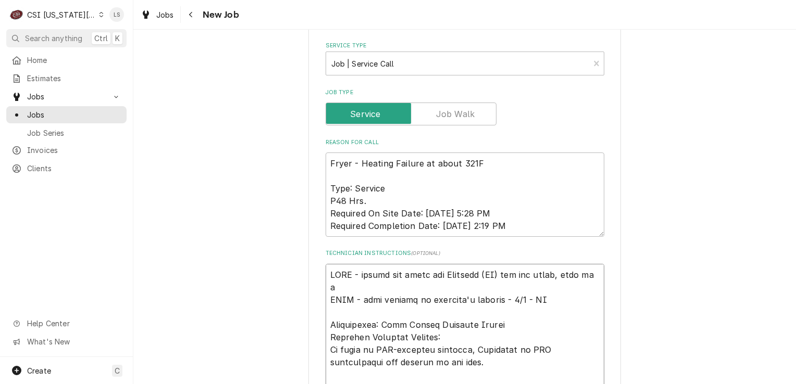
type textarea "x"
type textarea "HOLD - called the store and Rachelle (GM) was off today, have to ca HOLD - need…"
type textarea "x"
type textarea "HOLD - called the store and Rachelle (GM) was off today, have to cal HOLD - nee…"
type textarea "x"
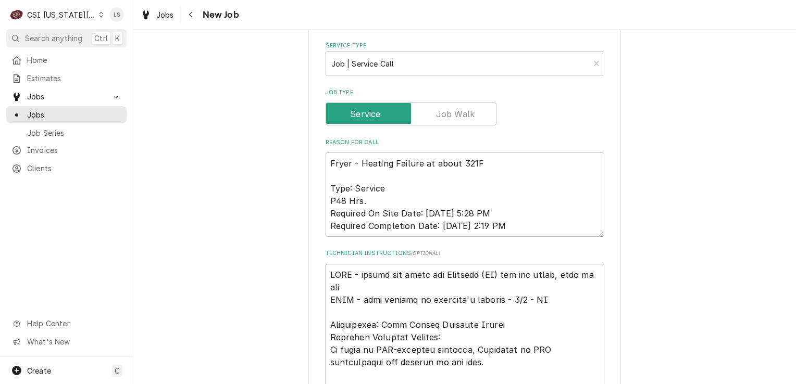
type textarea "HOLD - called the store and Rachelle (GM) was off today, have to call HOLD - ne…"
type textarea "x"
type textarea "HOLD - called the store and Rachelle (GM) was off today, have to call HOLD - ne…"
type textarea "x"
type textarea "HOLD - called the store and Rachelle (GM) was off today, have to call b HOLD - …"
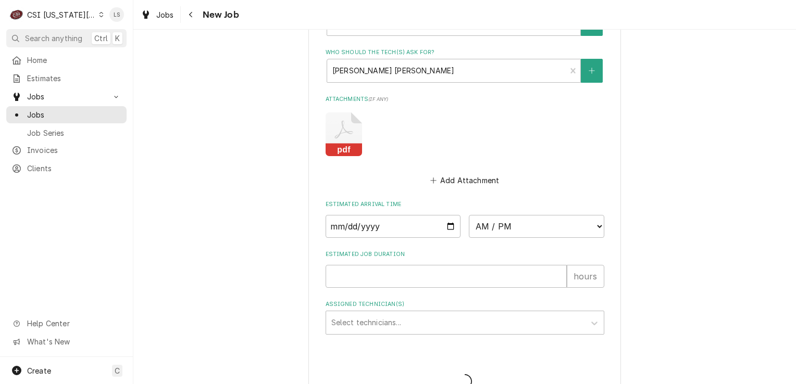
scroll to position [1824, 0]
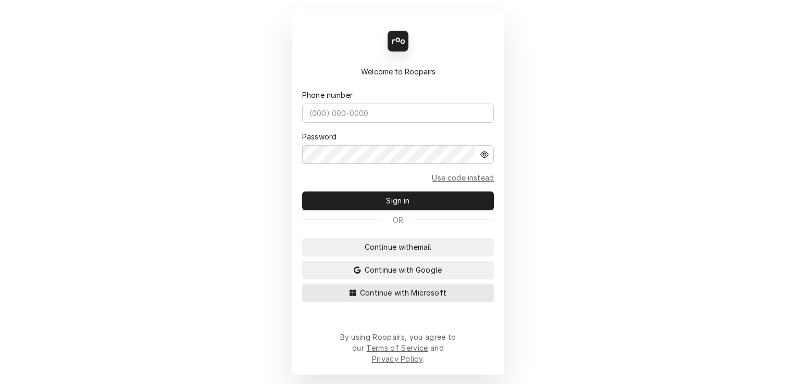
click at [410, 298] on span "Continue with Microsoft" at bounding box center [403, 292] width 91 height 11
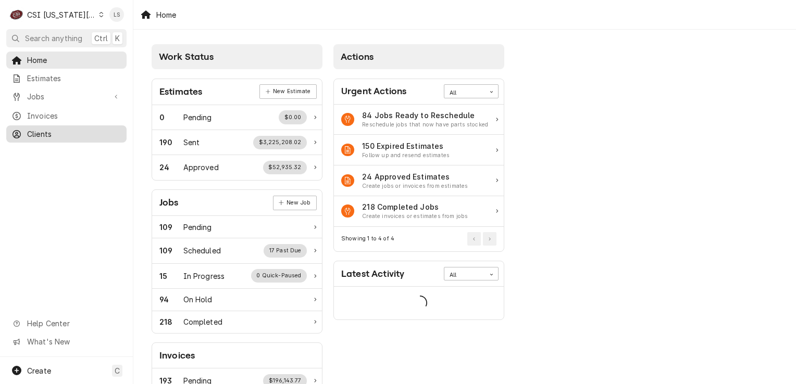
click at [62, 132] on span "Clients" at bounding box center [74, 134] width 94 height 11
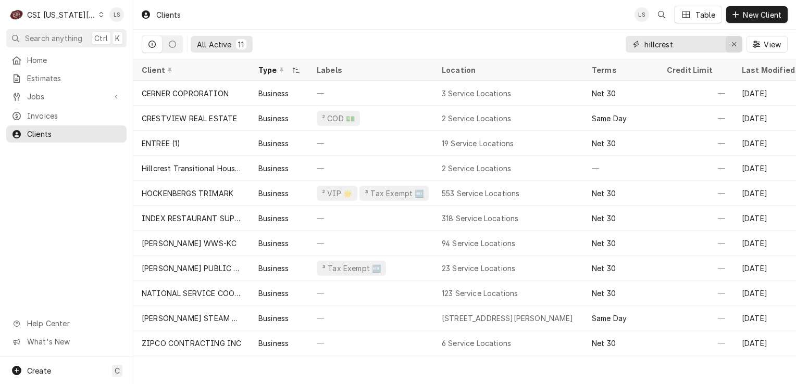
click at [731, 41] on icon "Erase input" at bounding box center [734, 44] width 6 height 7
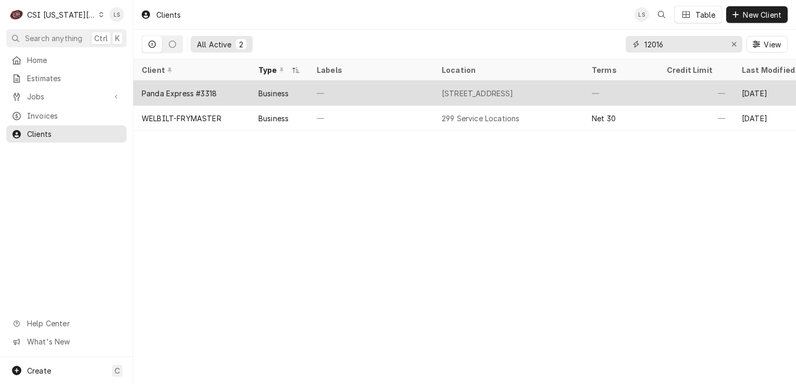
type input "12016"
click at [208, 90] on div "Panda Express #3318" at bounding box center [179, 93] width 75 height 11
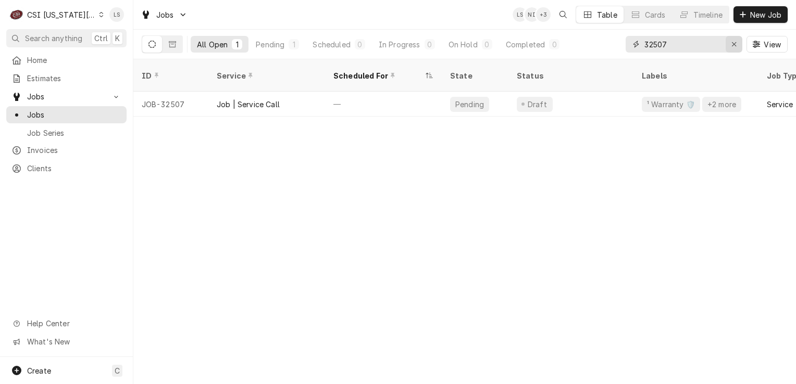
click at [732, 44] on icon "Erase input" at bounding box center [734, 44] width 6 height 7
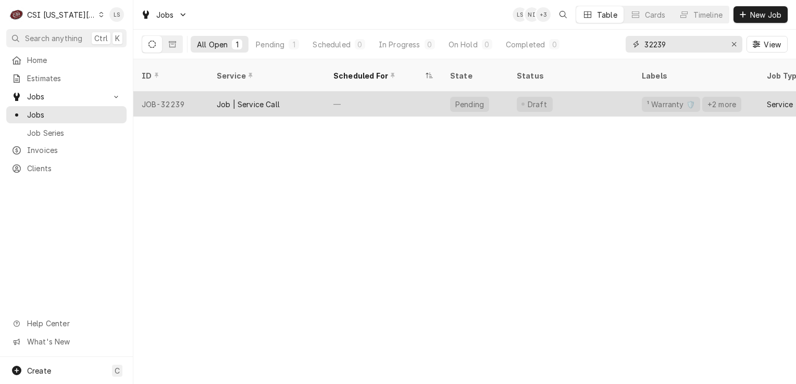
type input "32239"
click at [171, 93] on div "JOB-32239" at bounding box center [170, 104] width 75 height 25
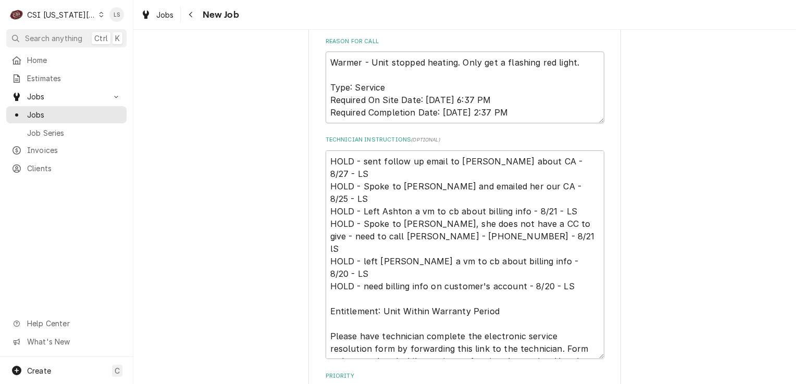
scroll to position [937, 0]
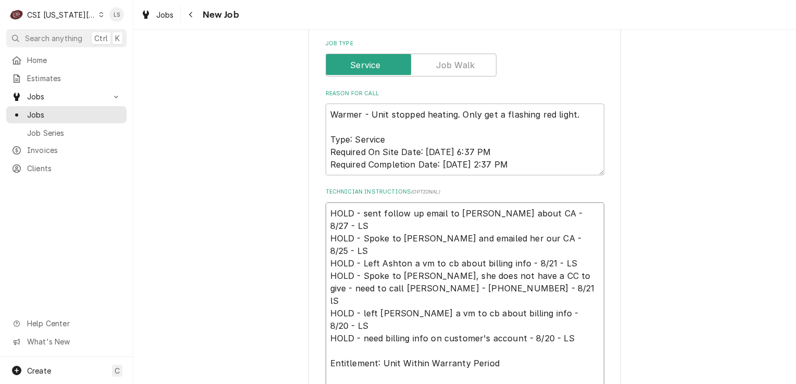
click at [325, 203] on textarea "HOLD - sent follow up email to [PERSON_NAME] about CA - 8/27 - LS HOLD - Spoke …" at bounding box center [464, 307] width 279 height 209
type textarea "x"
type textarea "HOLD - sent follow up email to [PERSON_NAME] about CA - 8/27 - LS HOLD - Spoke …"
click at [335, 203] on textarea "HOLD - sent follow up email to Ashton about CA - 8/27 - LS HOLD - Spoke to Asht…" at bounding box center [464, 314] width 279 height 222
type textarea "x"
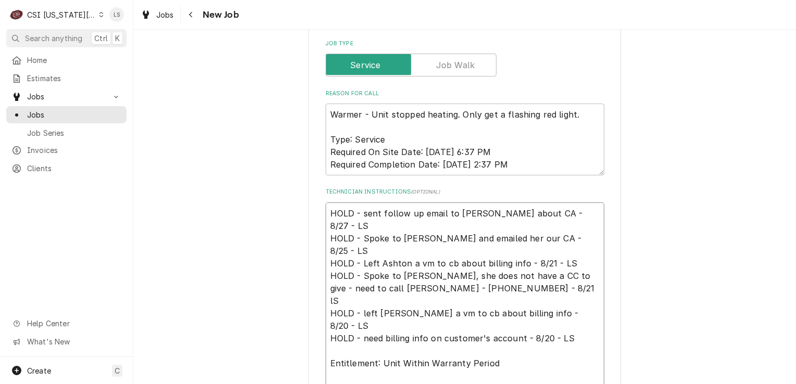
type textarea "H HOLD - sent follow up email to Ashton about CA - 8/27 - LS HOLD - Spoke to As…"
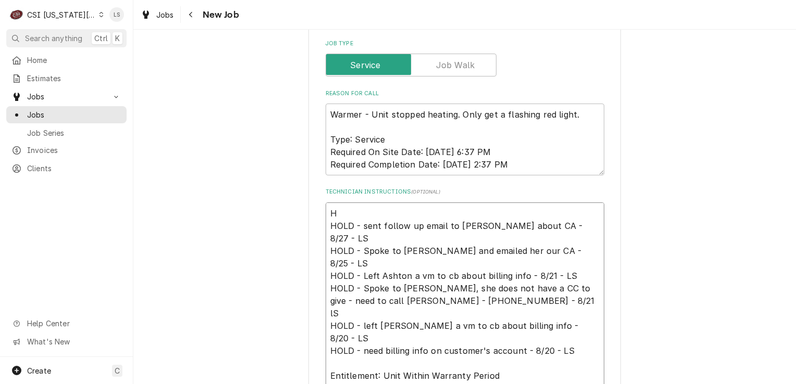
type textarea "x"
type textarea "HO HOLD - sent follow up email to Ashton about CA - 8/27 - LS HOLD - Spoke to A…"
type textarea "x"
type textarea "HOL HOLD - sent follow up email to Ashton about CA - 8/27 - LS HOLD - Spoke to …"
type textarea "x"
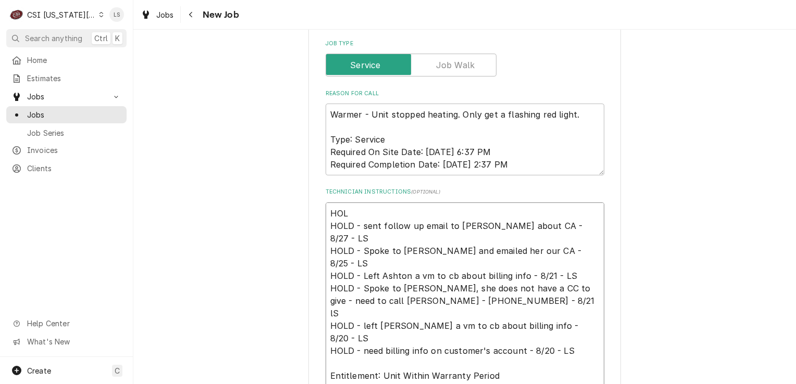
type textarea "HOLD HOLD - sent follow up email to Ashton about CA - 8/27 - LS HOLD - Spoke to…"
type textarea "x"
type textarea "HOLD HOLD - sent follow up email to Ashton about CA - 8/27 - LS HOLD - Spoke to…"
type textarea "x"
type textarea "HOLD - HOLD - sent follow up email to Ashton about CA - 8/27 - LS HOLD - Spoke …"
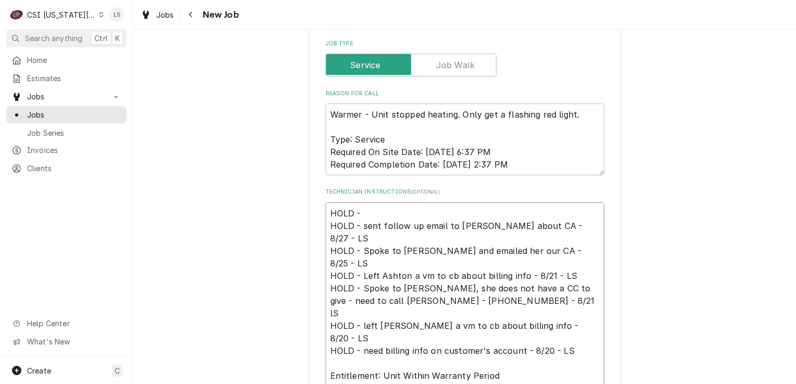
type textarea "x"
type textarea "HOLD - ea HOLD - sent follow up email to Ashton about CA - 8/27 - LS HOLD - Spo…"
type textarea "x"
type textarea "HOLD - eam HOLD - sent follow up email to Ashton about CA - 8/27 - LS HOLD - Sp…"
type textarea "x"
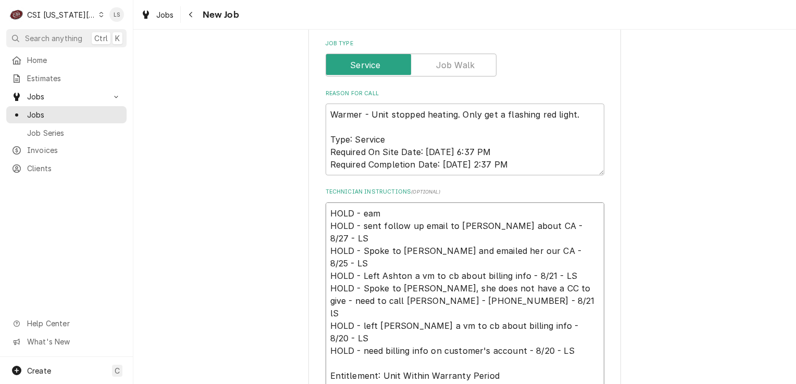
type textarea "HOLD - eami HOLD - sent follow up email to Ashton about CA - 8/27 - LS HOLD - S…"
type textarea "x"
type textarea "HOLD - eam HOLD - sent follow up email to Ashton about CA - 8/27 - LS HOLD - Sp…"
type textarea "x"
type textarea "HOLD - ea HOLD - sent follow up email to Ashton about CA - 8/27 - LS HOLD - Spo…"
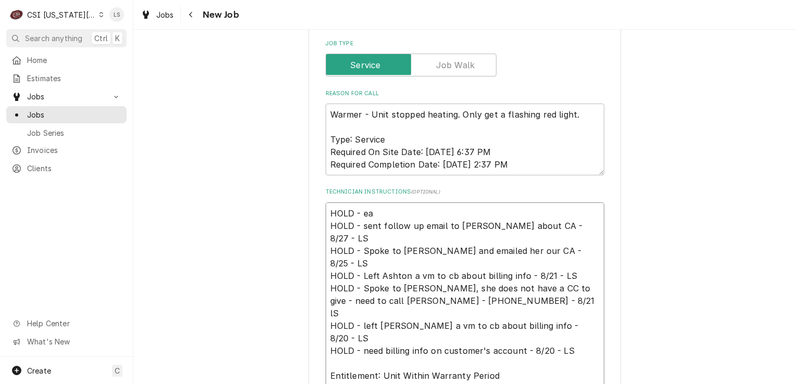
type textarea "x"
type textarea "HOLD - e HOLD - sent follow up email to Ashton about CA - 8/27 - LS HOLD - Spok…"
type textarea "x"
type textarea "HOLD - em HOLD - sent follow up email to Ashton about CA - 8/27 - LS HOLD - Spo…"
type textarea "x"
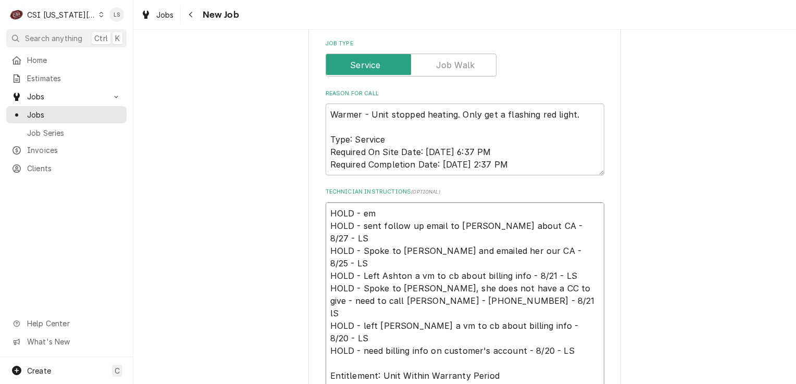
type textarea "HOLD - ema HOLD - sent follow up email to Ashton about CA - 8/27 - LS HOLD - Sp…"
type textarea "x"
type textarea "HOLD - emai HOLD - sent follow up email to Ashton about CA - 8/27 - LS HOLD - S…"
type textarea "x"
type textarea "HOLD - email HOLD - sent follow up email to Ashton about CA - 8/27 - LS HOLD - …"
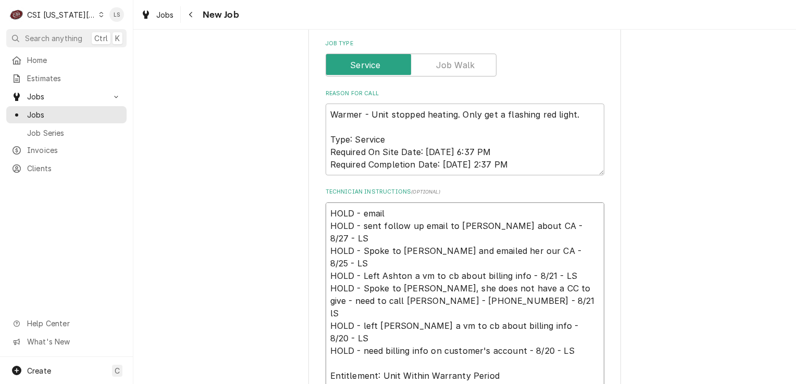
type textarea "x"
type textarea "HOLD - emaile HOLD - sent follow up email to Ashton about CA - 8/27 - LS HOLD -…"
type textarea "x"
type textarea "HOLD - emailed HOLD - sent follow up email to Ashton about CA - 8/27 - LS HOLD …"
type textarea "x"
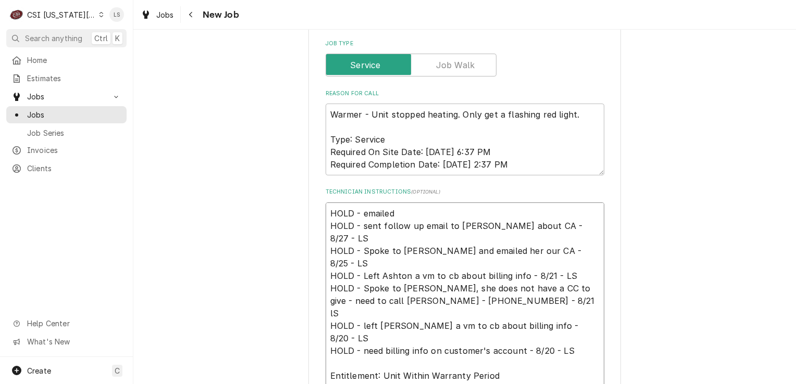
type textarea "HOLD - emailed HOLD - sent follow up email to Ashton about CA - 8/27 - LS HOLD …"
type textarea "x"
type textarea "HOLD - emailed M HOLD - sent follow up email to Ashton about CA - 8/27 - LS HOL…"
type textarea "x"
type textarea "HOLD - emailed MF HOLD - sent follow up email to Ashton about CA - 8/27 - LS HO…"
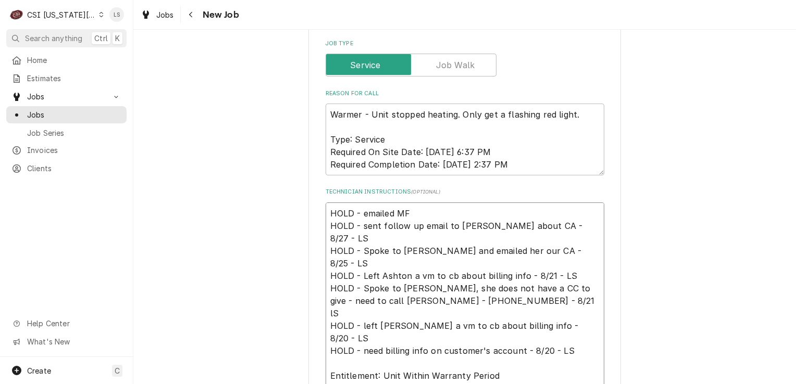
type textarea "x"
type textarea "HOLD - emailed MFG HOLD - sent follow up email to Ashton about CA - 8/27 - LS H…"
type textarea "x"
type textarea "HOLD - emailed MFG HOLD - sent follow up email to Ashton about CA - 8/27 - LS H…"
type textarea "x"
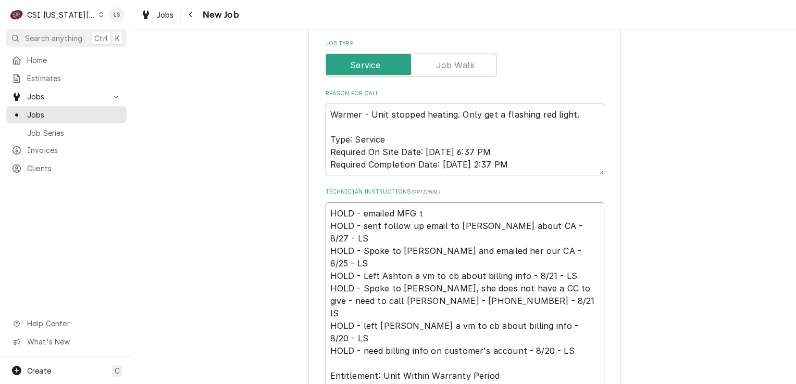
type textarea "HOLD - emailed MFG to HOLD - sent follow up email to Ashton about CA - 8/27 - L…"
type textarea "x"
type textarea "HOLD - emailed MFG to HOLD - sent follow up email to Ashton about CA - 8/27 - L…"
type textarea "x"
type textarea "HOLD - emailed MFG to s HOLD - sent follow up email to Ashton about CA - 8/27 -…"
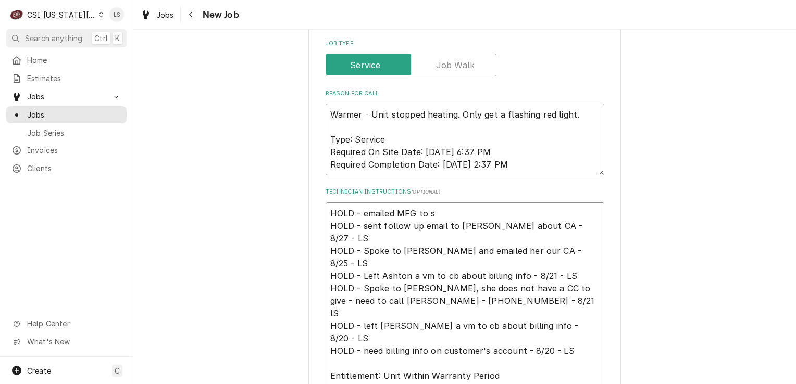
type textarea "x"
type textarea "HOLD - emailed MFG to se HOLD - sent follow up email to Ashton about CA - 8/27 …"
type textarea "x"
type textarea "HOLD - emailed MFG to see HOLD - sent follow up email to Ashton about CA - 8/27…"
type textarea "x"
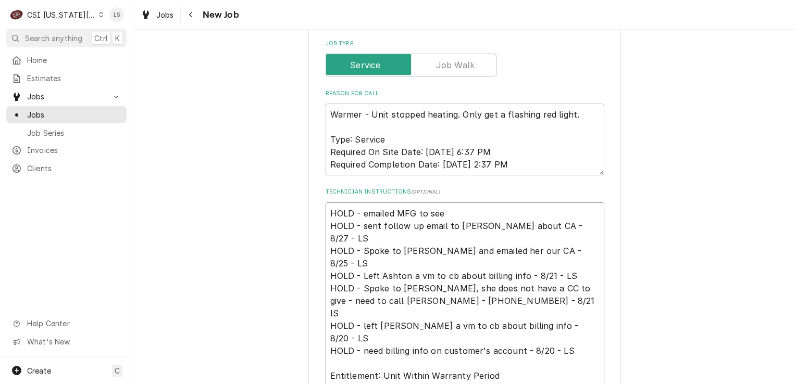
type textarea "HOLD - emailed MFG to see HOLD - sent follow up email to Ashton about CA - 8/27…"
type textarea "x"
type textarea "HOLD - emailed MFG to see if HOLD - sent follow up email to Ashton about CA - 8…"
type textarea "x"
type textarea "HOLD - emailed MFG to see if HOLD - sent follow up email to Ashton about CA - 8…"
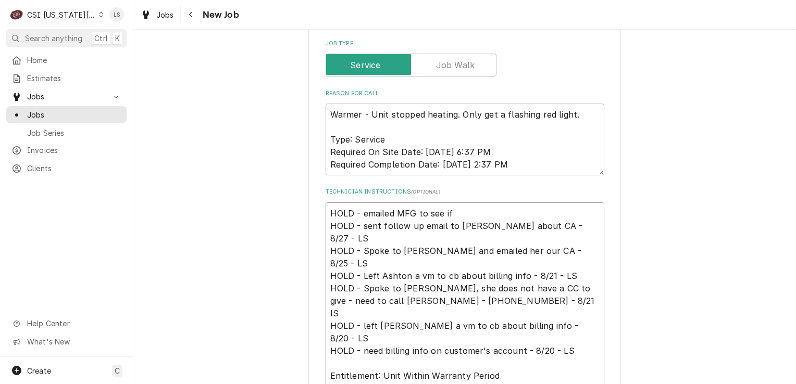
type textarea "x"
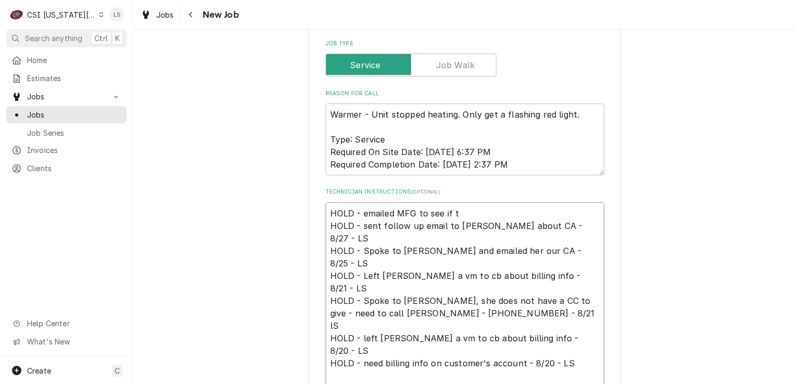
type textarea "HOLD - emailed MFG to see if th HOLD - sent follow up email to Ashton about CA …"
type textarea "x"
type textarea "HOLD - emailed MFG to see if the HOLD - sent follow up email to Ashton about CA…"
type textarea "x"
type textarea "HOLD - emailed MFG to see if they HOLD - sent follow up email to Ashton about C…"
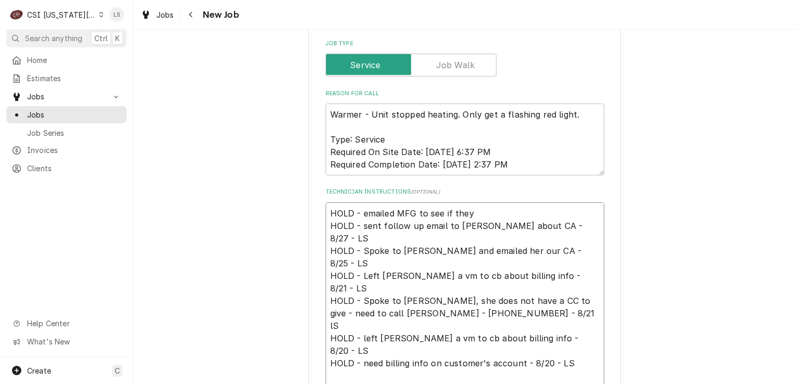
type textarea "x"
type textarea "HOLD - emailed MFG to see if they HOLD - sent follow up email to Ashton about C…"
type textarea "x"
type textarea "HOLD - emailed MFG to see if they c HOLD - sent follow up email to Ashton about…"
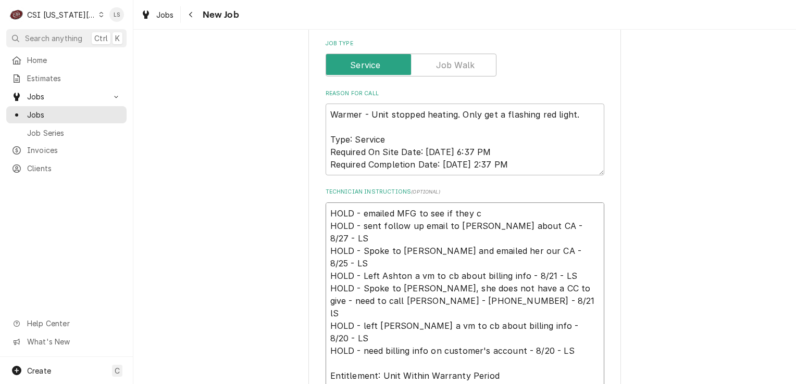
type textarea "x"
type textarea "HOLD - emailed MFG to see if they co HOLD - sent follow up email to Ashton abou…"
type textarea "x"
type textarea "HOLD - emailed MFG to see if they cou HOLD - sent follow up email to Ashton abo…"
type textarea "x"
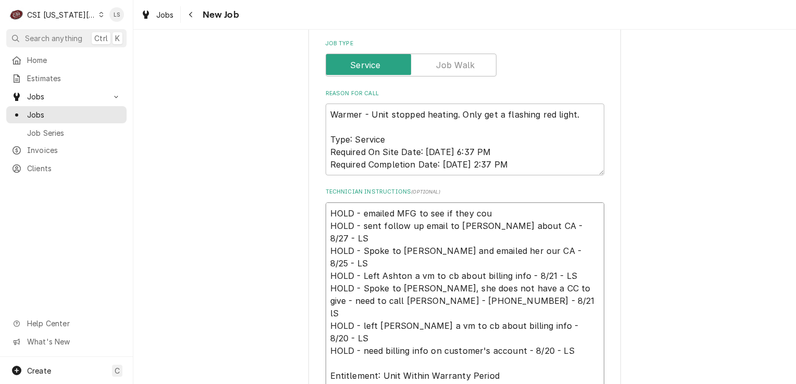
type textarea "HOLD - emailed MFG to see if they co HOLD - sent follow up email to Ashton abou…"
type textarea "x"
type textarea "HOLD - emailed MFG to see if they c HOLD - sent follow up email to Ashton about…"
type textarea "x"
type textarea "HOLD - emailed MFG to see if they HOLD - sent follow up email to Ashton about C…"
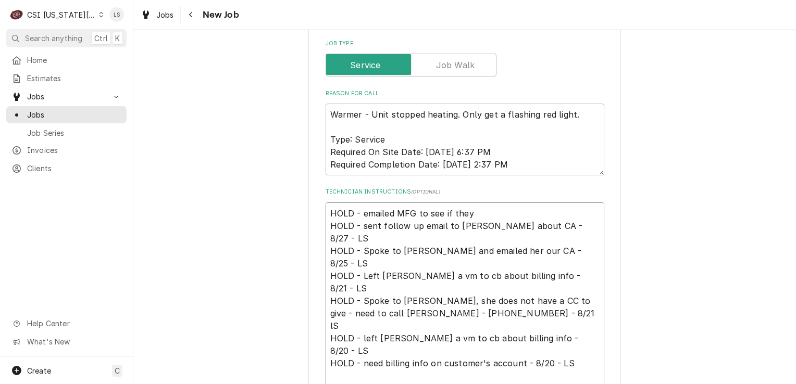
type textarea "x"
type textarea "HOLD - emailed MFG to see if they w HOLD - sent follow up email to Ashton about…"
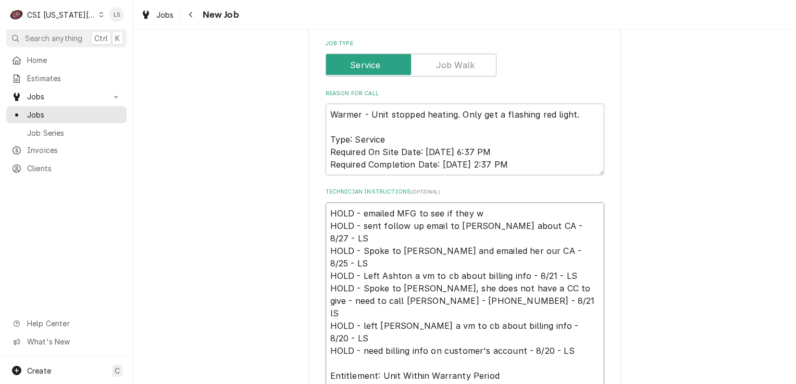
type textarea "x"
type textarea "HOLD - emailed MFG to see if they wo HOLD - sent follow up email to Ashton abou…"
type textarea "x"
type textarea "HOLD - emailed MFG to see if they wou HOLD - sent follow up email to Ashton abo…"
type textarea "x"
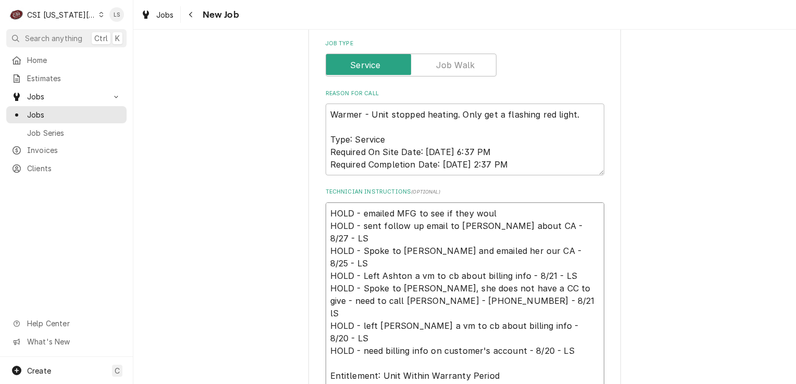
type textarea "HOLD - emailed MFG to see if they would HOLD - sent follow up email to Ashton a…"
type textarea "x"
type textarea "HOLD - emailed MFG to see if they would HOLD - sent follow up email to Ashton a…"
type textarea "x"
type textarea "HOLD - emailed MFG to see if they would c HOLD - sent follow up email to Ashton…"
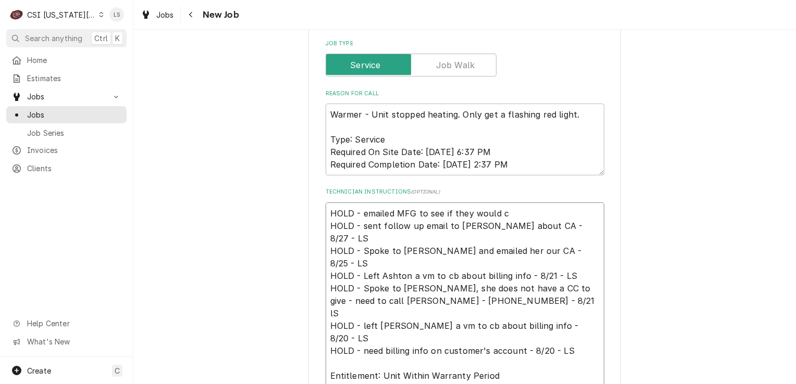
type textarea "x"
type textarea "HOLD - emailed MFG to see if they would co HOLD - sent follow up email to Ashto…"
type textarea "x"
type textarea "HOLD - emailed MFG to see if they would cov HOLD - sent follow up email to Asht…"
type textarea "x"
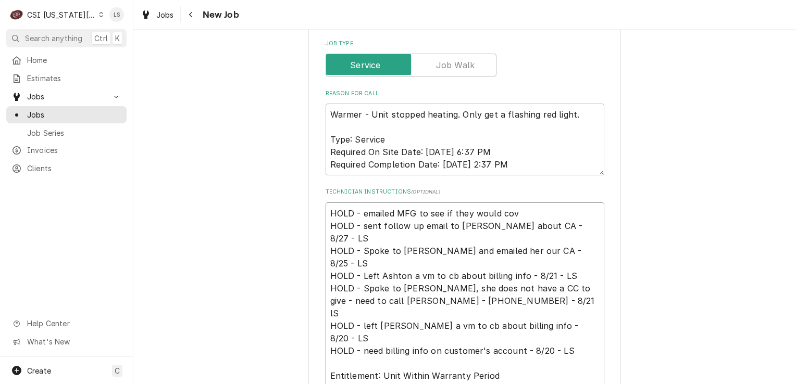
type textarea "HOLD - emailed MFG to see if they would cove HOLD - sent follow up email to Ash…"
type textarea "x"
type textarea "HOLD - emailed MFG to see if they would cover HOLD - sent follow up email to As…"
type textarea "x"
type textarea "HOLD - emailed MFG to see if they would cover HOLD - sent follow up email to As…"
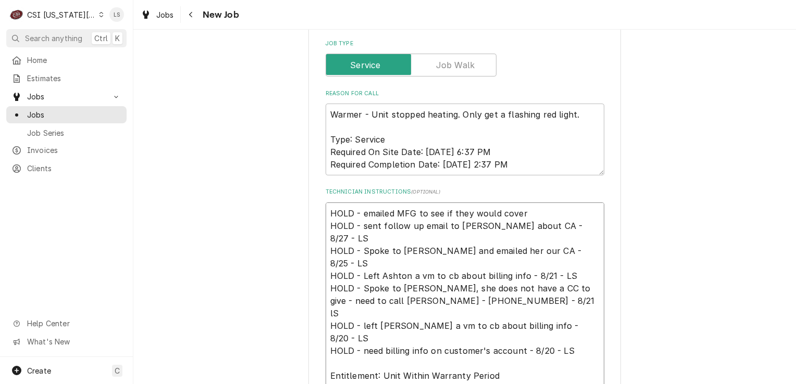
type textarea "x"
type textarea "HOLD - emailed MFG to see if they would cover n HOLD - sent follow up email to …"
type textarea "x"
type textarea "HOLD - emailed MFG to see if they would cover no HOLD - sent follow up email to…"
type textarea "x"
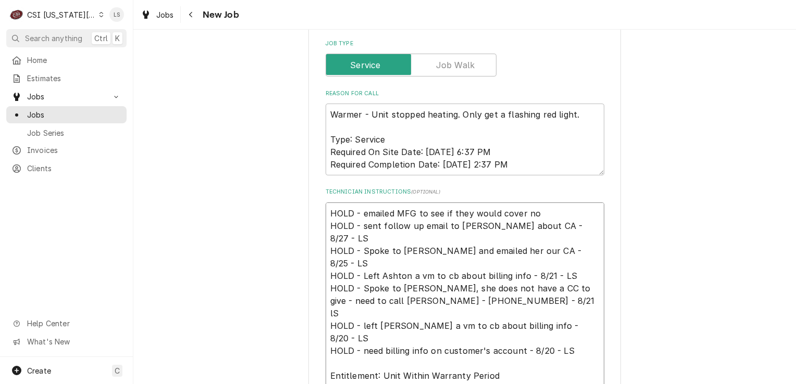
type textarea "HOLD - emailed MFG to see if they would cover non HOLD - sent follow up email t…"
type textarea "x"
type textarea "HOLD - emailed MFG to see if they would cover non- HOLD - sent follow up email …"
type textarea "x"
type textarea "HOLD - emailed MFG to see if they would cover non-w HOLD - sent follow up email…"
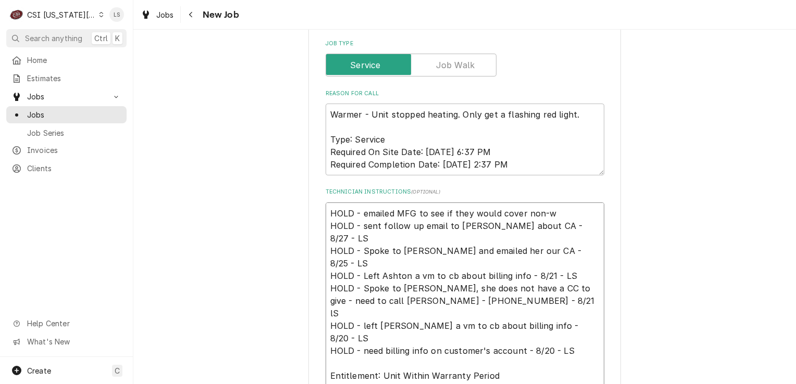
type textarea "x"
type textarea "HOLD - emailed MFG to see if they would cover non-wa HOLD - sent follow up emai…"
type textarea "x"
type textarea "HOLD - emailed MFG to see if they would cover non-war HOLD - sent follow up ema…"
type textarea "x"
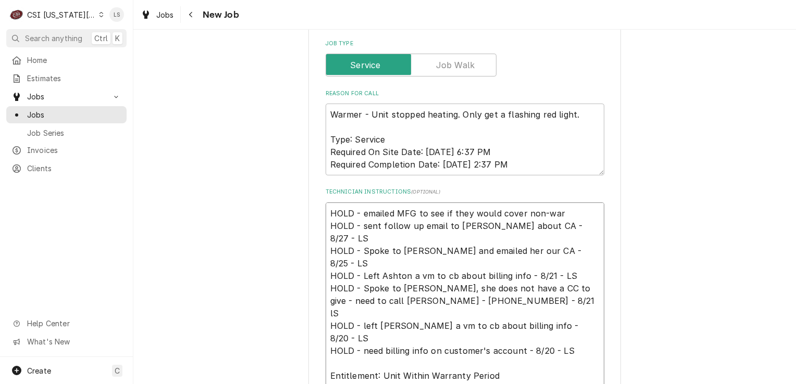
type textarea "HOLD - emailed MFG to see if they would cover non-warr HOLD - sent follow up em…"
type textarea "x"
type textarea "HOLD - emailed MFG to see if they would cover non-warra HOLD - sent follow up e…"
type textarea "x"
type textarea "HOLD - emailed MFG to see if they would cover non-warran HOLD - sent follow up …"
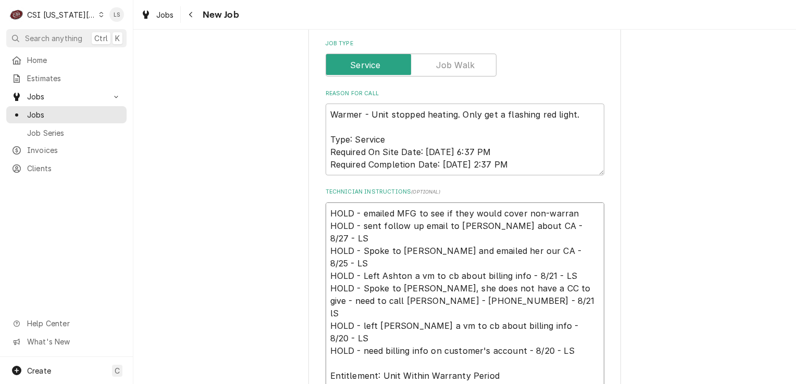
type textarea "x"
type textarea "HOLD - emailed MFG to see if they would cover non-warrant HOLD - sent follow up…"
type textarea "x"
type textarea "HOLD - emailed MFG to see if they would cover non-warranty HOLD - sent follow u…"
type textarea "x"
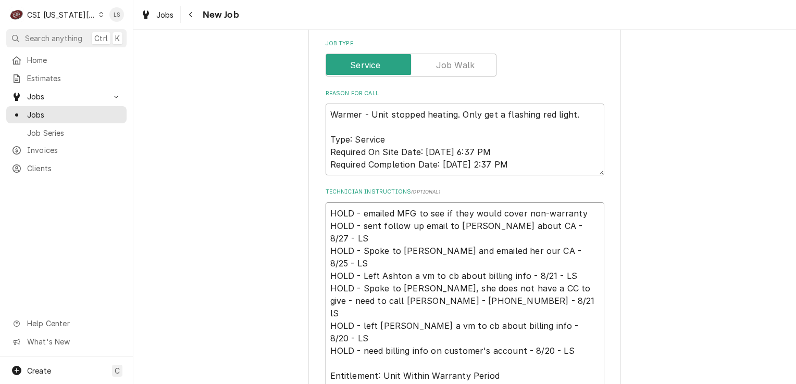
type textarea "HOLD - emailed MFG to see if they would cover non-warranty HOLD - sent follow u…"
type textarea "x"
type textarea "HOLD - emailed MFG to see if they would cover non-warranty b HOLD - sent follow…"
type textarea "x"
type textarea "HOLD - emailed MFG to see if they would cover non-warranty b/ HOLD - sent follo…"
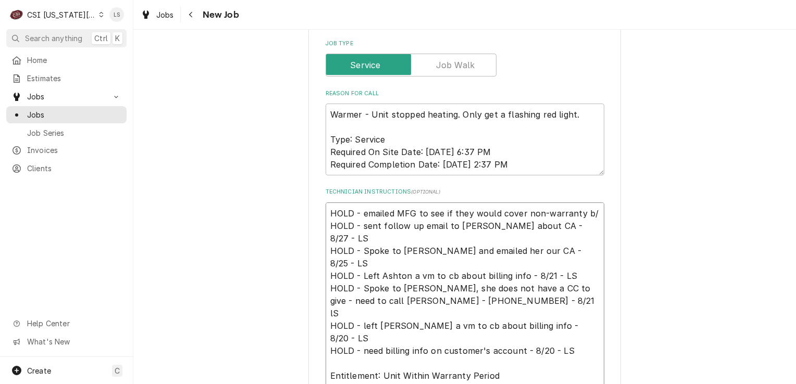
type textarea "x"
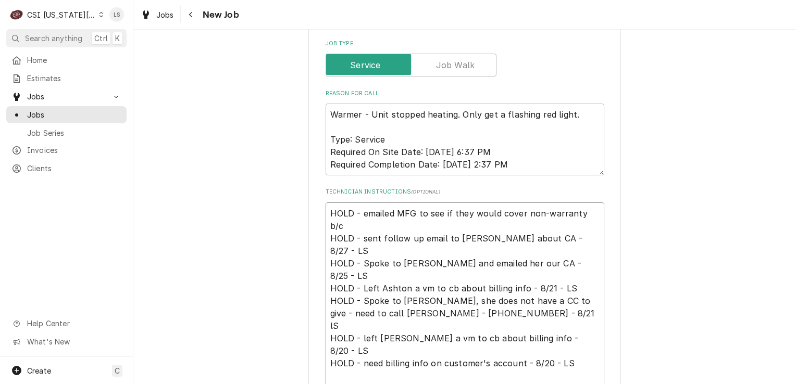
type textarea "HOLD - emailed MFG to see if they would cover non-warranty b/c HOLD - sent foll…"
type textarea "x"
type textarea "HOLD - emailed MFG to see if they would cover non-warranty b/c h HOLD - sent fo…"
type textarea "x"
type textarea "HOLD - emailed MFG to see if they would cover non-warranty b/c ha HOLD - sent f…"
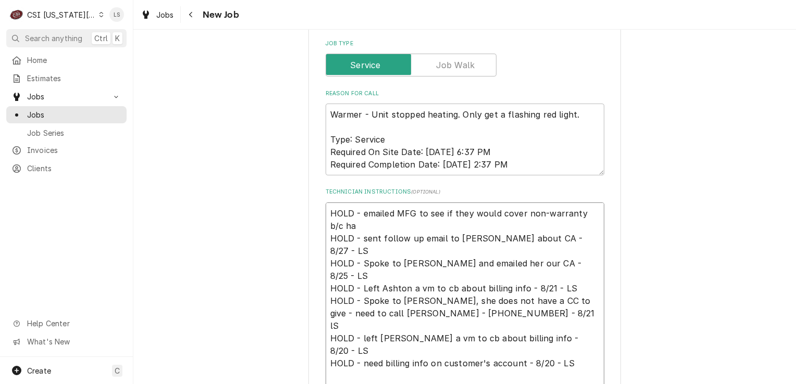
type textarea "x"
type textarea "HOLD - emailed MFG to see if they would cover non-warranty b/c hav HOLD - sent …"
type textarea "x"
type textarea "HOLD - emailed MFG to see if they would cover non-warranty b/c have HOLD - sent…"
type textarea "x"
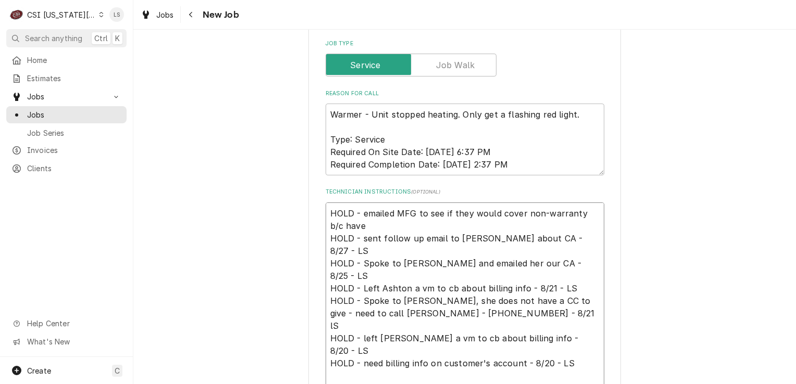
type textarea "HOLD - emailed MFG to see if they would cover non-warranty b/c haven HOLD - sen…"
type textarea "x"
type textarea "HOLD - emailed MFG to see if they would cover non-warranty b/c haven' HOLD - se…"
type textarea "x"
type textarea "HOLD - emailed MFG to see if they would cover non-warranty b/c haven't HOLD - s…"
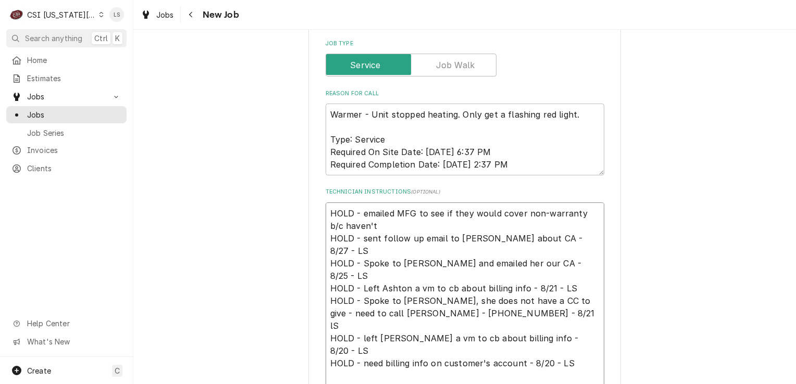
type textarea "x"
type textarea "HOLD - emailed MFG to see if they would cover non-warranty b/c haven't HOLD - s…"
type textarea "x"
type textarea "HOLD - emailed MFG to see if they would cover non-warranty b/c haven't b HOLD -…"
type textarea "x"
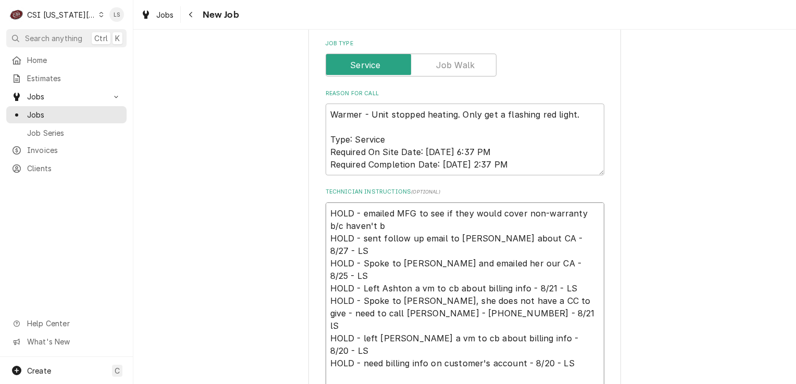
type textarea "HOLD - emailed MFG to see if they would cover non-warranty b/c haven't be HOLD …"
type textarea "x"
type textarea "HOLD - emailed MFG to see if they would cover non-warranty b/c haven't bee HOLD…"
type textarea "x"
type textarea "HOLD - emailed MFG to see if they would cover non-warranty b/c haven't been HOL…"
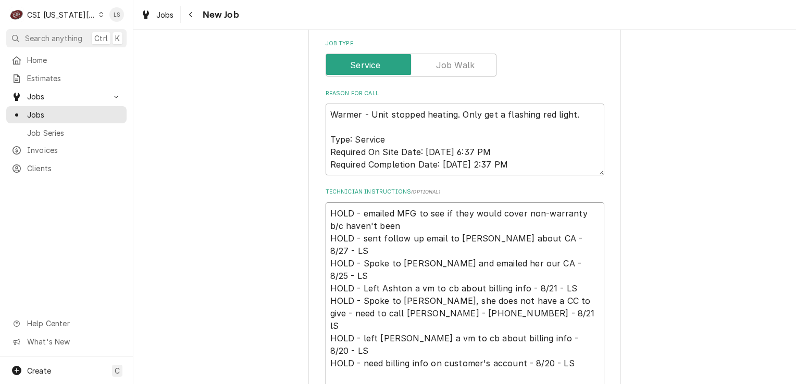
type textarea "x"
type textarea "HOLD - emailed MFG to see if they would cover non-warranty b/c haven't been HOL…"
type textarea "x"
type textarea "HOLD - emailed MFG to see if they would cover non-warranty b/c haven't been a H…"
type textarea "x"
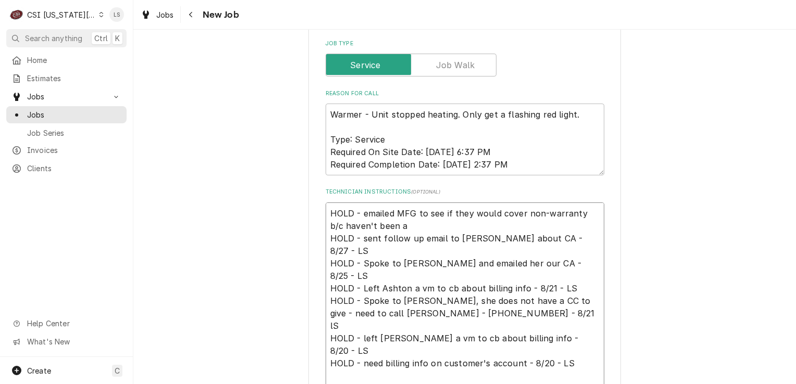
type textarea "HOLD - emailed MFG to see if they would cover non-warranty b/c haven't been ab …"
type textarea "x"
type textarea "HOLD - emailed MFG to see if they would cover non-warranty b/c haven't been abl…"
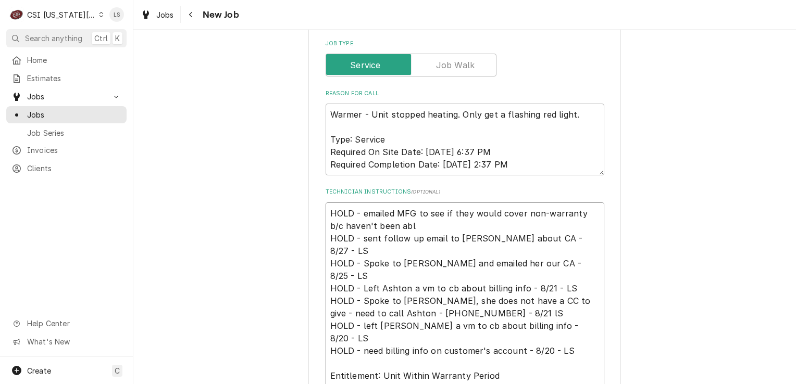
type textarea "x"
type textarea "HOLD - emailed MFG to see if they would cover non-warranty b/c haven't been abl…"
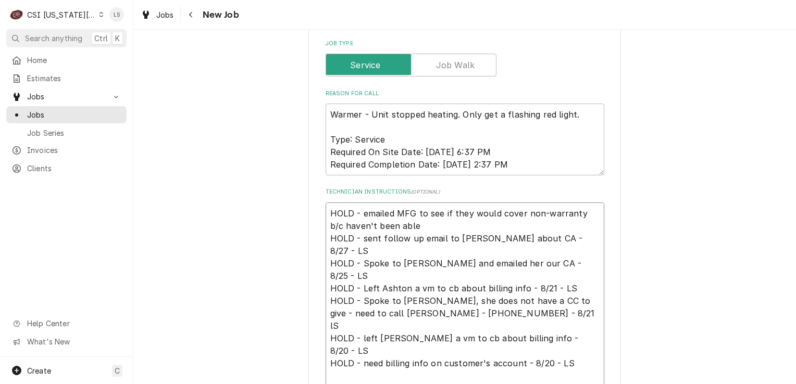
type textarea "x"
type textarea "HOLD - emailed MFG to see if they would cover non-warranty b/c haven't been abl…"
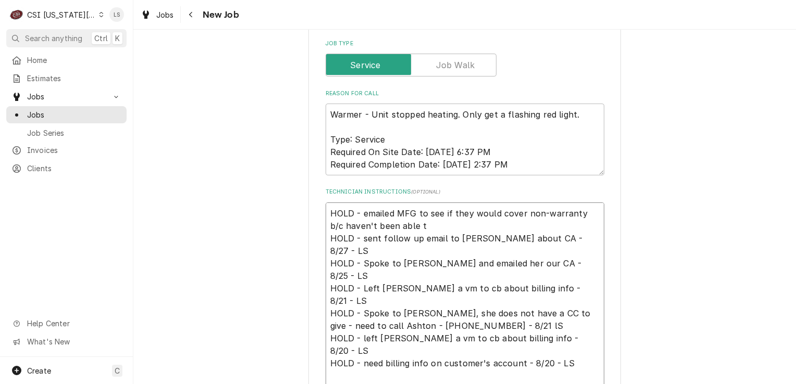
type textarea "x"
type textarea "HOLD - emailed MFG to see if they would cover non-warranty b/c haven't been abl…"
type textarea "x"
type textarea "HOLD - emailed MFG to see if they would cover non-warranty b/c haven't been abl…"
type textarea "x"
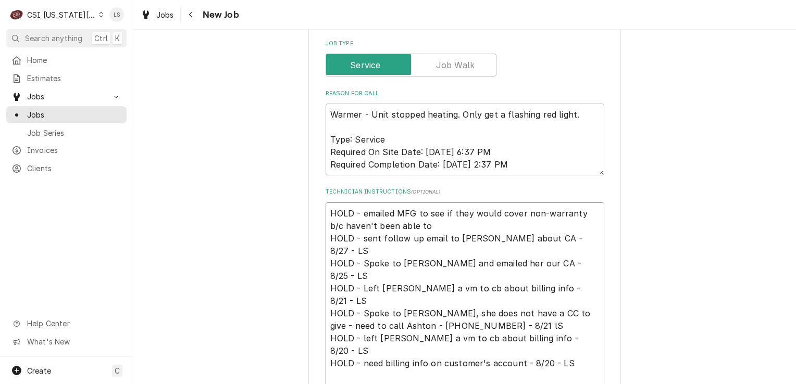
type textarea "HOLD - emailed MFG to see if they would cover non-warranty b/c haven't been abl…"
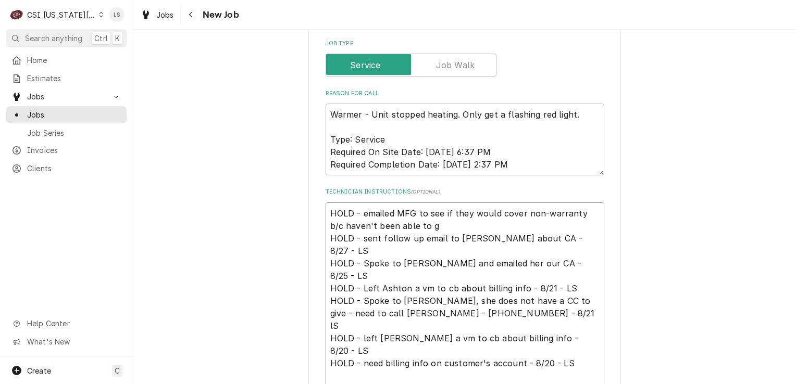
type textarea "x"
type textarea "HOLD - emailed MFG to see if they would cover non-warranty b/c haven't been abl…"
type textarea "x"
type textarea "HOLD - emailed MFG to see if they would cover non-warranty b/c haven't been abl…"
type textarea "x"
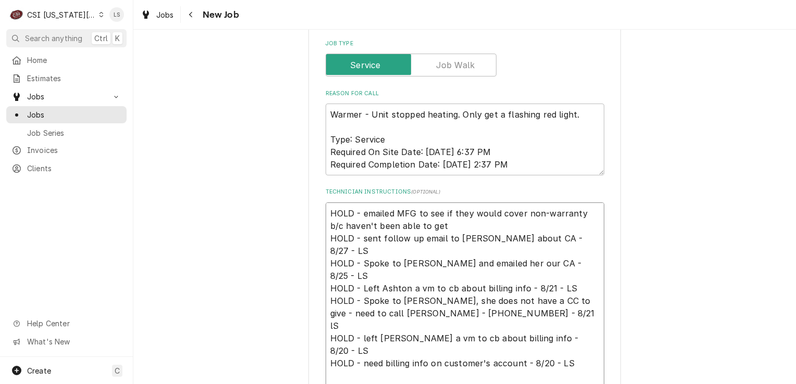
type textarea "HOLD - emailed MFG to see if they would cover non-warranty b/c haven't been abl…"
type textarea "x"
type textarea "HOLD - emailed MFG to see if they would cover non-warranty b/c haven't been abl…"
type textarea "x"
type textarea "HOLD - emailed MFG to see if they would cover non-warranty b/c haven't been abl…"
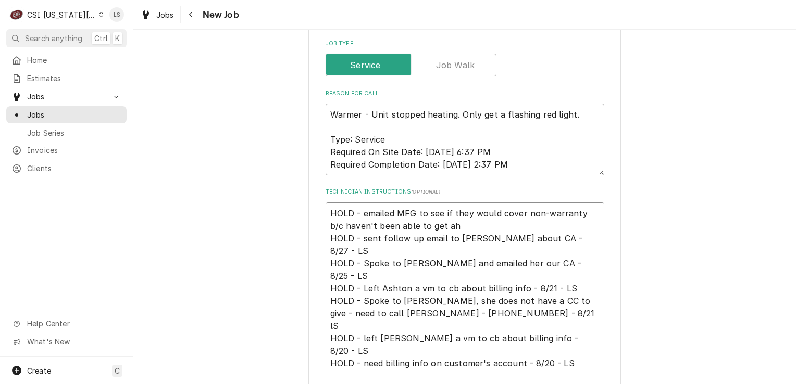
type textarea "x"
type textarea "HOLD - emailed MFG to see if they would cover non-warranty b/c haven't been abl…"
type textarea "x"
type textarea "HOLD - emailed MFG to see if they would cover non-warranty b/c haven't been abl…"
type textarea "x"
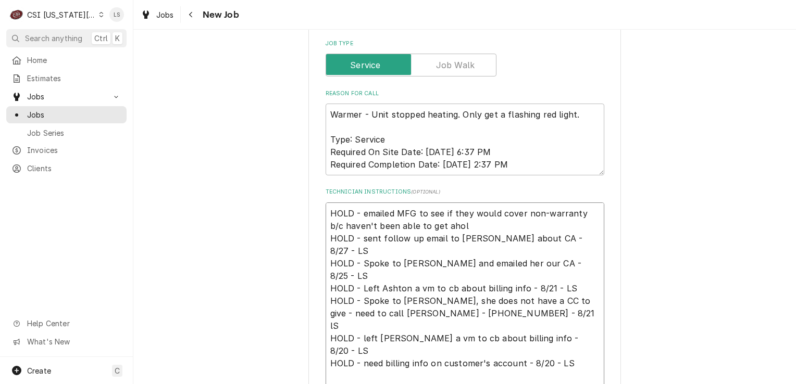
type textarea "HOLD - emailed MFG to see if they would cover non-warranty b/c haven't been abl…"
type textarea "x"
type textarea "HOLD - emailed MFG to see if they would cover non-warranty b/c haven't been abl…"
type textarea "x"
type textarea "HOLD - emailed MFG to see if they would cover non-warranty b/c haven't been abl…"
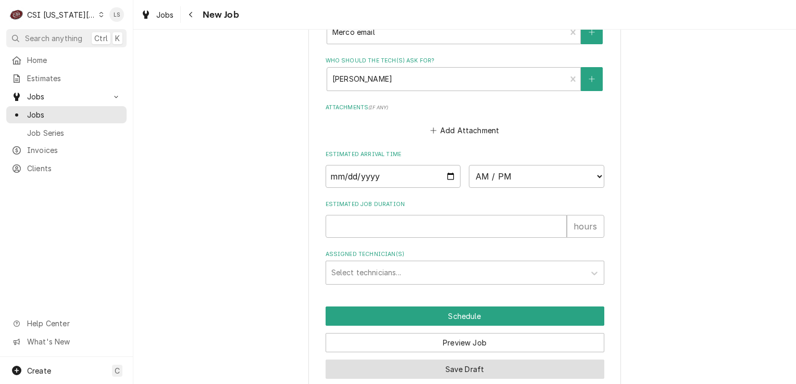
click at [446, 360] on button "Save Draft" at bounding box center [464, 369] width 279 height 19
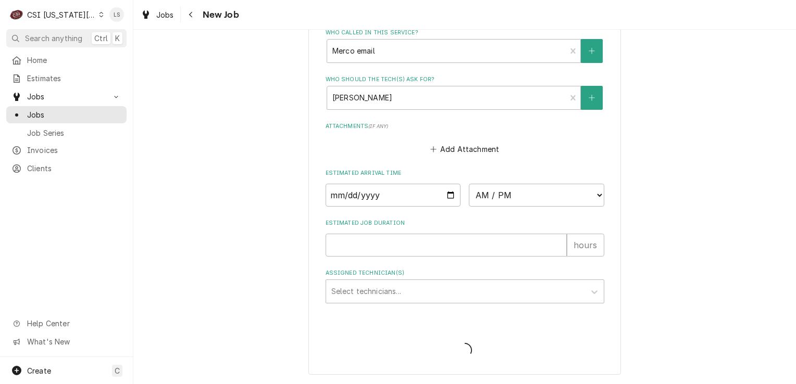
scroll to position [1553, 0]
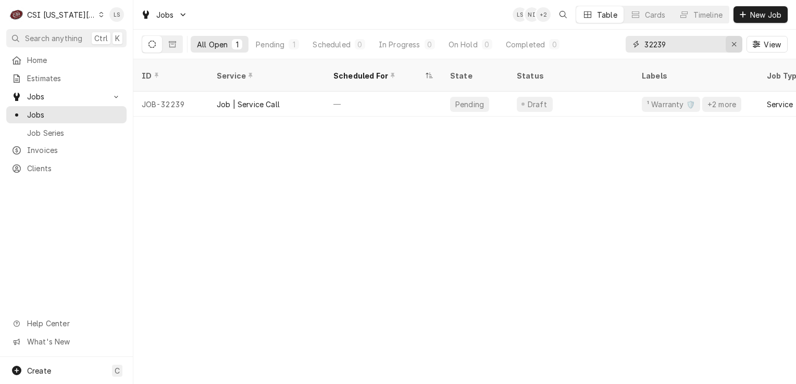
click at [732, 43] on icon "Erase input" at bounding box center [734, 44] width 6 height 7
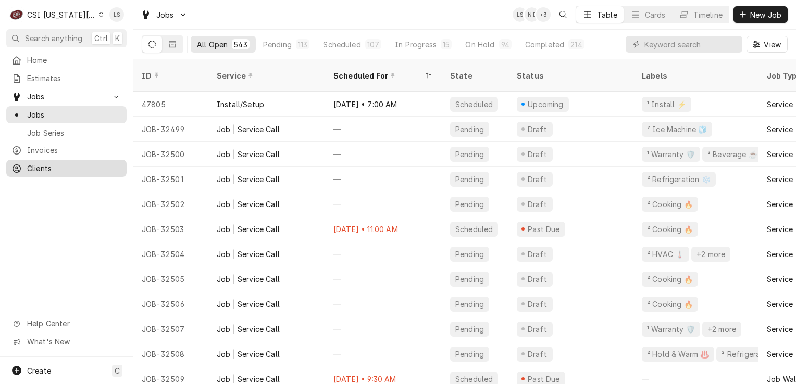
click at [58, 163] on span "Clients" at bounding box center [74, 168] width 94 height 11
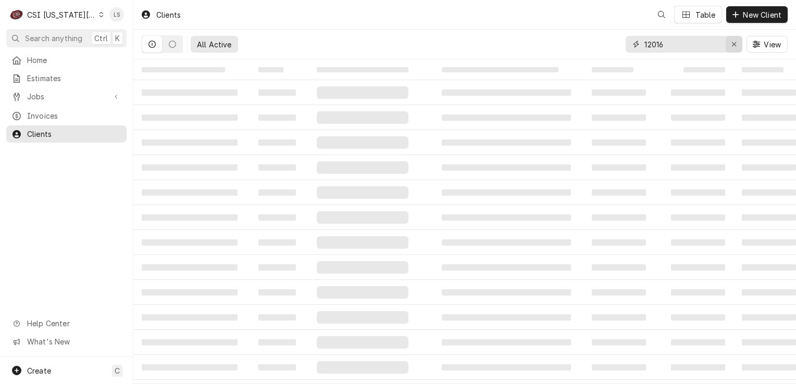
drag, startPoint x: 733, startPoint y: 45, endPoint x: 719, endPoint y: 56, distance: 18.1
click at [734, 46] on icon "Erase input" at bounding box center [734, 44] width 6 height 7
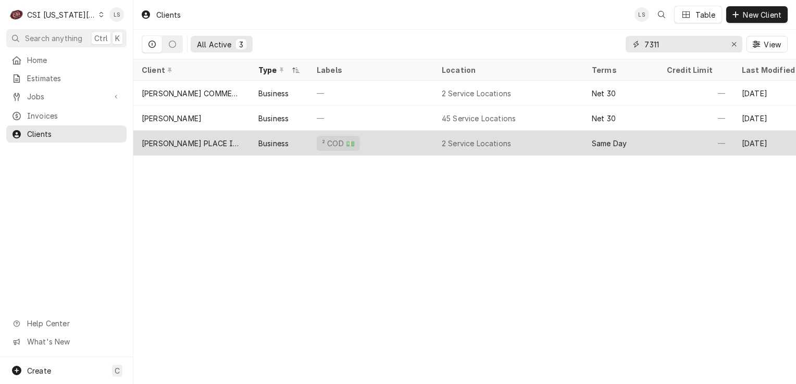
type input "7311"
click at [229, 141] on div "[PERSON_NAME] PLACE INVESTORS" at bounding box center [192, 143] width 100 height 11
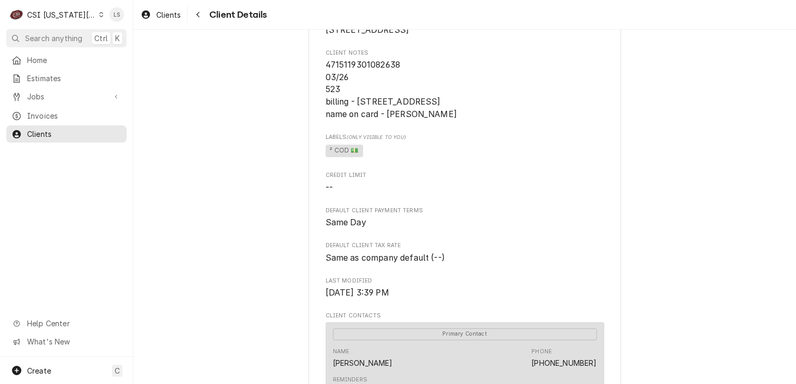
scroll to position [365, 0]
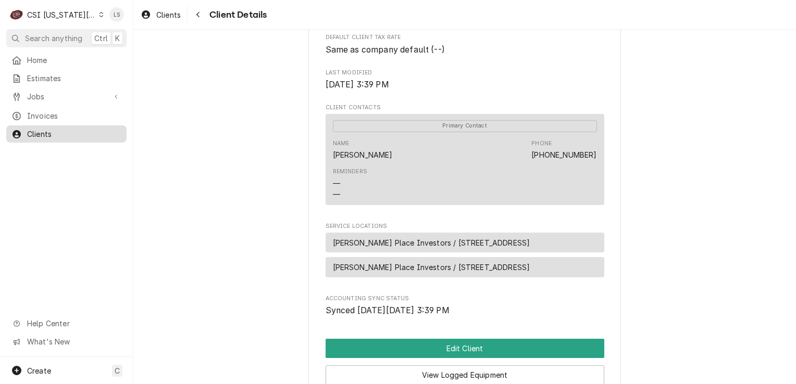
click at [54, 129] on span "Clients" at bounding box center [74, 134] width 94 height 11
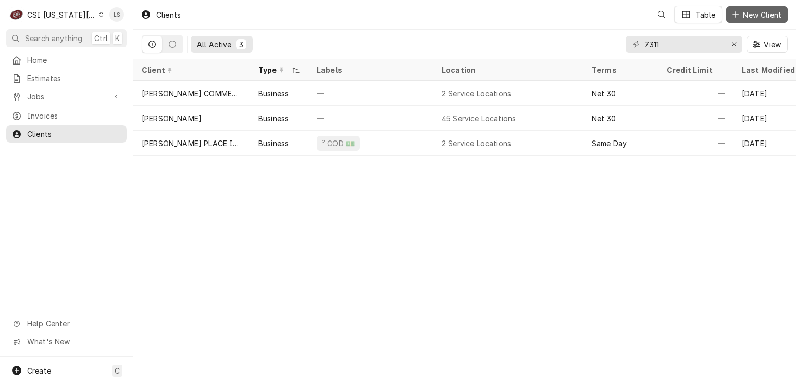
click at [758, 22] on button "New Client" at bounding box center [756, 14] width 61 height 17
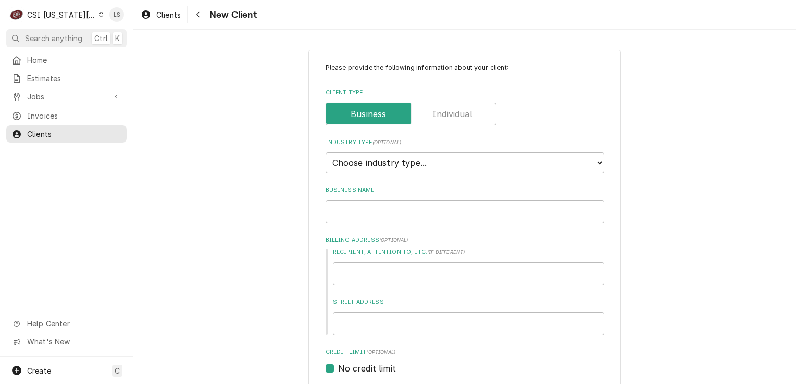
type textarea "x"
click at [379, 160] on select "Choose industry type... Residential Commercial Industrial Government" at bounding box center [464, 163] width 279 height 21
select select "2"
click at [325, 153] on select "Choose industry type... Residential Commercial Industrial Government" at bounding box center [464, 163] width 279 height 21
click at [348, 211] on input "Business Name" at bounding box center [464, 211] width 279 height 23
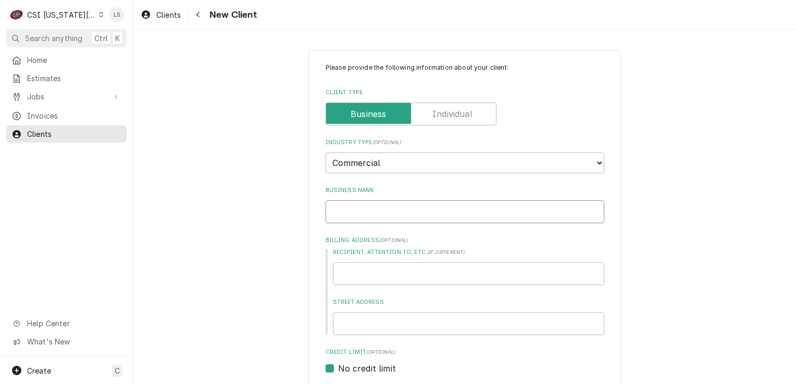
type textarea "x"
type input "T"
type textarea "x"
type input "TF"
type textarea "x"
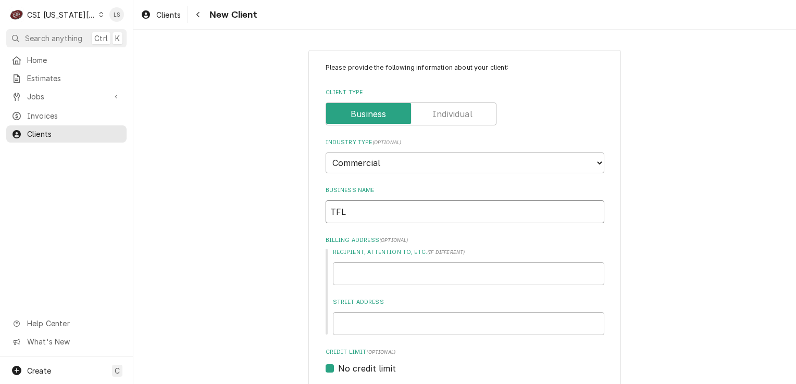
type input "TFL"
paste input "7311 W 130th St"
type textarea "x"
type input "7311 W 130th St"
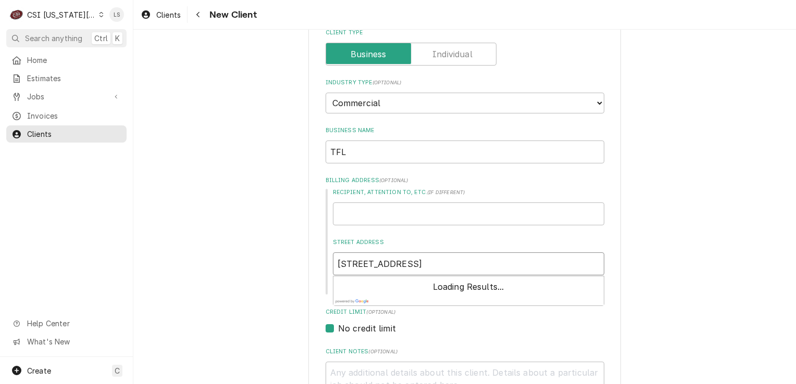
scroll to position [104, 0]
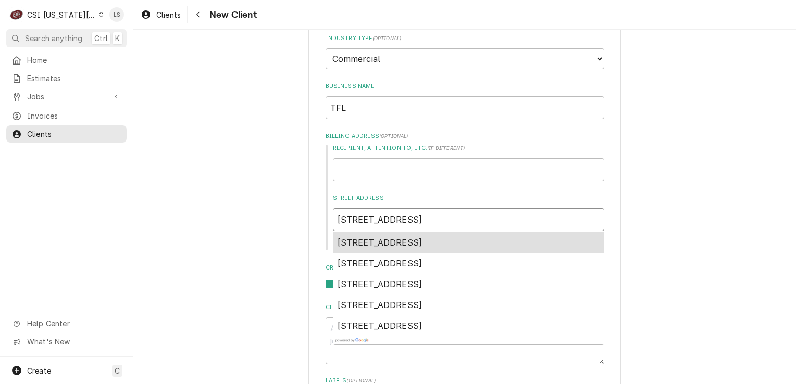
click at [422, 243] on span "7311 West 130th Street, Overland Park, KS, USA" at bounding box center [379, 242] width 85 height 10
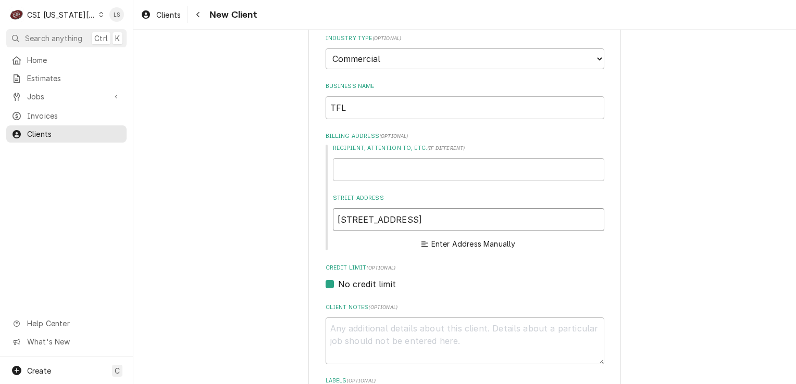
type textarea "x"
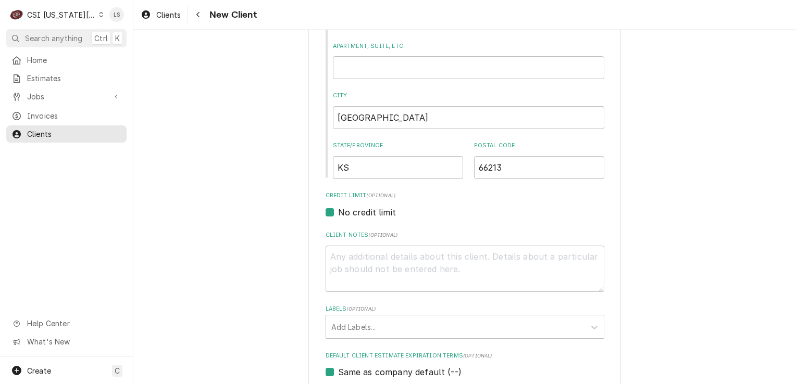
scroll to position [312, 0]
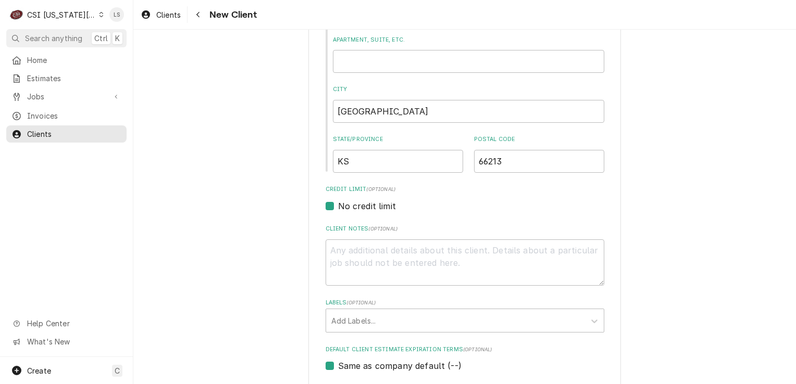
type input "7311 W 130th St"
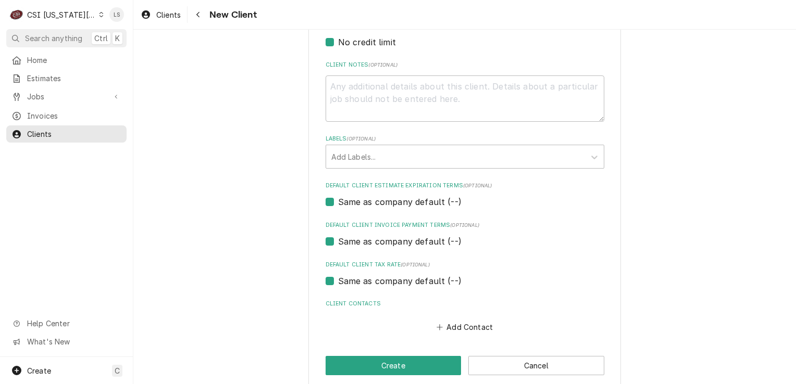
scroll to position [488, 0]
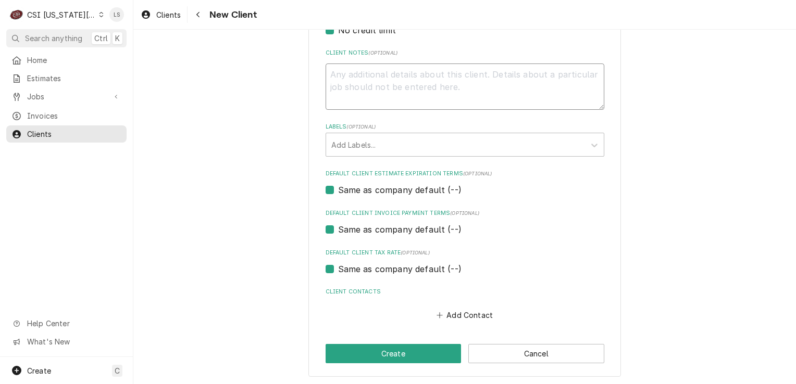
click at [376, 85] on textarea "Client Notes ( optional )" at bounding box center [464, 87] width 279 height 47
type textarea "x"
type textarea "*"
type textarea "x"
type textarea "**"
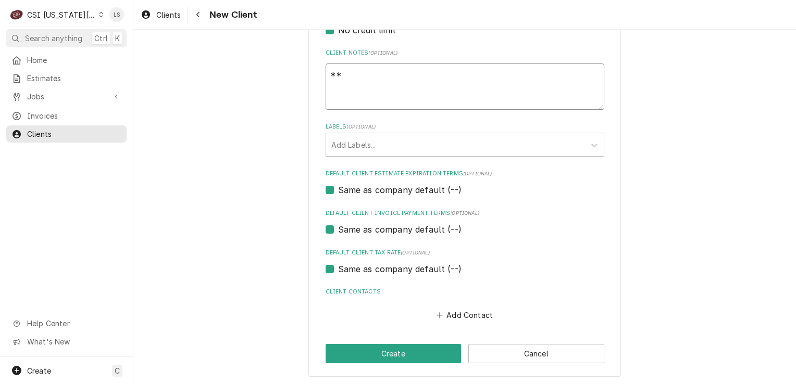
type textarea "x"
type textarea "**"
type textarea "x"
type textarea "** n"
type textarea "x"
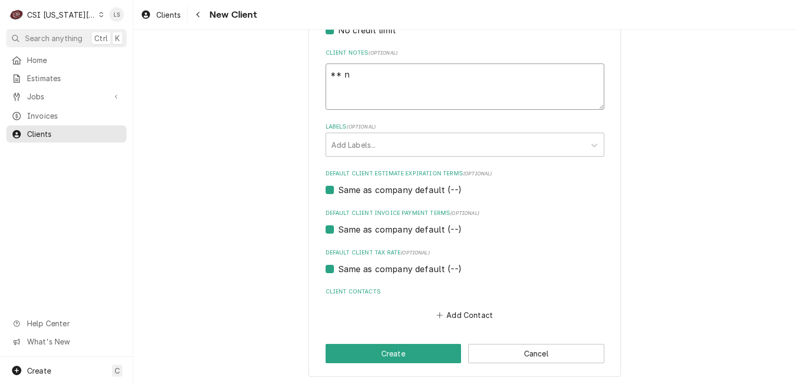
type textarea "** ne"
type textarea "x"
type textarea "** nee"
type textarea "x"
type textarea "** need"
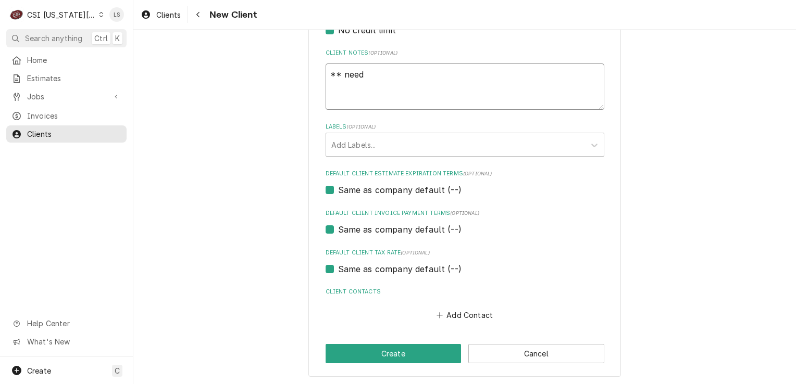
type textarea "x"
type textarea "** need"
type textarea "x"
type textarea "** need b"
type textarea "x"
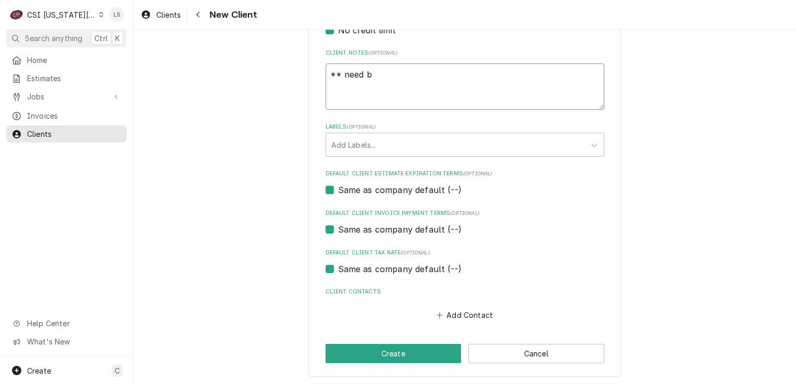
type textarea "** need bi"
type textarea "x"
type textarea "** need bil"
type textarea "x"
type textarea "** need bill"
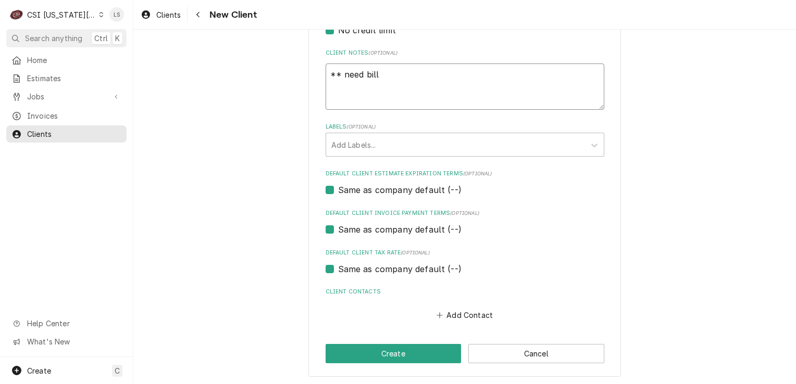
type textarea "x"
type textarea "** need billi"
type textarea "x"
type textarea "** need billin"
type textarea "x"
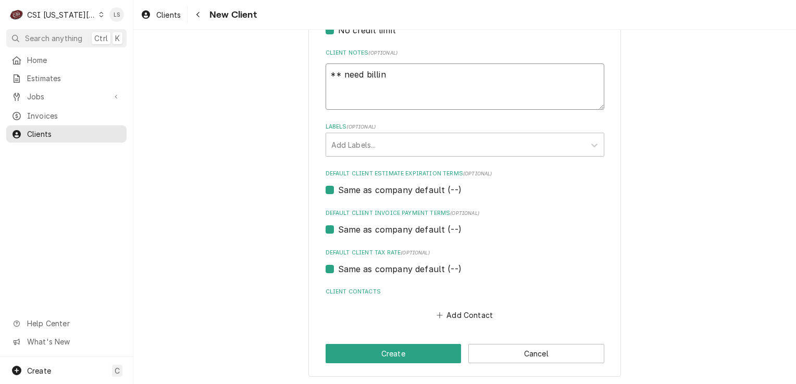
type textarea "** need billing"
type textarea "x"
type textarea "** need billing"
type textarea "x"
type textarea "** need billing n"
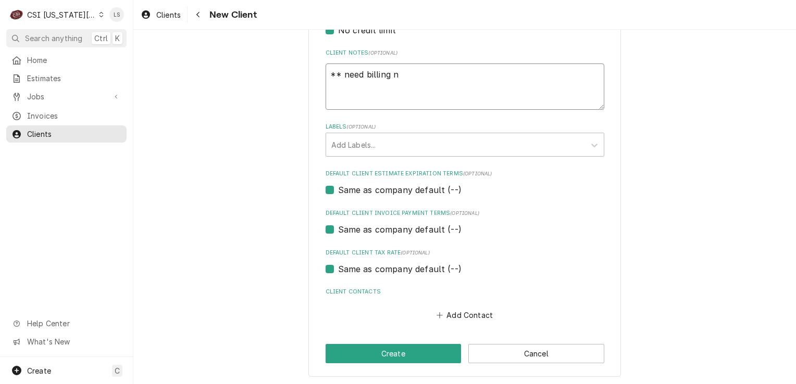
type textarea "x"
type textarea "** need billing"
type textarea "x"
type textarea "** need billing i"
type textarea "x"
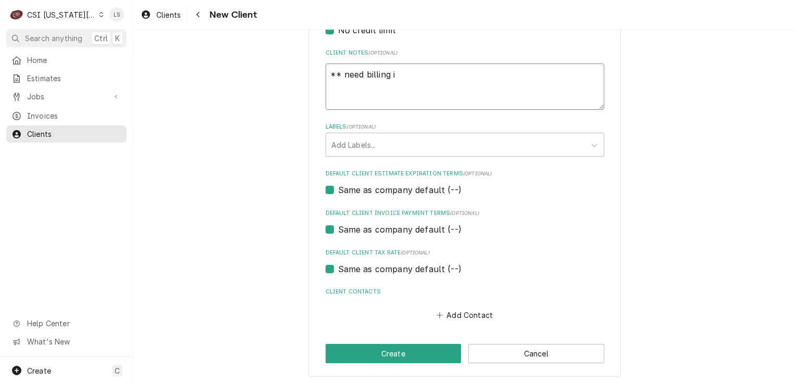
type textarea "** need billing in"
type textarea "x"
type textarea "** need billing inf"
type textarea "x"
type textarea "** need billing info"
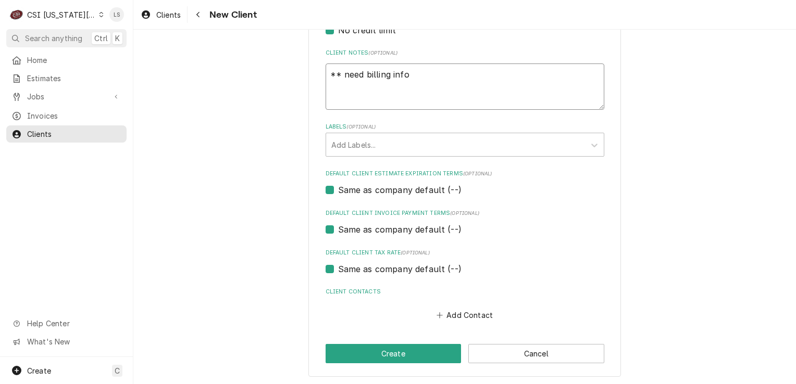
type textarea "x"
type textarea "** need billing info"
type textarea "x"
type textarea "** need billing info *"
type textarea "x"
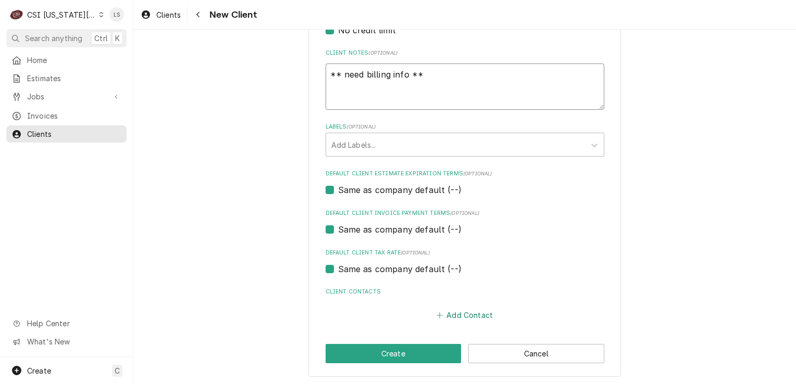
type textarea "** need billing info **"
click at [460, 315] on button "Add Contact" at bounding box center [464, 315] width 60 height 15
type textarea "x"
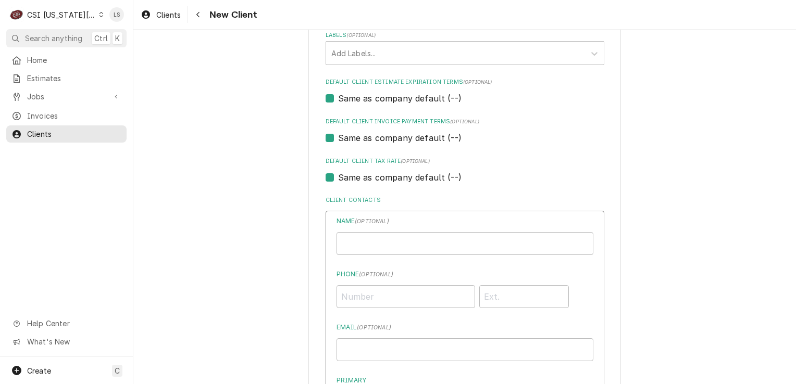
scroll to position [645, 0]
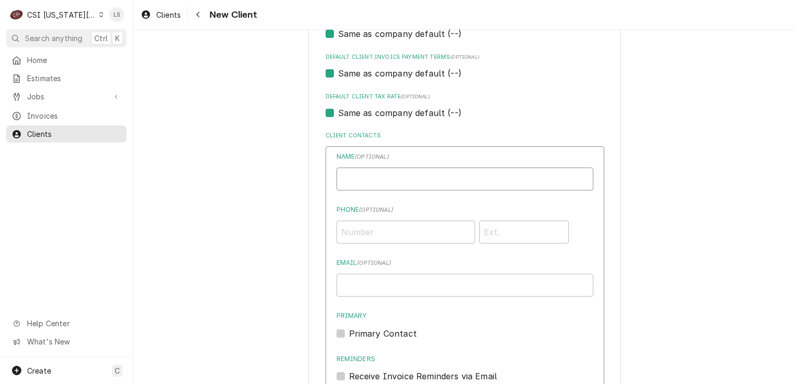
paste input "[PERSON_NAME]"
type input "[PERSON_NAME]"
paste input "[PERSON_NAME][EMAIL_ADDRESS][PERSON_NAME][DOMAIN_NAME]"
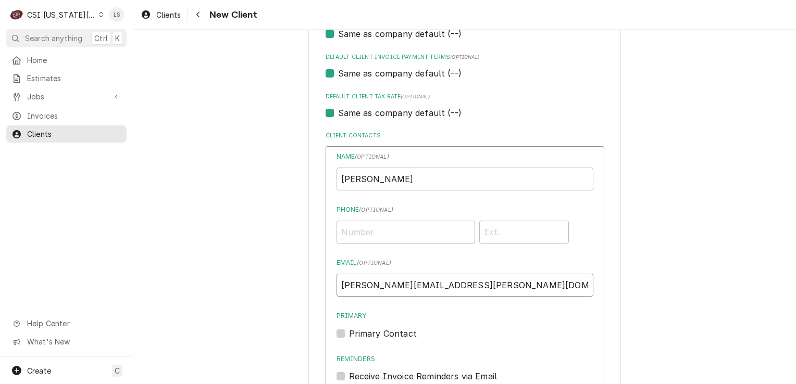
type input "[PERSON_NAME][EMAIL_ADDRESS][PERSON_NAME][DOMAIN_NAME]"
paste input "[PHONE_NUMBER]"
type input "[PHONE_NUMBER]"
click at [349, 330] on label "Primary Contact" at bounding box center [383, 334] width 68 height 12
click at [349, 330] on input "Primary" at bounding box center [477, 339] width 257 height 23
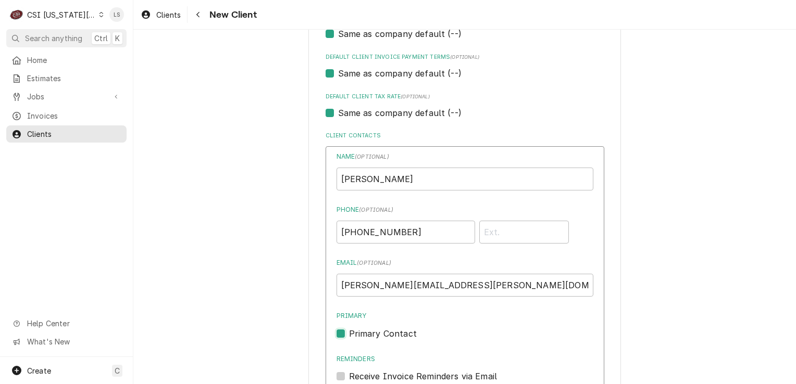
checkbox input "true"
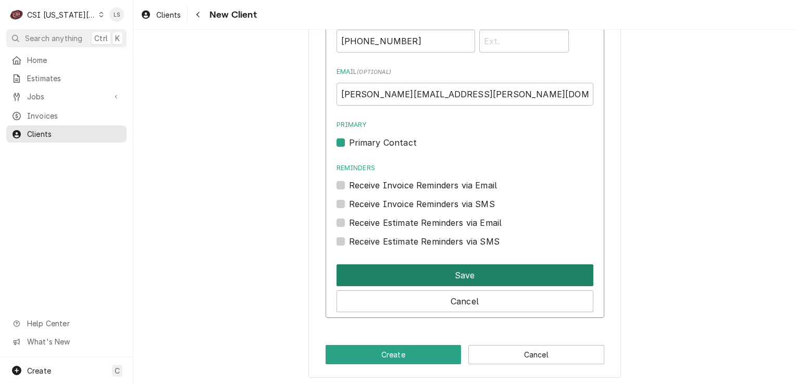
click at [386, 275] on button "Save" at bounding box center [464, 276] width 257 height 22
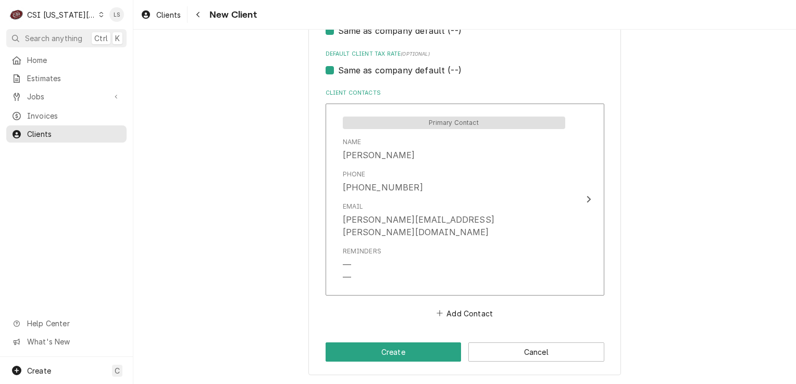
scroll to position [673, 0]
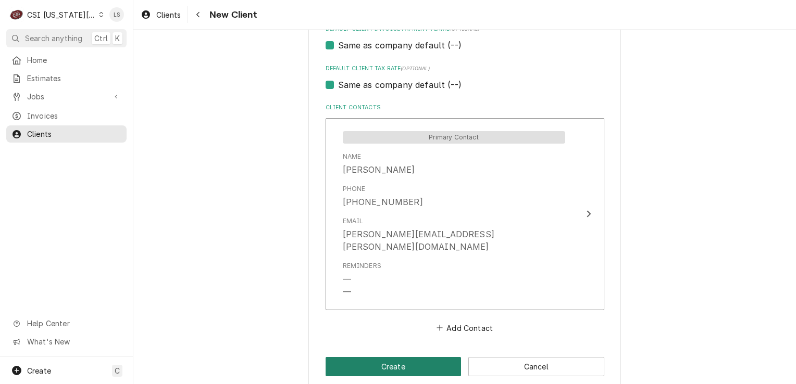
click at [380, 357] on button "Create" at bounding box center [393, 366] width 136 height 19
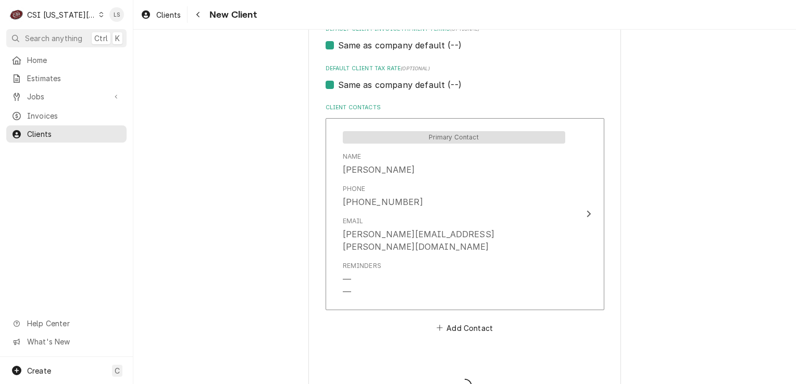
type textarea "x"
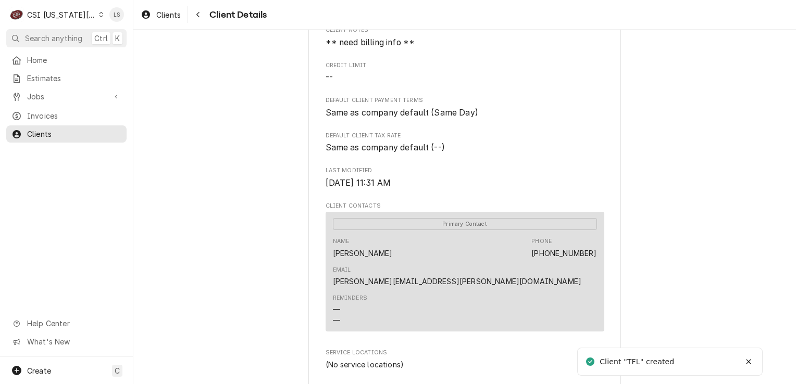
scroll to position [335, 0]
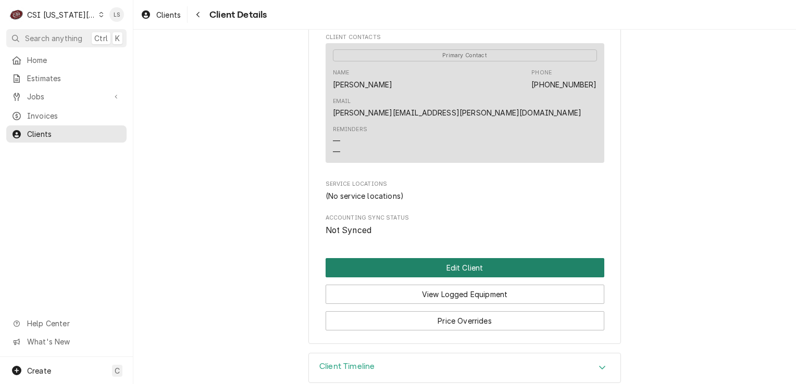
click at [473, 258] on button "Edit Client" at bounding box center [464, 267] width 279 height 19
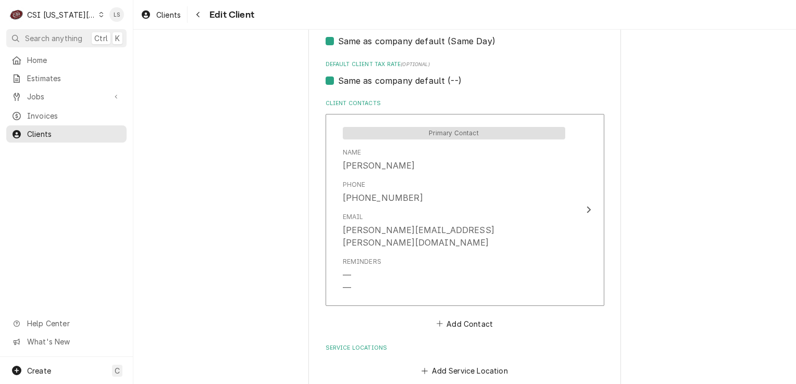
scroll to position [720, 0]
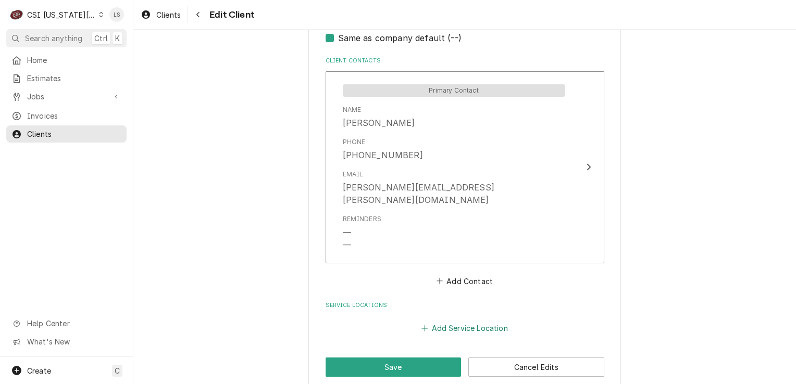
click at [479, 321] on button "Add Service Location" at bounding box center [465, 328] width 90 height 15
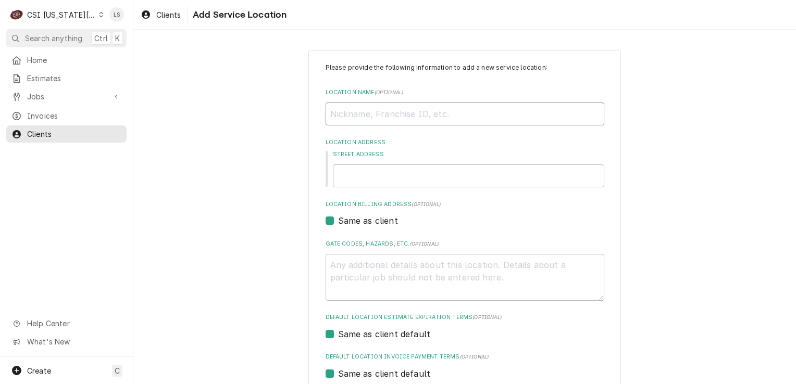
click at [347, 121] on input "Location Name ( optional )" at bounding box center [464, 114] width 279 height 23
type textarea "x"
type input "T"
type textarea "x"
type input "TF"
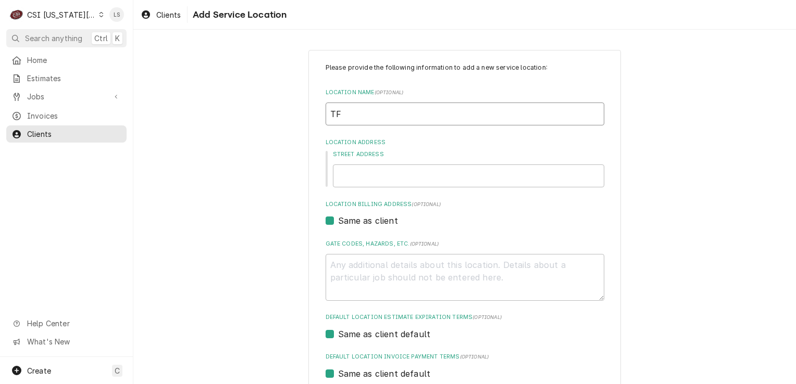
type textarea "x"
type input "TFL"
paste input "[STREET_ADDRESS]"
type textarea "x"
type input "[STREET_ADDRESS]"
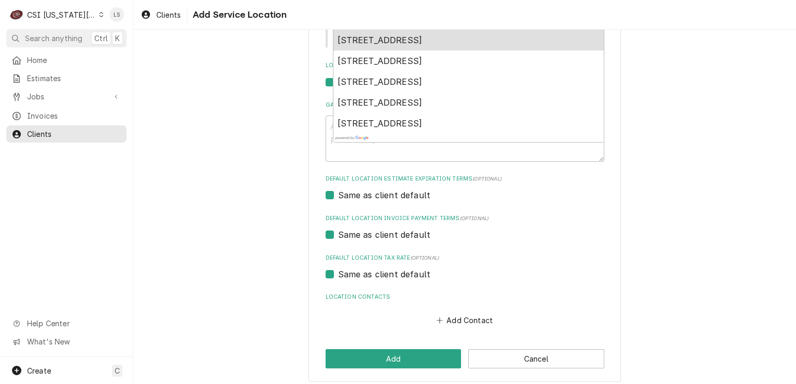
scroll to position [165, 0]
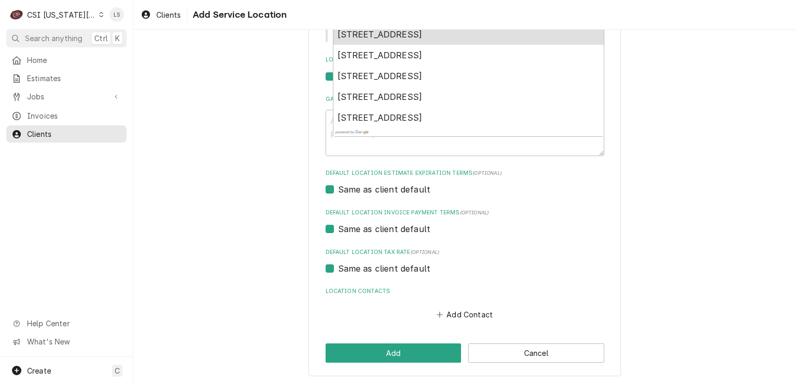
click at [412, 32] on span "[STREET_ADDRESS]" at bounding box center [379, 34] width 85 height 10
type textarea "x"
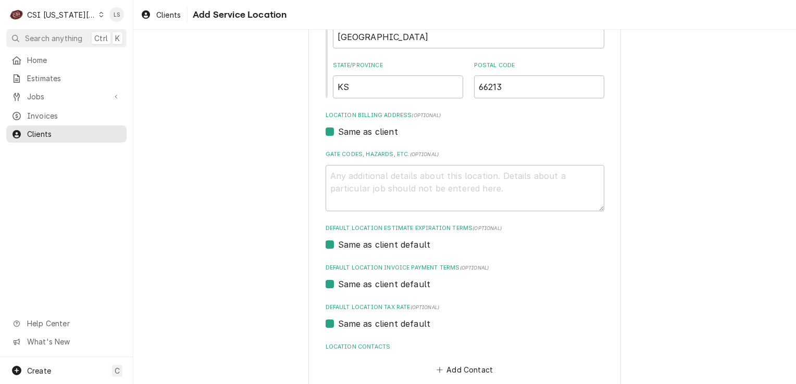
scroll to position [295, 0]
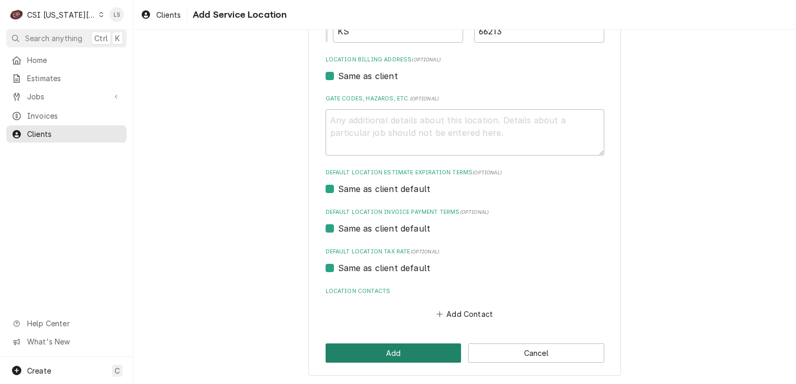
type input "[STREET_ADDRESS]"
click at [386, 350] on button "Add" at bounding box center [393, 353] width 136 height 19
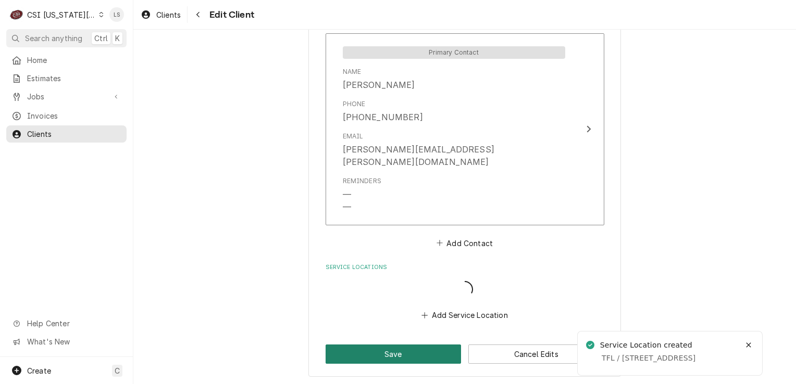
scroll to position [745, 0]
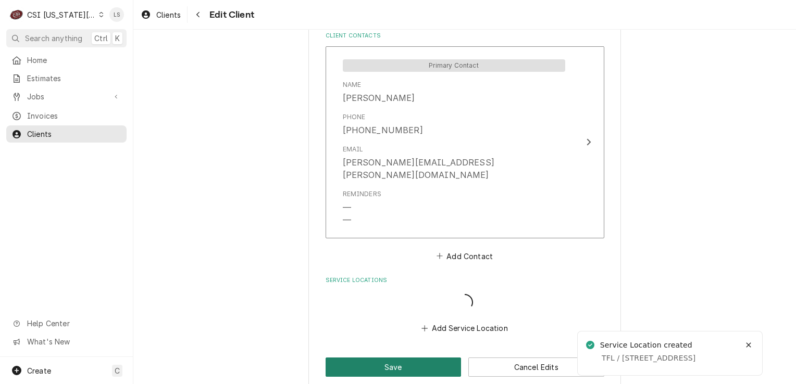
click at [416, 358] on button "Save" at bounding box center [393, 367] width 136 height 19
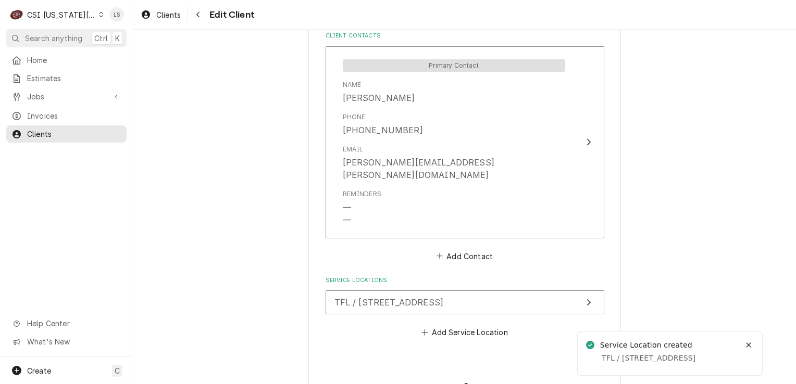
type textarea "x"
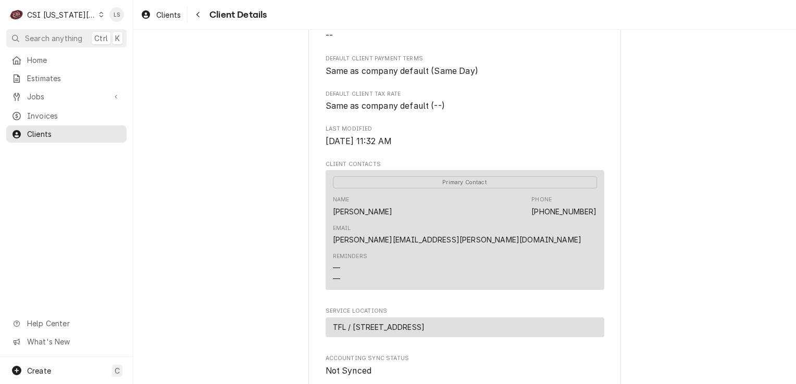
scroll to position [349, 0]
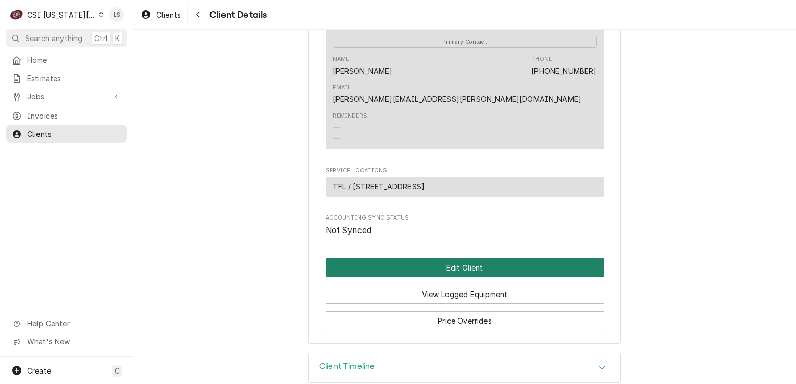
click at [435, 258] on button "Edit Client" at bounding box center [464, 267] width 279 height 19
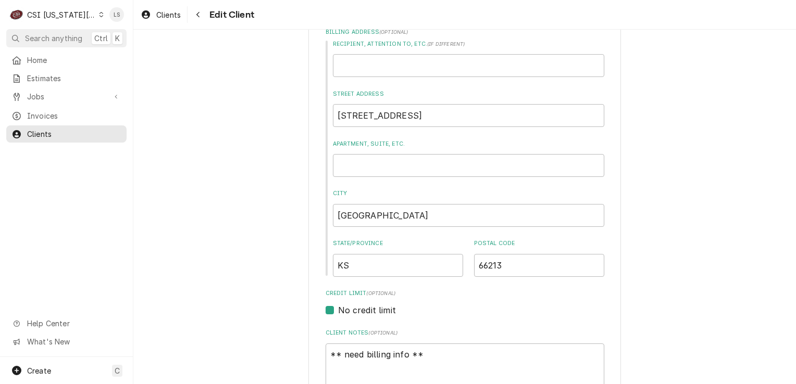
scroll to position [312, 0]
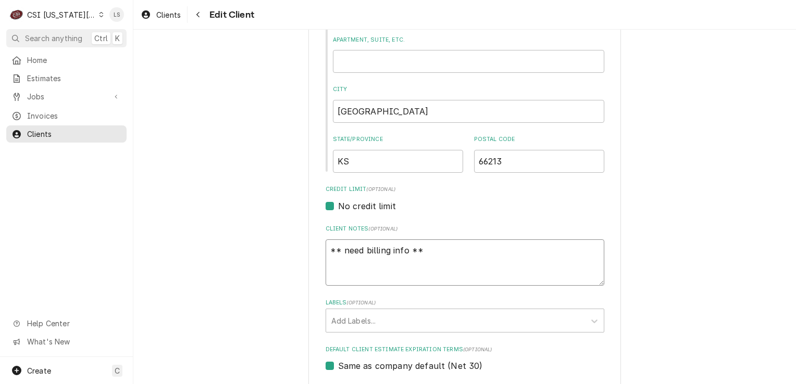
click at [440, 251] on textarea "** need billing info **" at bounding box center [464, 263] width 279 height 47
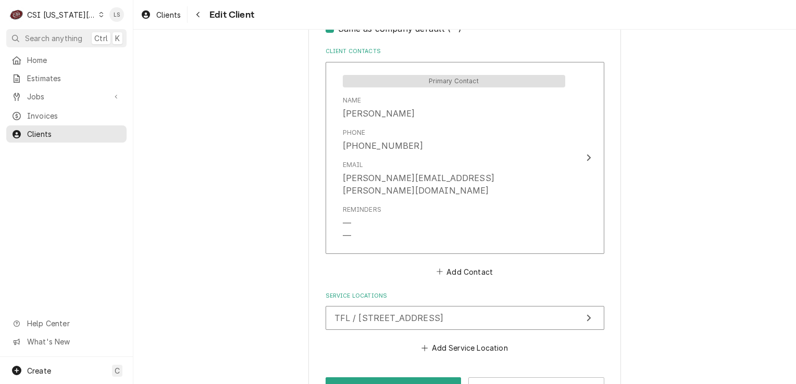
scroll to position [749, 0]
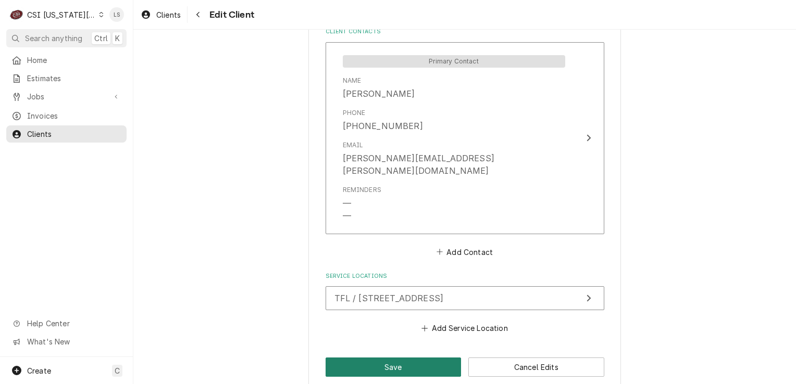
click at [397, 358] on button "Save" at bounding box center [393, 367] width 136 height 19
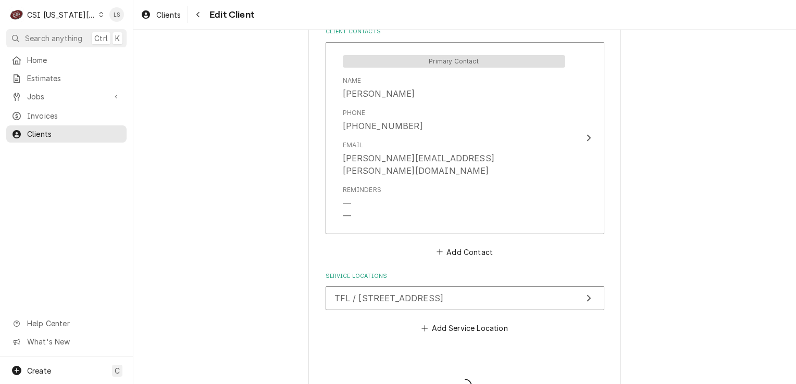
type textarea "x"
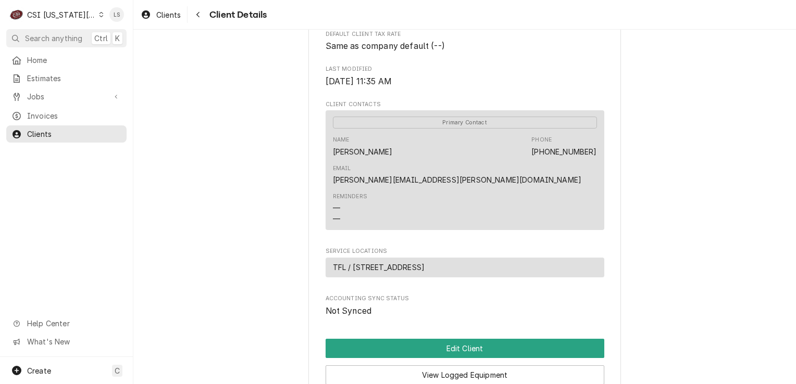
scroll to position [349, 0]
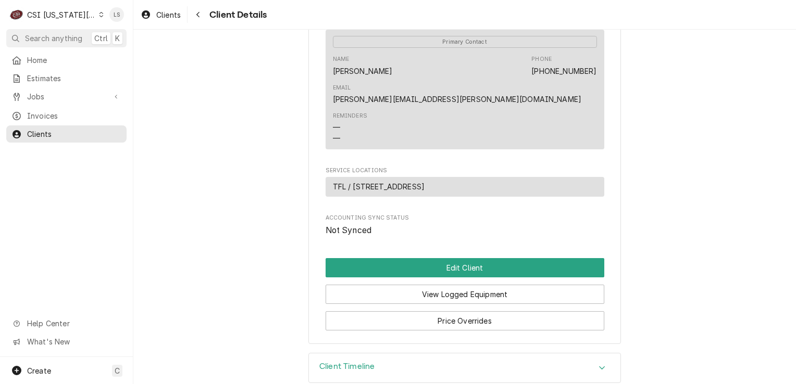
click at [99, 11] on div "Dynamic Content Wrapper" at bounding box center [101, 14] width 5 height 7
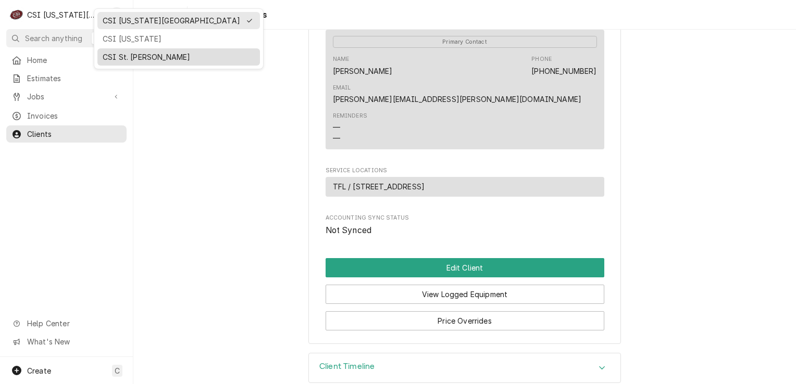
click at [106, 55] on div "CSI St. [PERSON_NAME]" at bounding box center [179, 57] width 152 height 11
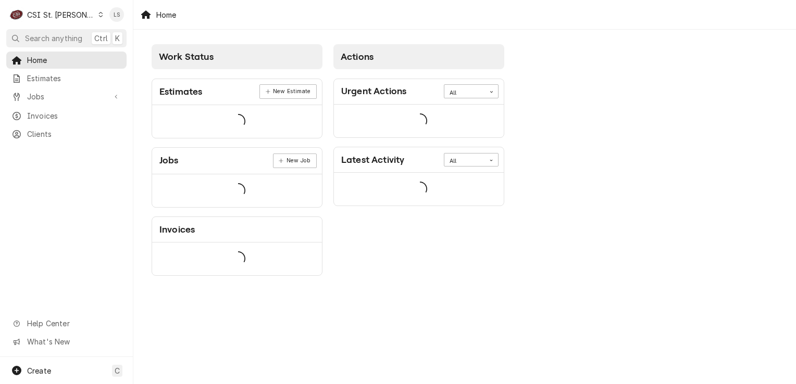
click at [37, 77] on span "Estimates" at bounding box center [74, 78] width 94 height 11
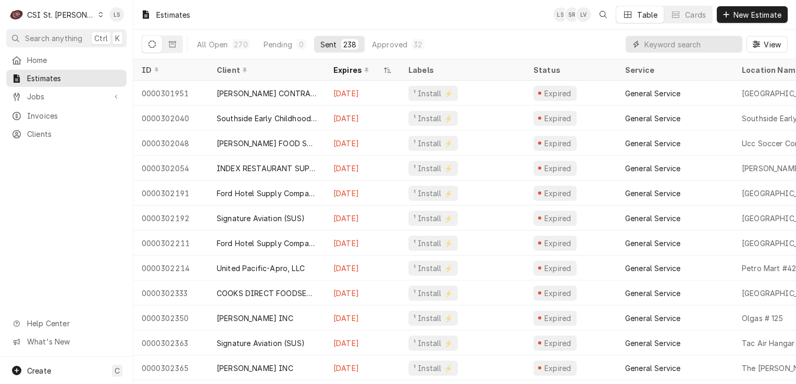
paste input "400686"
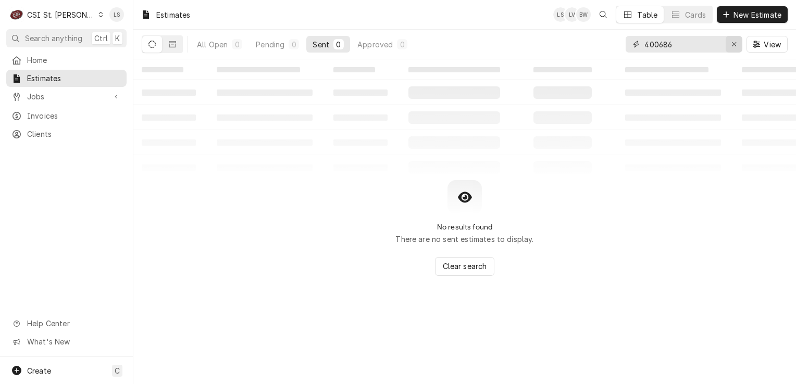
type input "400686"
click at [732, 47] on icon "Erase input" at bounding box center [734, 44] width 6 height 7
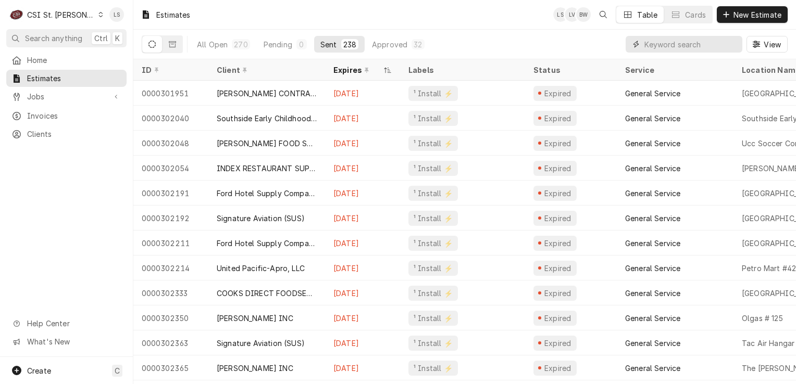
paste input "400686"
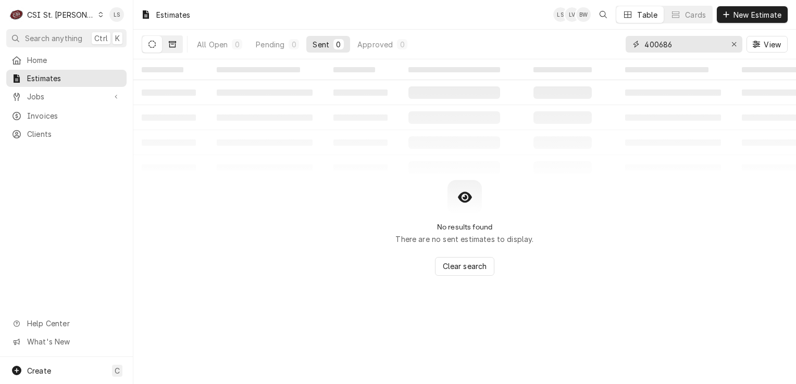
type input "400686"
click at [170, 42] on icon "Dynamic Content Wrapper" at bounding box center [172, 44] width 7 height 7
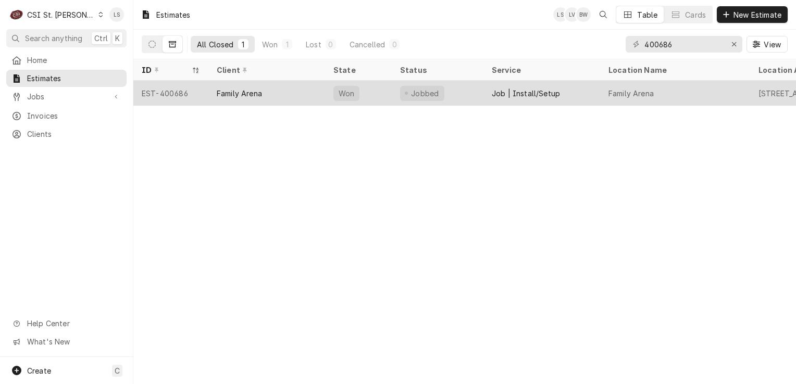
click at [180, 87] on div "EST-400686" at bounding box center [170, 93] width 75 height 25
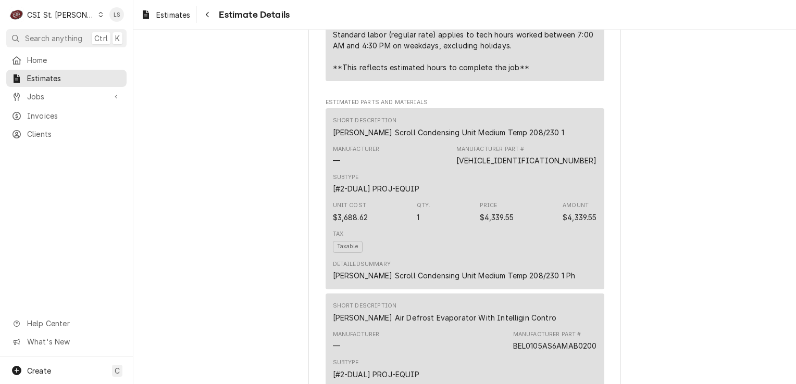
scroll to position [1458, 0]
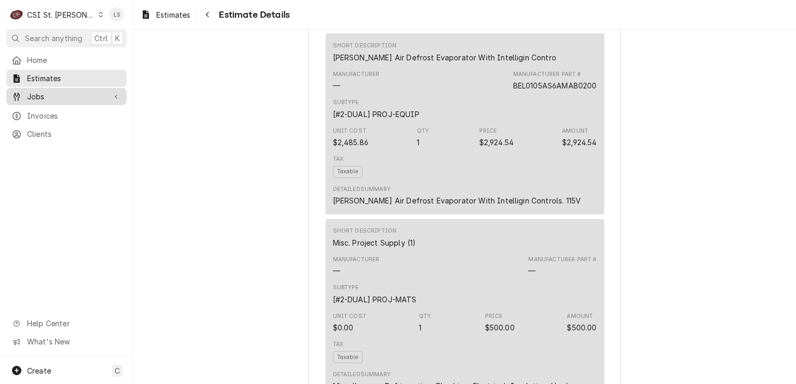
click at [62, 93] on span "Jobs" at bounding box center [66, 96] width 79 height 11
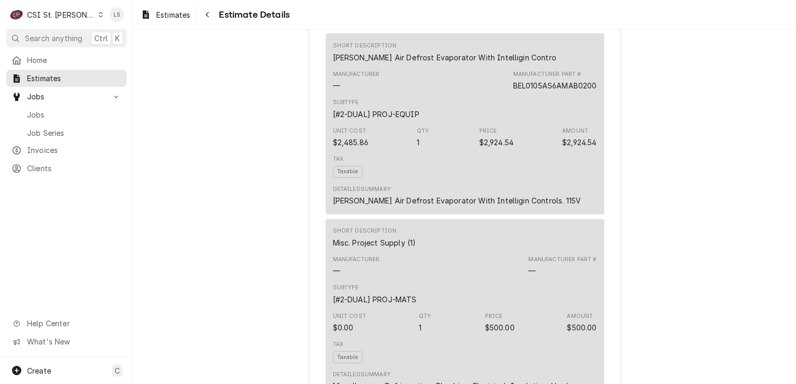
click at [98, 12] on div "Dynamic Content Wrapper" at bounding box center [101, 14] width 6 height 7
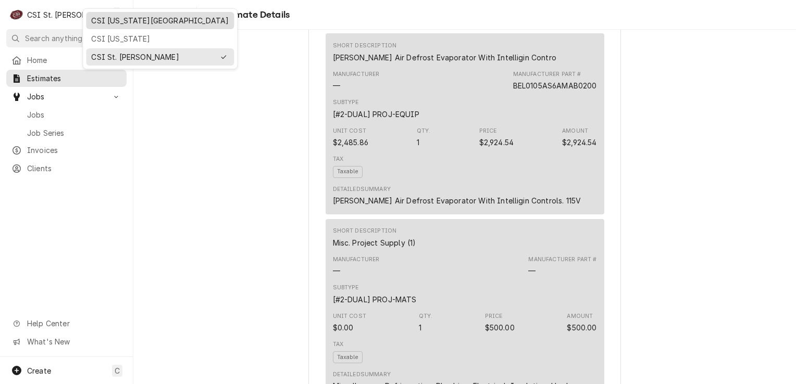
click at [107, 19] on div "CSI [US_STATE][GEOGRAPHIC_DATA]" at bounding box center [159, 20] width 137 height 11
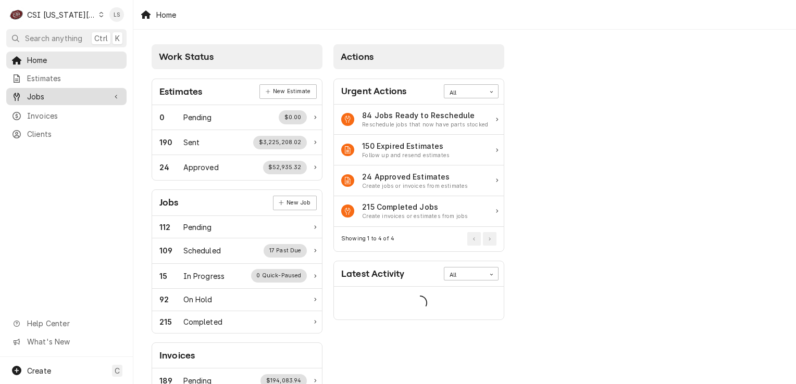
click at [37, 91] on span "Jobs" at bounding box center [66, 96] width 79 height 11
click at [37, 109] on span "Jobs" at bounding box center [74, 114] width 94 height 11
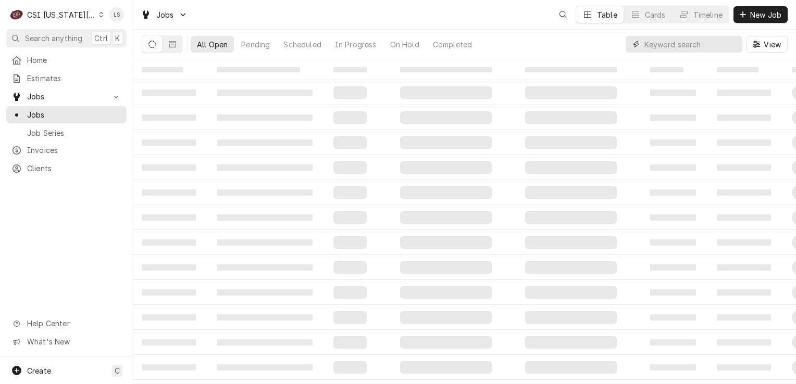
click at [733, 47] on input "Dynamic Content Wrapper" at bounding box center [690, 44] width 93 height 17
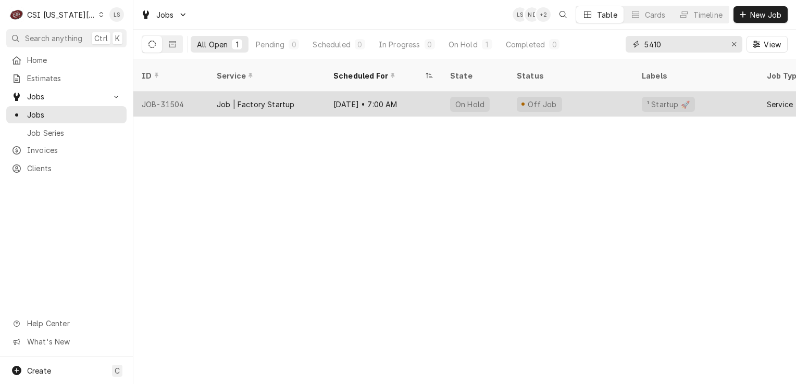
type input "5410"
click at [165, 93] on div "JOB-31504" at bounding box center [170, 104] width 75 height 25
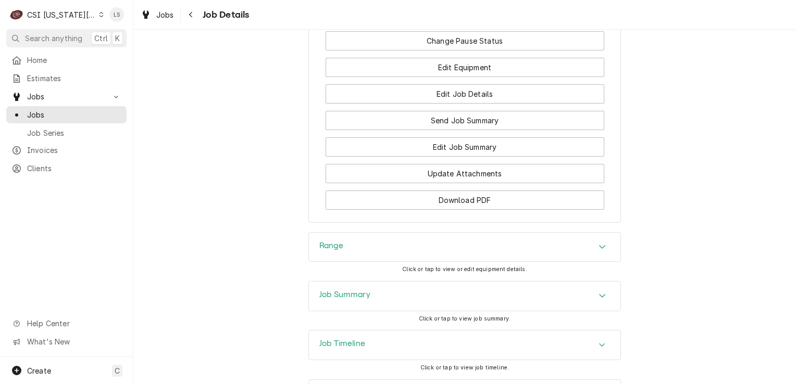
scroll to position [1237, 0]
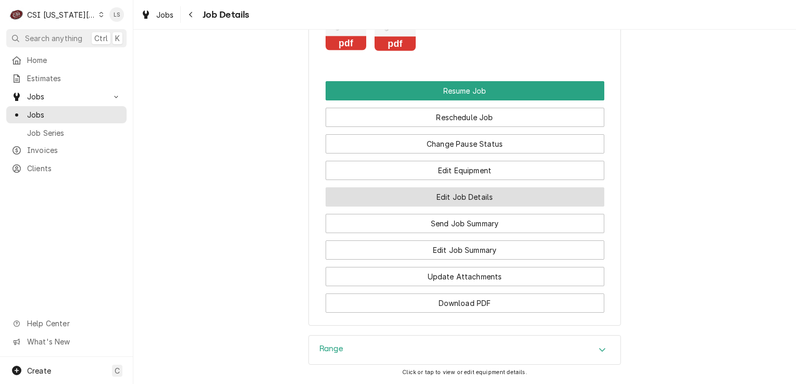
click at [447, 207] on button "Edit Job Details" at bounding box center [464, 196] width 279 height 19
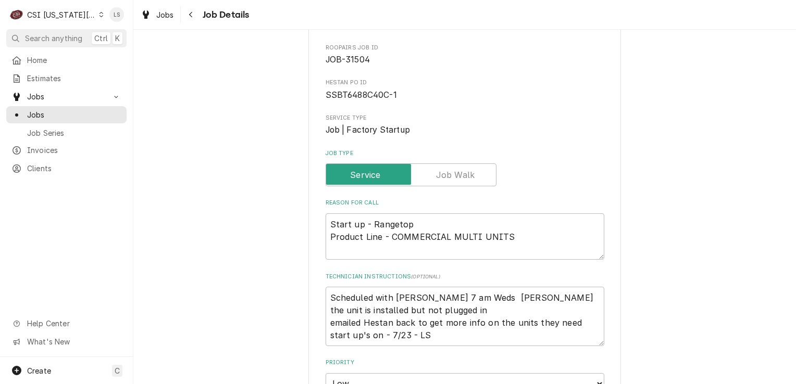
scroll to position [208, 0]
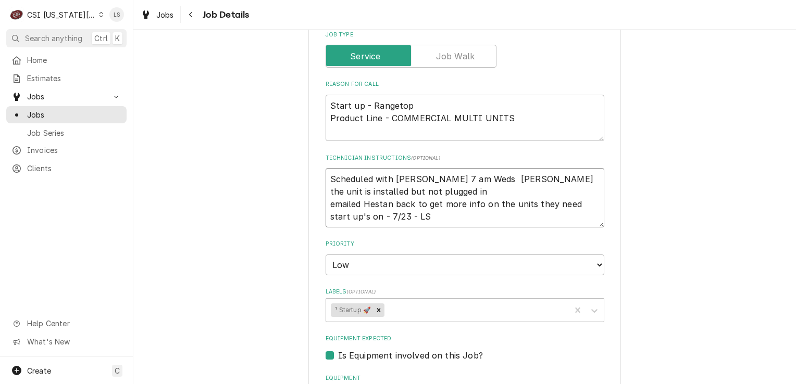
click at [327, 178] on textarea "Scheduled with [PERSON_NAME] 7 am Weds [PERSON_NAME] the unit is installed but …" at bounding box center [464, 197] width 279 height 59
type textarea "x"
type textarea "Scheduled with [PERSON_NAME] 7 am Weds [PERSON_NAME] the unit is installed but …"
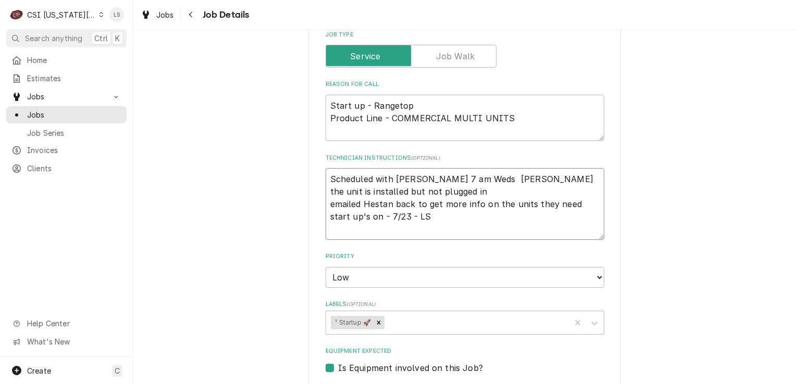
type textarea "x"
type textarea "Scheduled with Jessie 7 am Weds Jessie the unit is installed but not plugged in…"
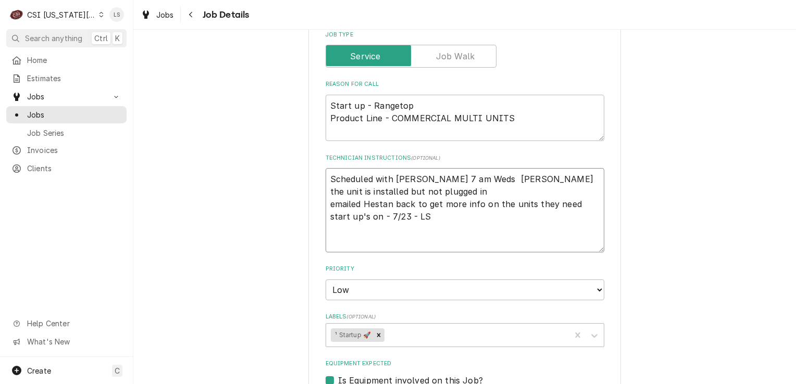
click at [327, 178] on textarea "Scheduled with Jessie 7 am Weds Jessie the unit is installed but not plugged in…" at bounding box center [464, 210] width 279 height 84
paste textarea "Please see tracking below for the 2 replacement glass for the Nemco Units 1Z908…"
type textarea "x"
type textarea "Please see tracking below for the 2 replacement glass for the Nemco Units 1Z908…"
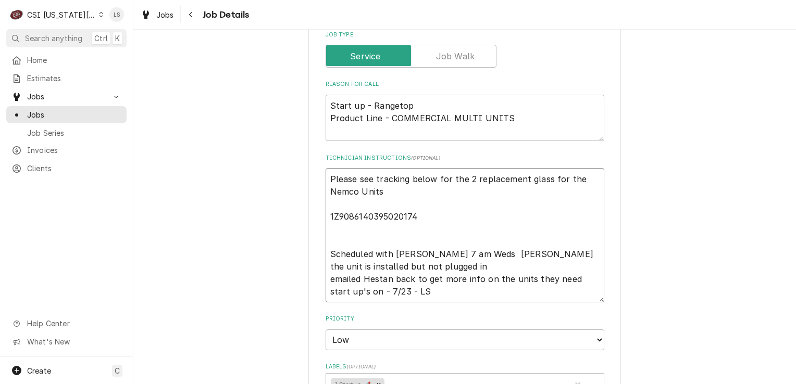
drag, startPoint x: 332, startPoint y: 186, endPoint x: 298, endPoint y: 175, distance: 35.6
click at [298, 175] on div "HESTAN COMMERCIAL CORPORATION Yesenia Valenzuela US FOODS / 5410 Rinker Rd, KCM…" at bounding box center [464, 377] width 662 height 1091
type textarea "x"
type textarea "1Z9086140395020174 Scheduled with Jessie 7 am Weds Jessie the unit is installed…"
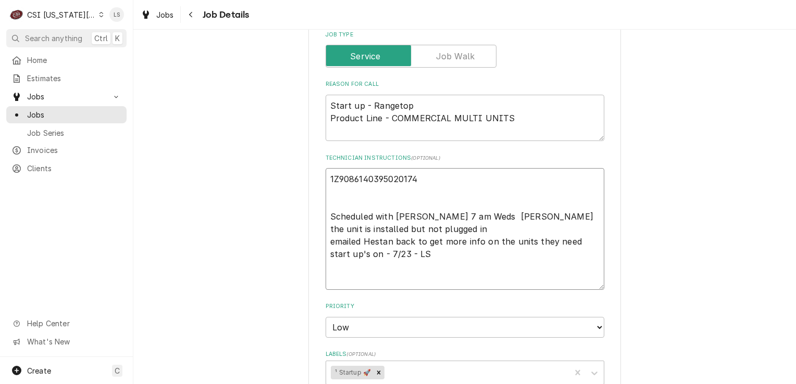
type textarea "x"
type textarea "T 1Z9086140395020174 Scheduled with Jessie 7 am Weds Jessie the unit is install…"
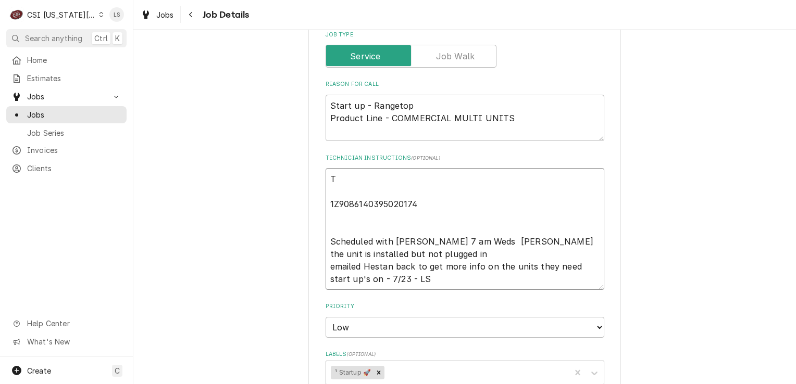
type textarea "x"
type textarea "Tr 1Z9086140395020174 Scheduled with Jessie 7 am Weds Jessie the unit is instal…"
type textarea "x"
type textarea "Tra 1Z9086140395020174 Scheduled with Jessie 7 am Weds Jessie the unit is insta…"
type textarea "x"
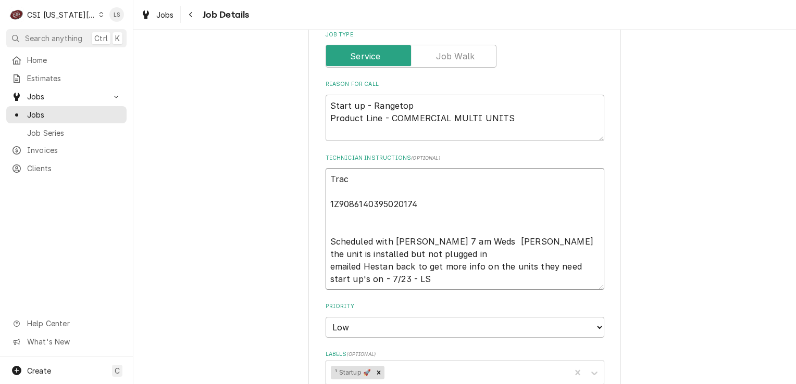
type textarea "Track 1Z9086140395020174 Scheduled with Jessie 7 am Weds Jessie the unit is ins…"
type textarea "x"
type textarea "Tracki 1Z9086140395020174 Scheduled with Jessie 7 am Weds Jessie the unit is in…"
type textarea "x"
type textarea "Trackin 1Z9086140395020174 Scheduled with Jessie 7 am Weds Jessie the unit is i…"
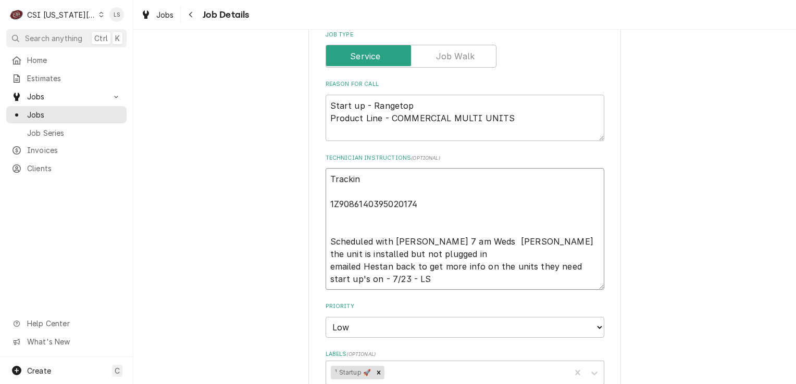
type textarea "x"
type textarea "Tracking 1Z9086140395020174 Scheduled with Jessie 7 am Weds Jessie the unit is …"
type textarea "x"
type textarea "Tracking i 1Z9086140395020174 Scheduled with Jessie 7 am Weds Jessie the unit i…"
type textarea "x"
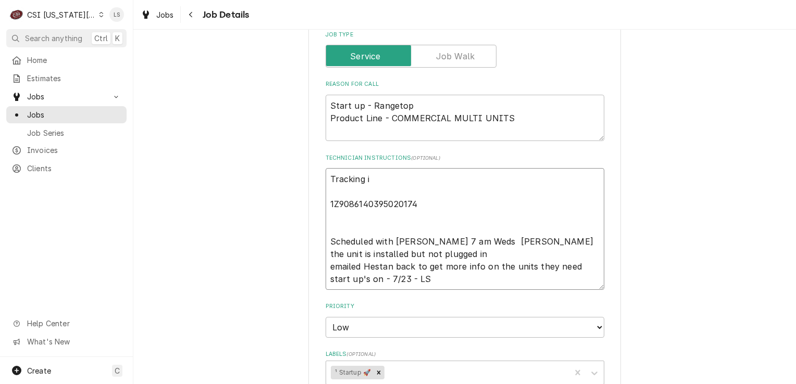
type textarea "Tracking in 1Z9086140395020174 Scheduled with Jessie 7 am Weds Jessie the unit …"
type textarea "x"
type textarea "Tracking inf 1Z9086140395020174 Scheduled with Jessie 7 am Weds Jessie the unit…"
type textarea "x"
type textarea "Tracking info 1Z9086140395020174 Scheduled with Jessie 7 am Weds Jessie the uni…"
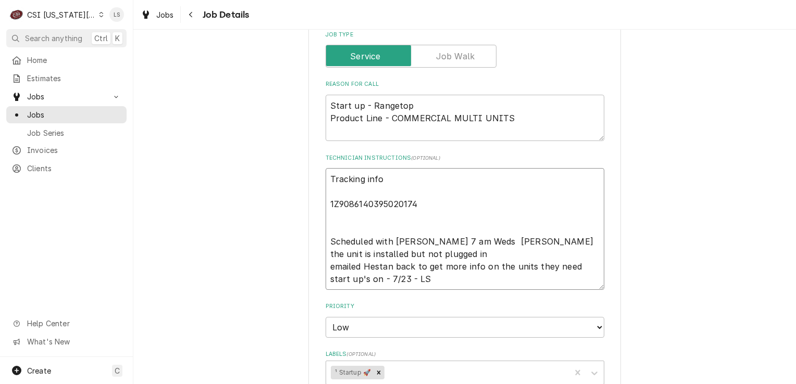
type textarea "x"
type textarea "Tracking info 1Z9086140395020174 Scheduled with Jessie 7 am Weds Jessie the uni…"
type textarea "x"
type textarea "Tracking info - 1Z9086140395020174 Scheduled with Jessie 7 am Weds Jessie the u…"
type textarea "x"
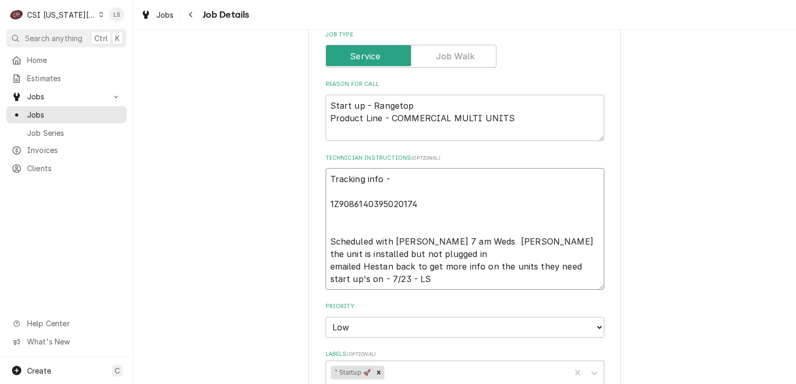
type textarea "Tracking info - 1Z9086140395020174 Scheduled with Jessie 7 am Weds Jessie the u…"
click at [325, 201] on textarea "Tracking info - 1Z9086140395020174 Scheduled with Jessie 7 am Weds Jessie the u…" at bounding box center [464, 229] width 279 height 122
type textarea "x"
type textarea "Tracking info - 1Z9086140395020174 Scheduled with Jessie 7 am Weds Jessie the u…"
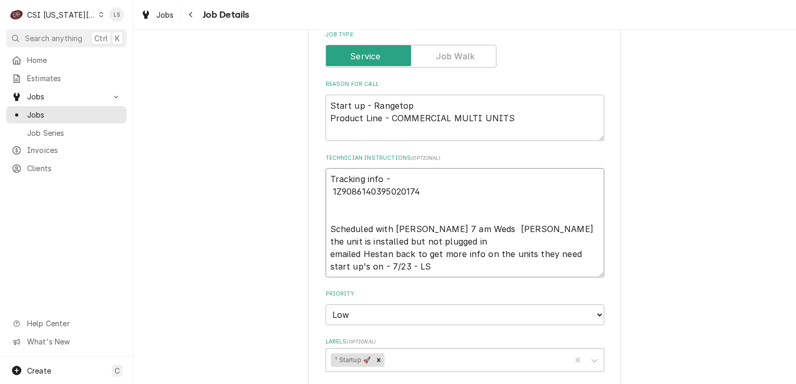
type textarea "x"
type textarea "Tracking info - 1Z9086140395020174 Scheduled with Jessie 7 am Weds Jessie the u…"
type textarea "x"
type textarea "Tracking info - 1Z9086140395020174 Scheduled with Jessie 7 am Weds Jessie the u…"
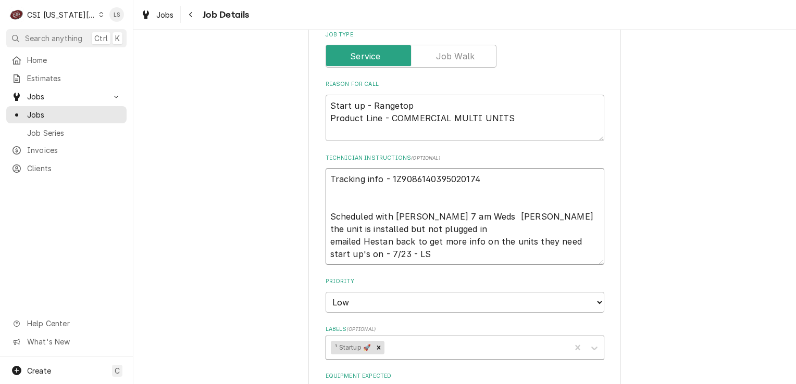
type textarea "x"
type textarea "Tracking info - 1Z9086140395020174 Scheduled with Jessie 7 am Weds Jessie the u…"
click at [488, 174] on textarea "Tracking info - 1Z9086140395020174 Scheduled with Jessie 7 am Weds Jessie the u…" at bounding box center [464, 216] width 279 height 97
type textarea "x"
type textarea "Tracking info - 1Z9086140395020174 Scheduled with Jessie 7 am Weds Jessie the u…"
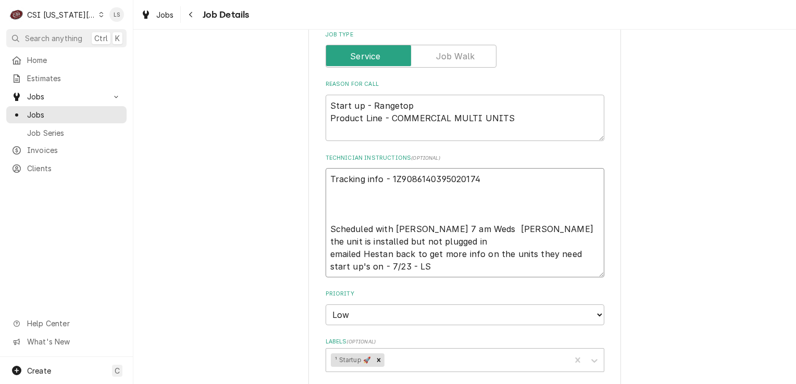
type textarea "x"
type textarea "Tracking info - 1Z9086140395020174 Scheduled with Jessie 7 am Weds Jessie the u…"
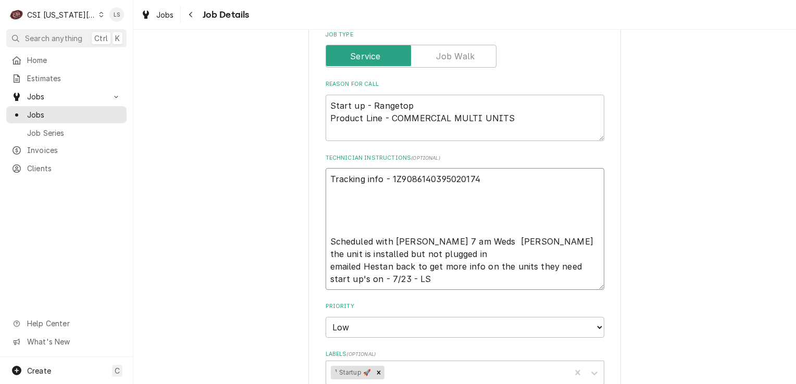
paste textarea "Please make sure CSI Commercial Service has silicone to secure the nemco units …"
type textarea "x"
type textarea "Tracking info - 1Z9086140395020174 Please make sure CSI Commercial Service has …"
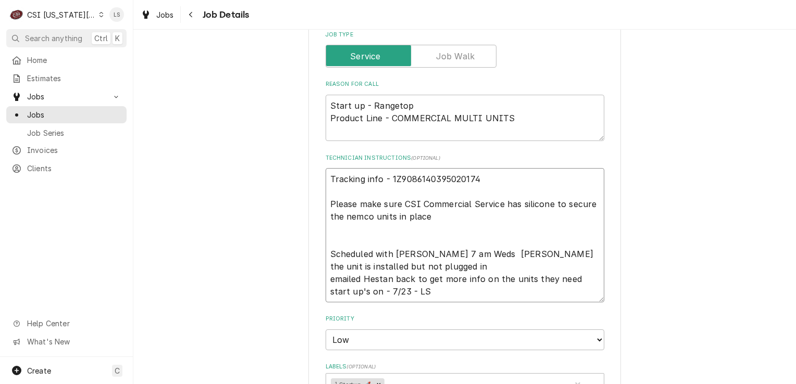
click at [325, 253] on textarea "Tracking info - 1Z9086140395020174 Please make sure CSI Commercial Service has …" at bounding box center [464, 235] width 279 height 134
type textarea "x"
type textarea "Tracking info - 1Z9086140395020174 Please make sure CSI Commercial Service has …"
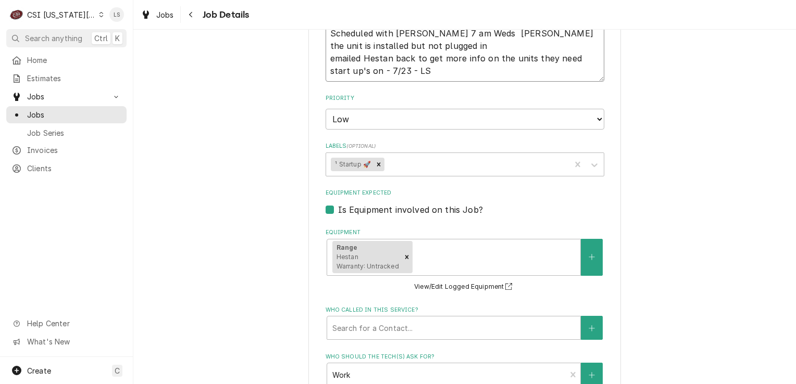
type textarea "x"
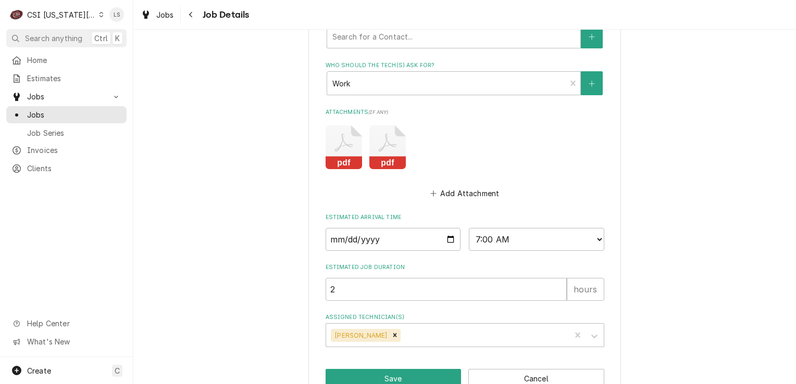
scroll to position [732, 0]
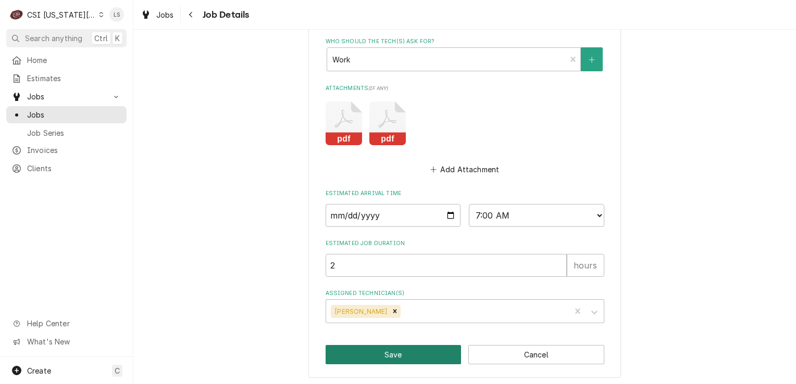
type textarea "Tracking info - 1Z9086140395020174 Please make sure CSI Commercial Service has …"
click at [421, 353] on button "Save" at bounding box center [393, 354] width 136 height 19
type textarea "x"
